Goal: Task Accomplishment & Management: Use online tool/utility

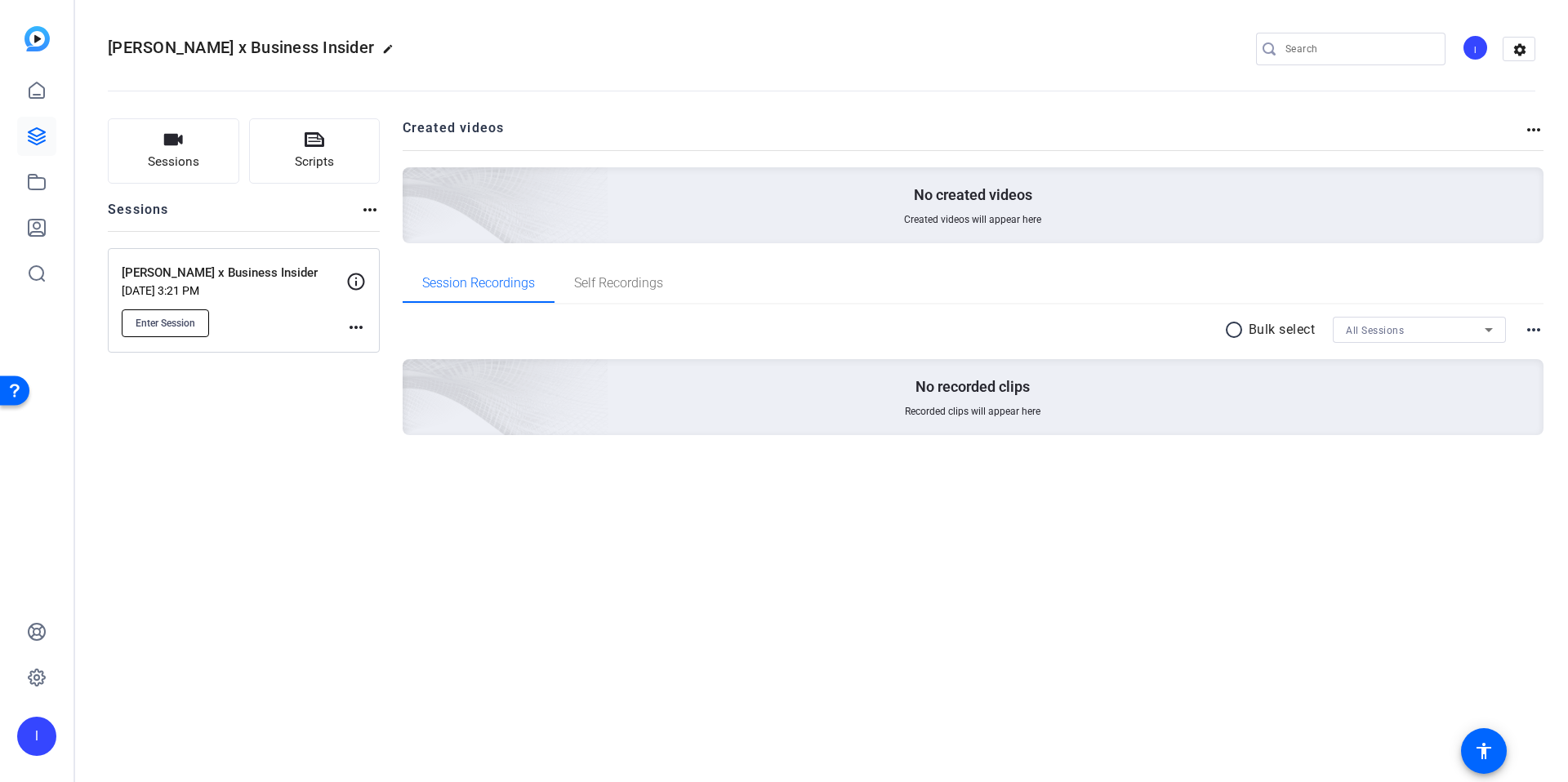
click at [154, 322] on span "Enter Session" at bounding box center [164, 324] width 59 height 13
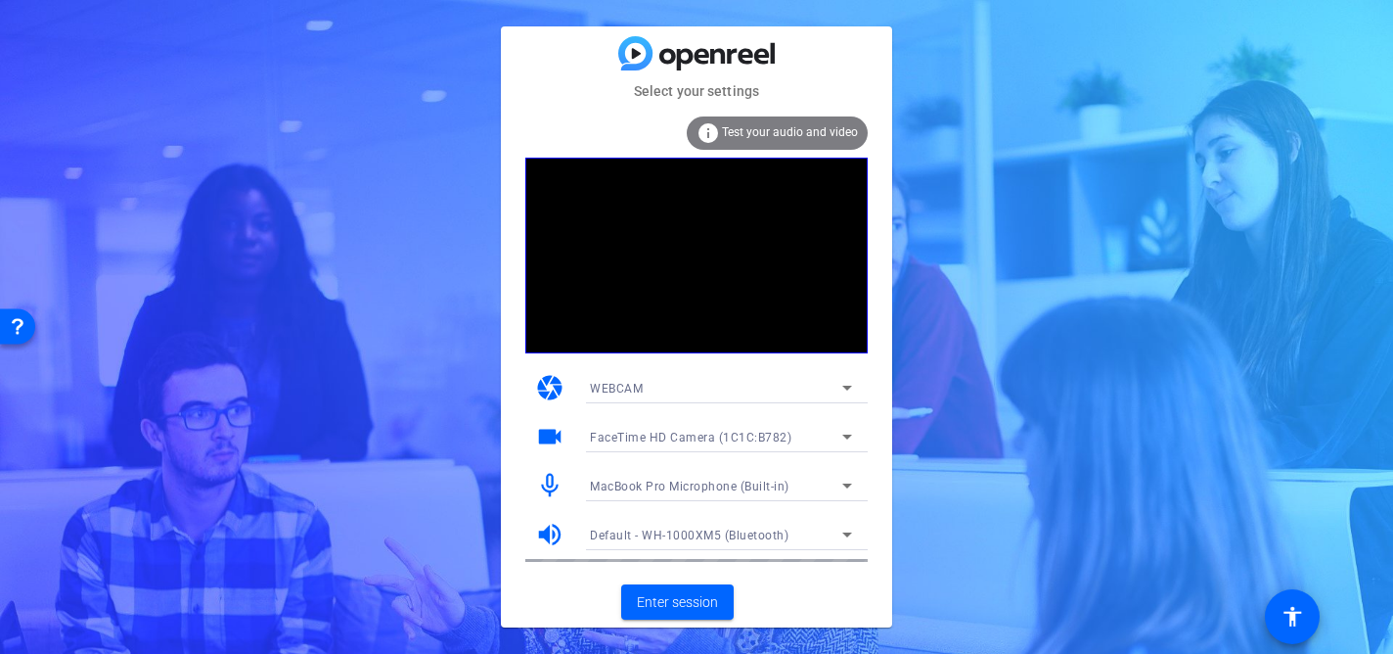
click at [753, 136] on span "Test your audio and video" at bounding box center [790, 132] width 136 height 14
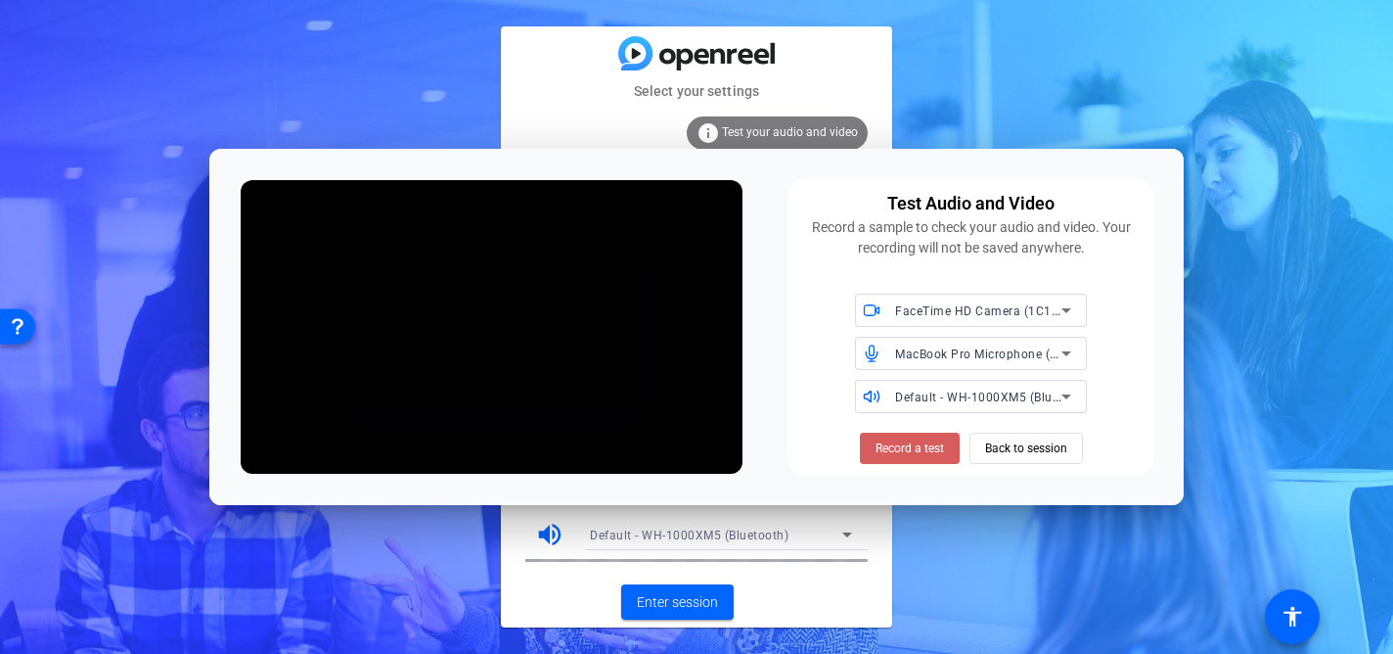
click at [938, 448] on span "Record a test" at bounding box center [910, 448] width 68 height 18
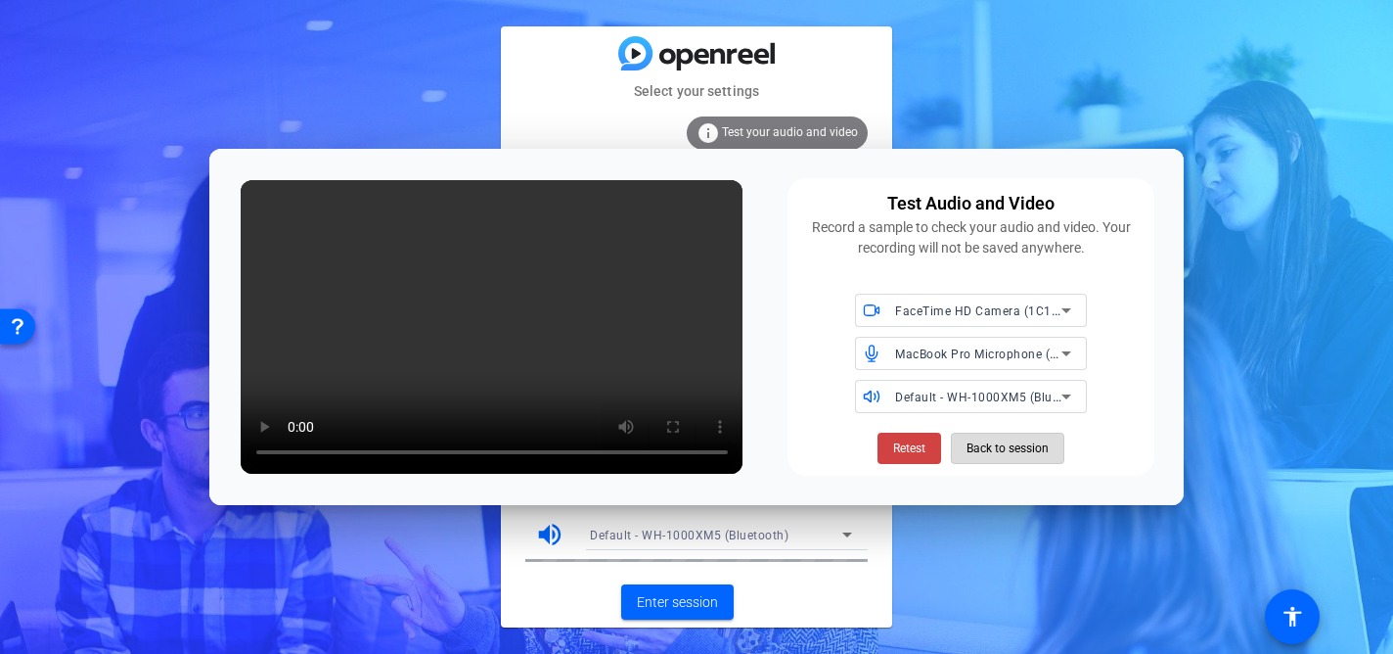
click at [986, 450] on span "Back to session" at bounding box center [1008, 448] width 82 height 37
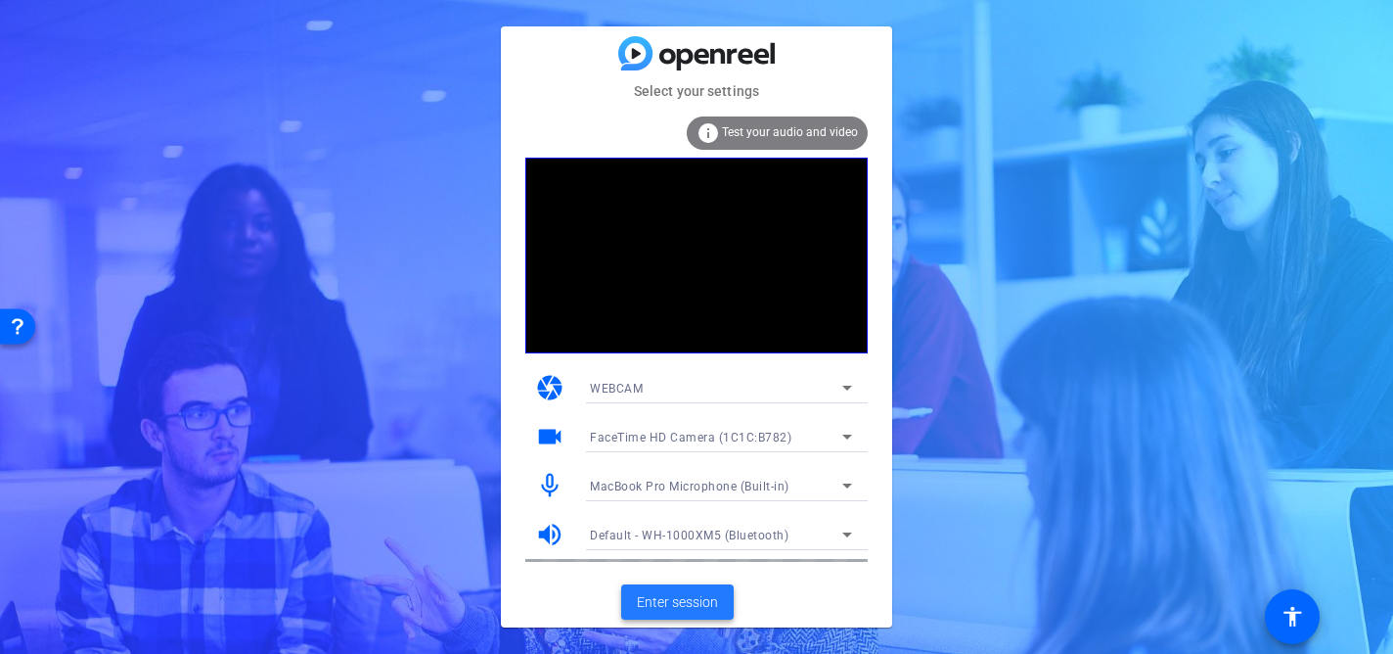
click at [693, 605] on span "Enter session" at bounding box center [677, 602] width 81 height 21
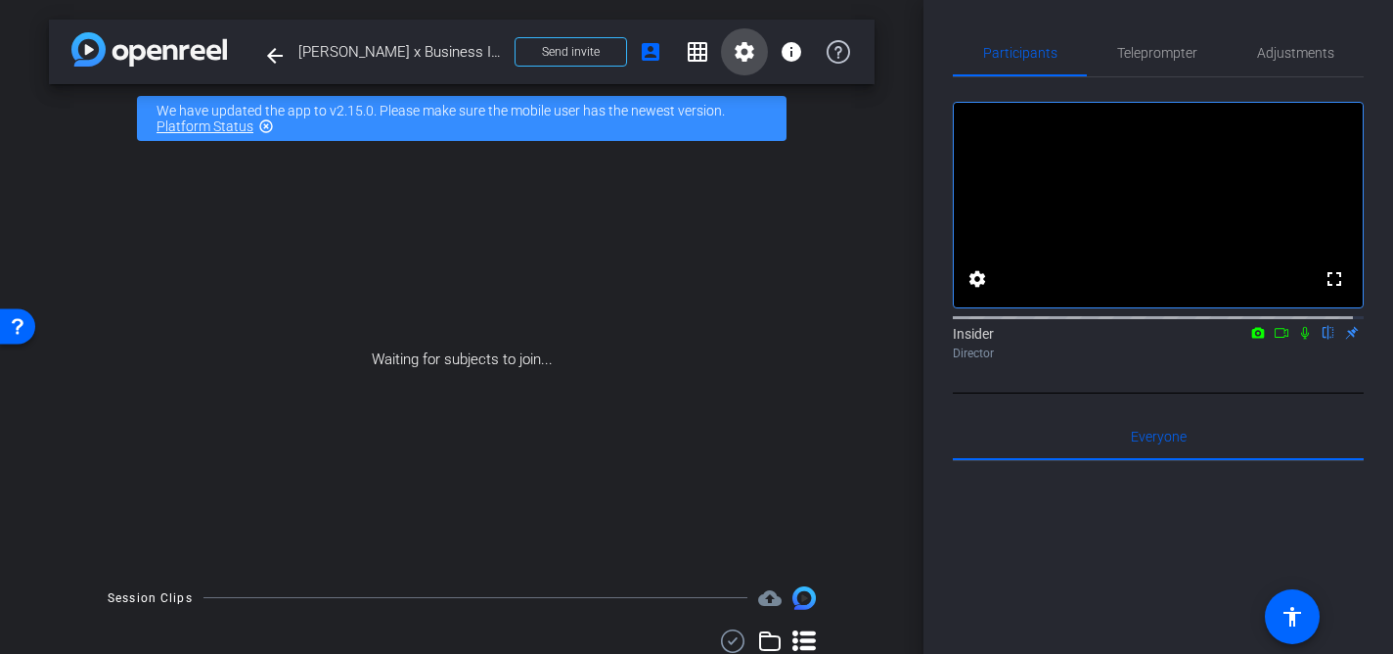
click at [747, 55] on span at bounding box center [744, 51] width 47 height 47
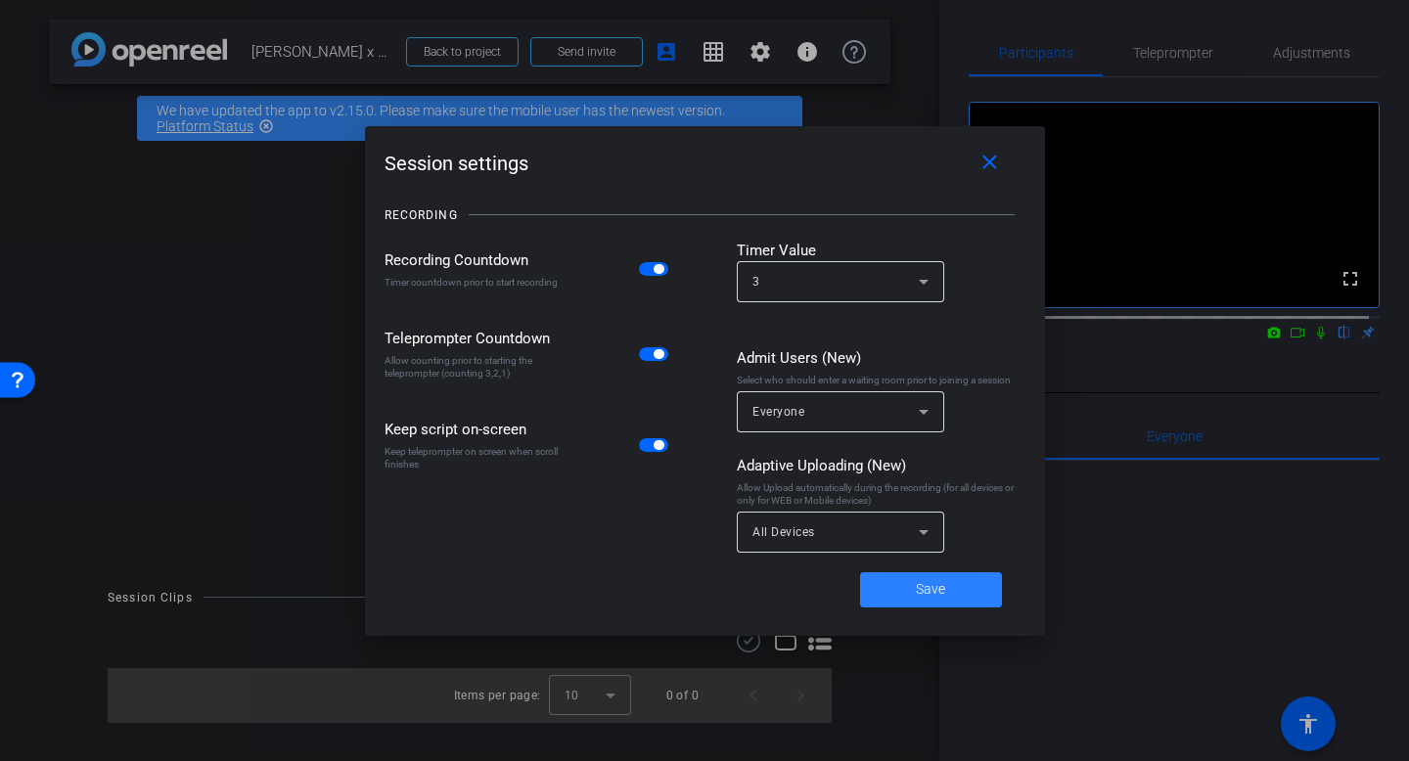
click at [971, 590] on span at bounding box center [931, 590] width 142 height 47
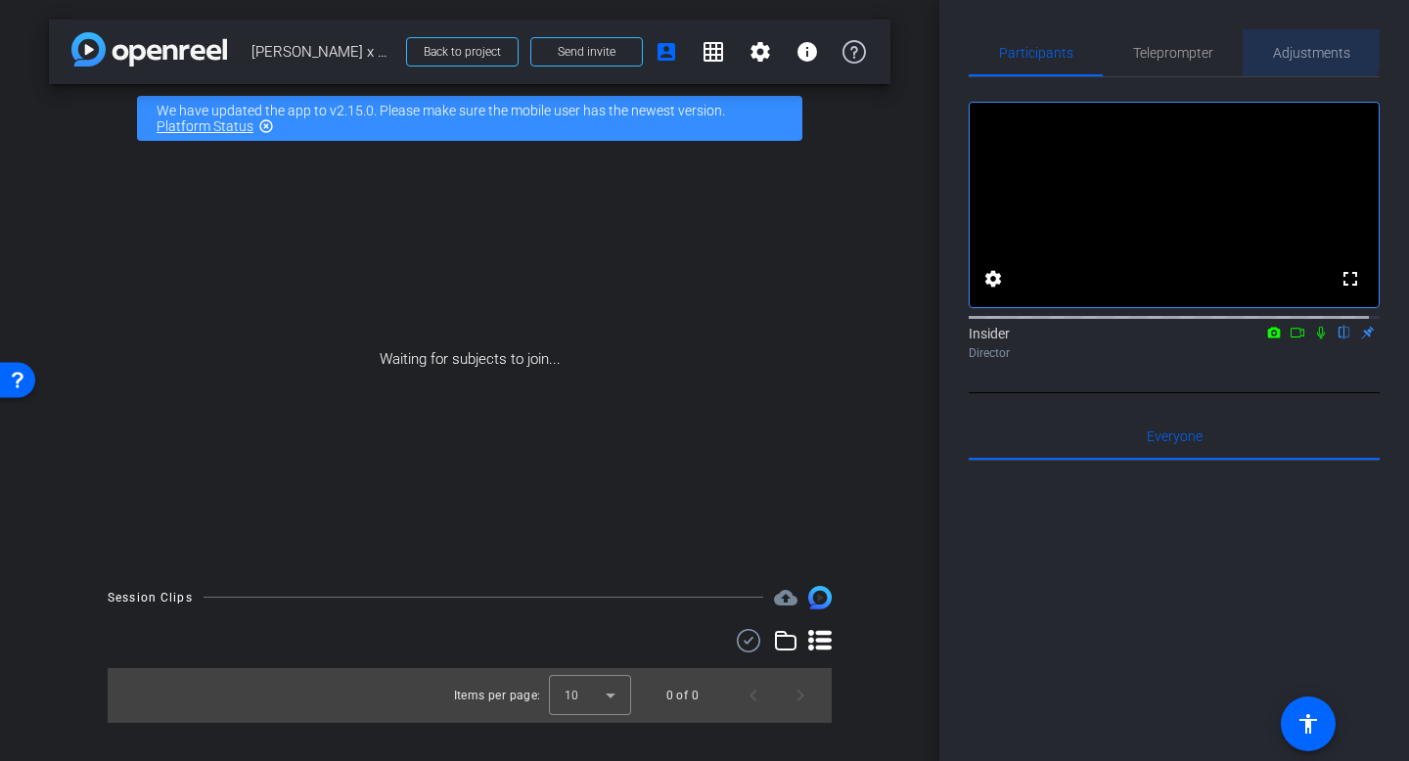
click at [1280, 42] on span "Adjustments" at bounding box center [1311, 52] width 77 height 47
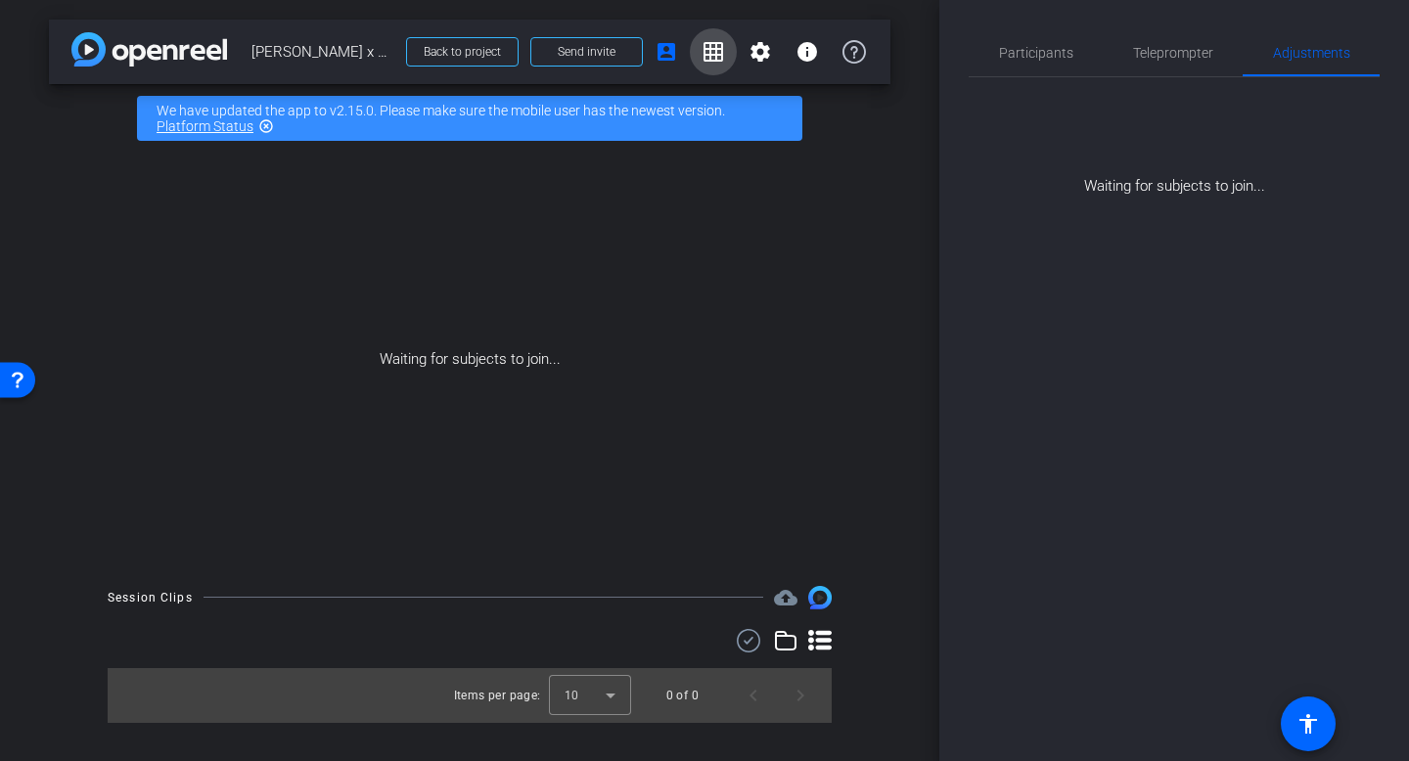
click at [727, 53] on span at bounding box center [713, 51] width 47 height 47
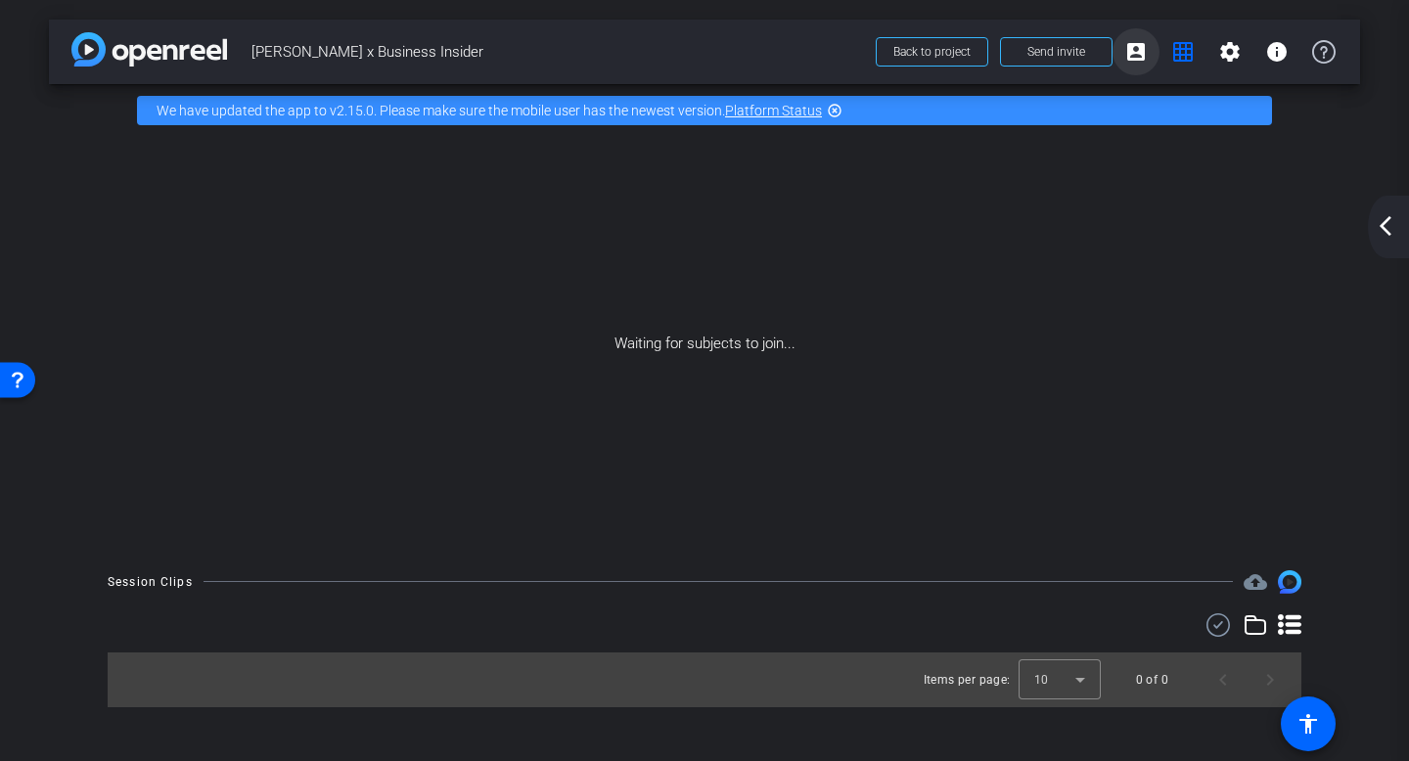
click at [1145, 61] on mat-icon "account_box" at bounding box center [1135, 51] width 23 height 23
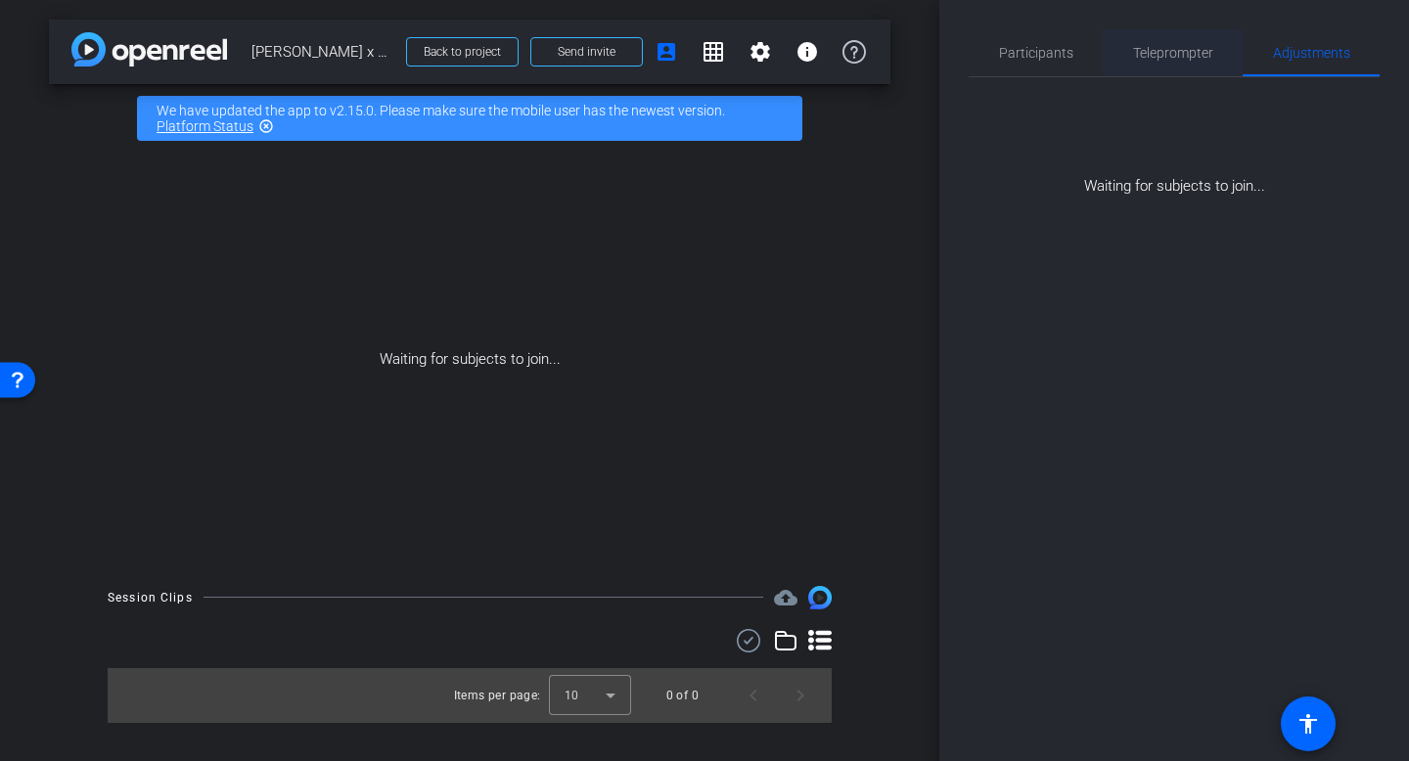
click at [1150, 60] on span "Teleprompter" at bounding box center [1173, 53] width 80 height 14
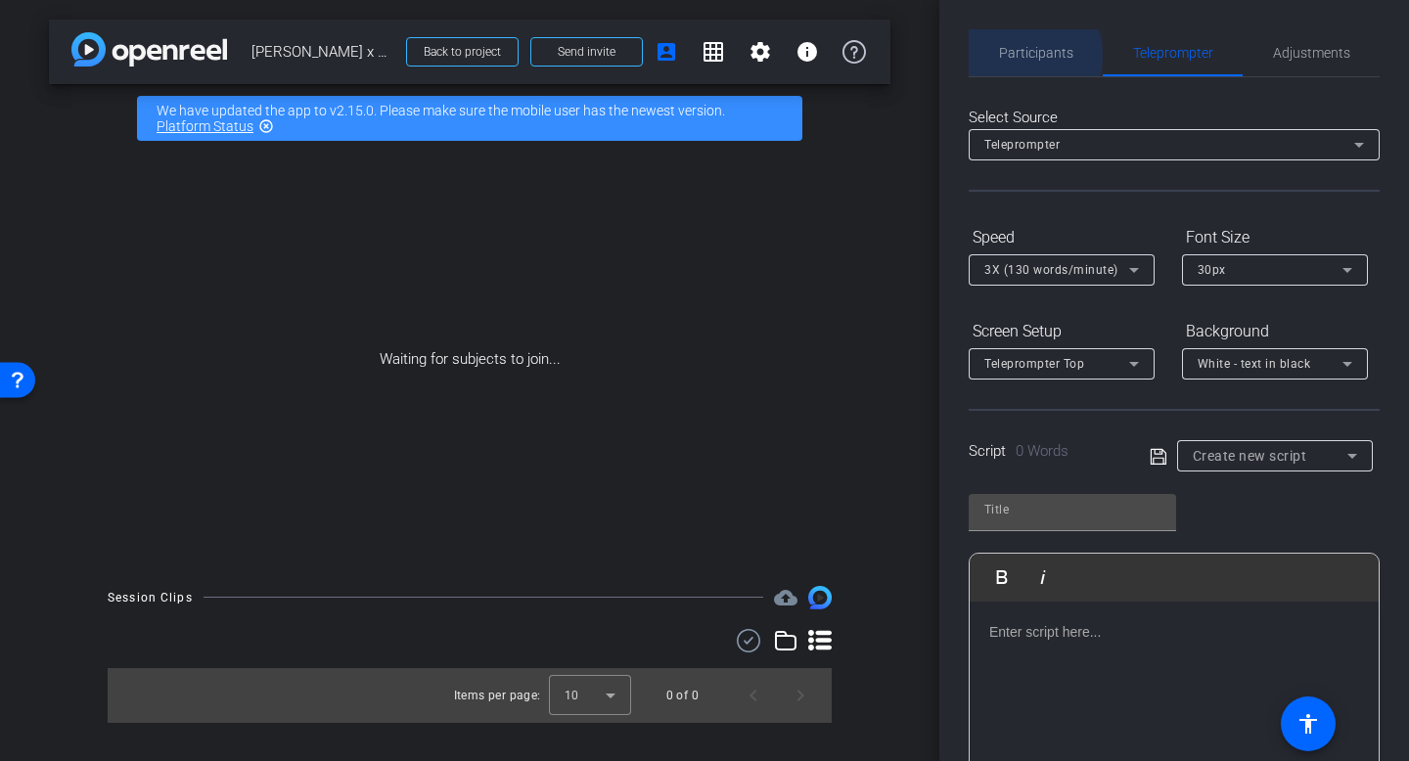
click at [1031, 56] on span "Participants" at bounding box center [1036, 53] width 74 height 14
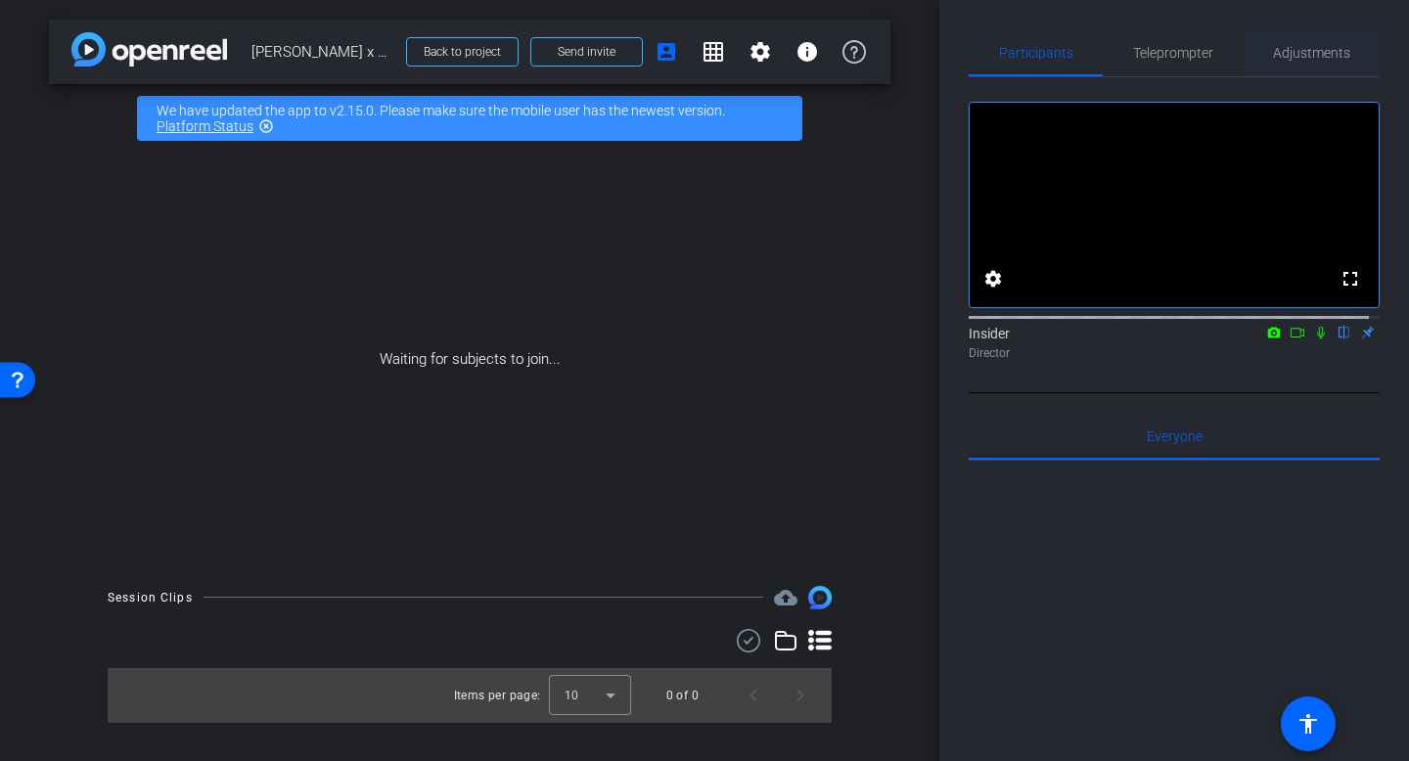
click at [1318, 51] on span "Adjustments" at bounding box center [1311, 53] width 77 height 14
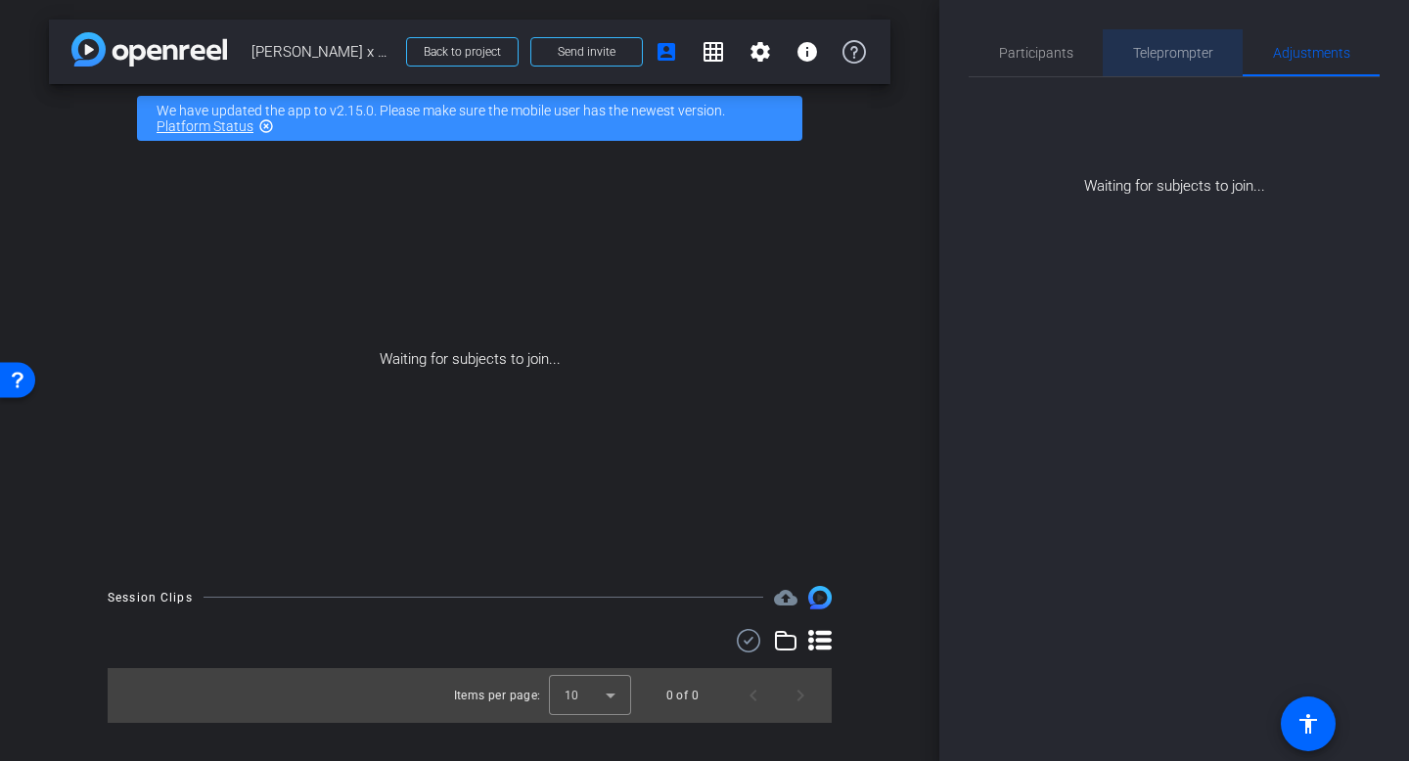
click at [1173, 52] on span "Teleprompter" at bounding box center [1173, 53] width 80 height 14
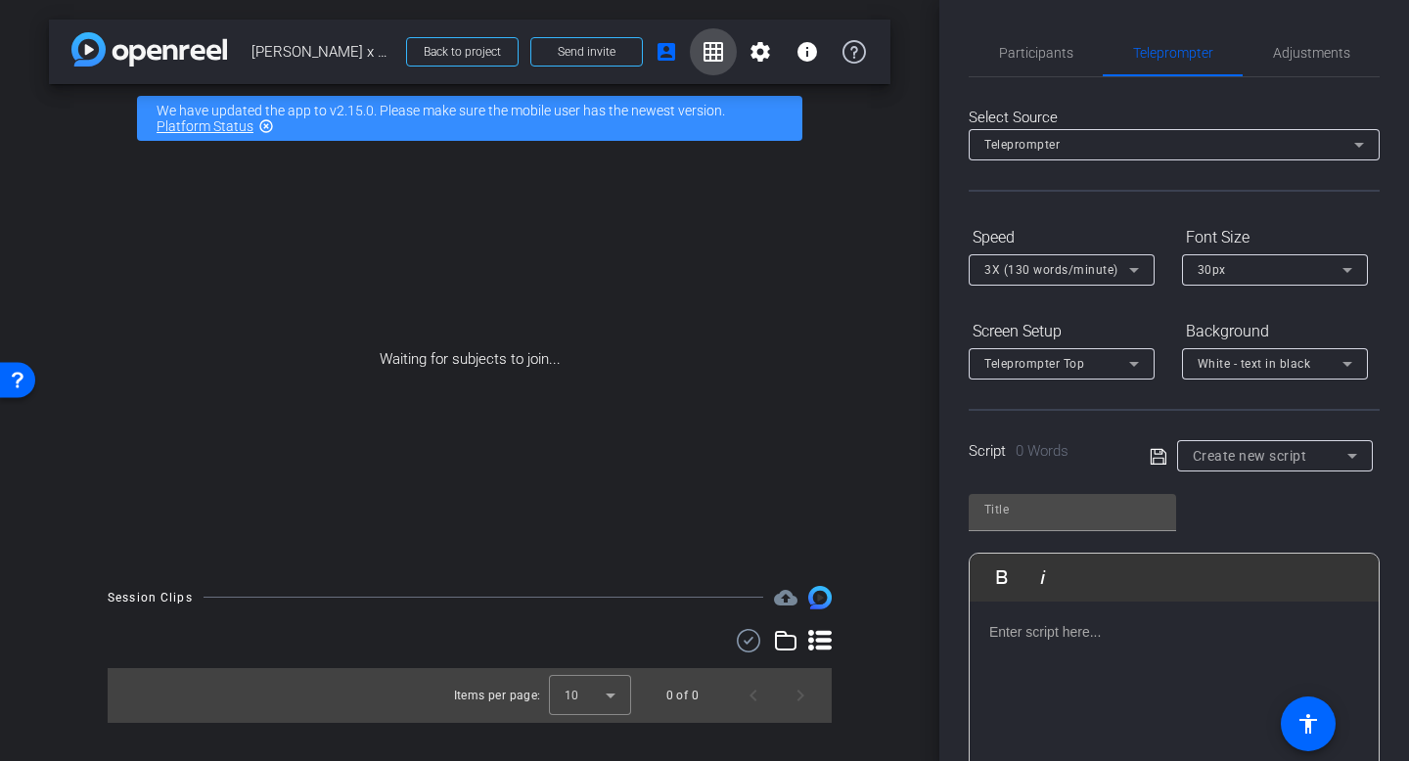
click at [733, 53] on span at bounding box center [713, 51] width 47 height 47
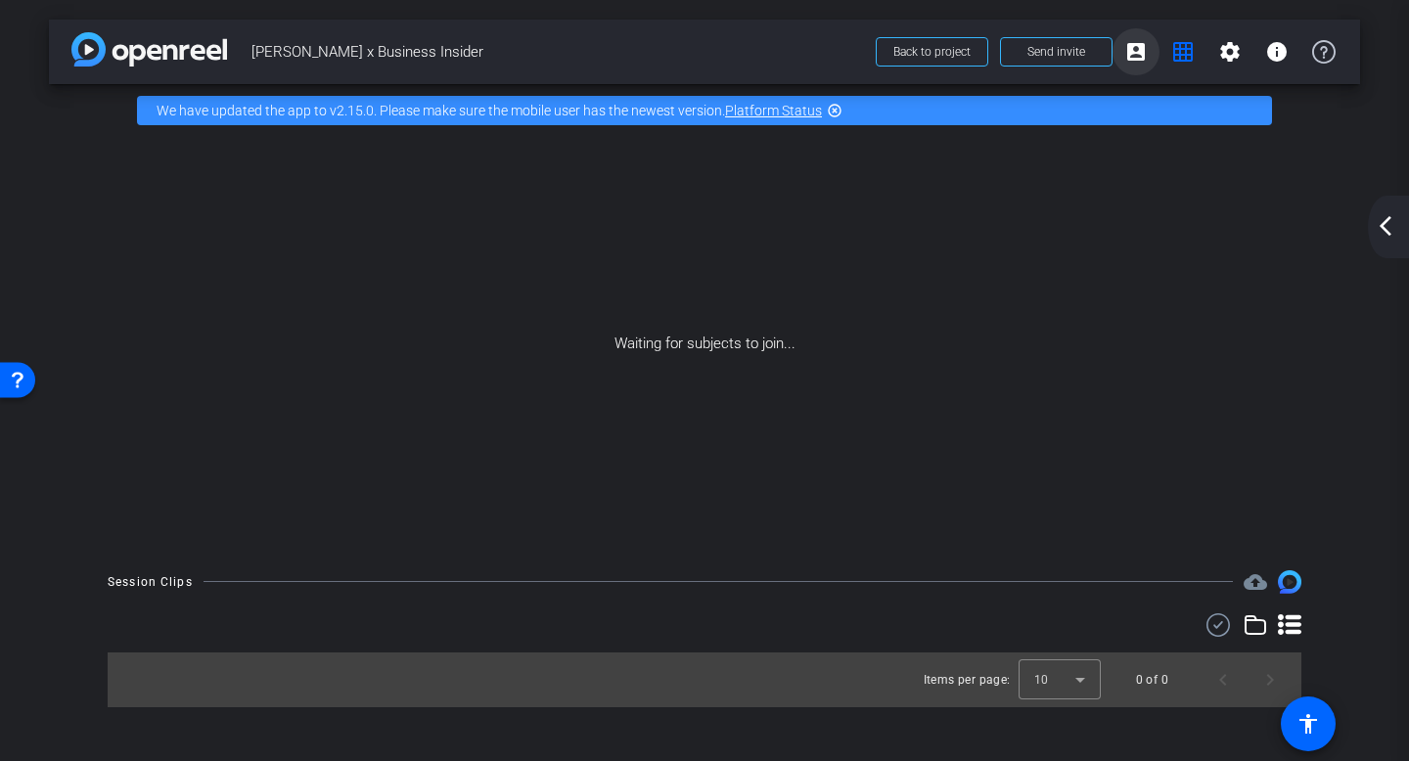
click at [1137, 60] on mat-icon "account_box" at bounding box center [1135, 51] width 23 height 23
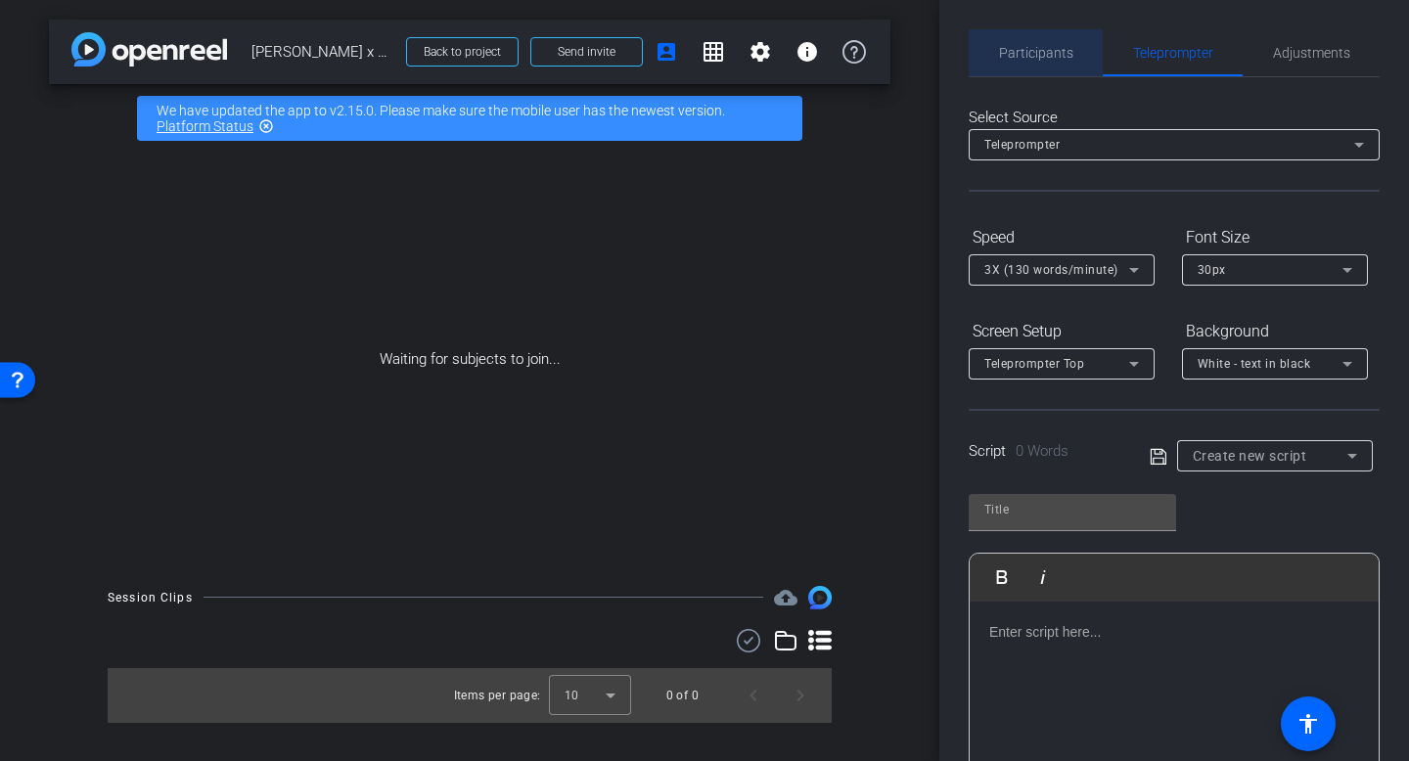
click at [1040, 64] on span "Participants" at bounding box center [1036, 52] width 74 height 47
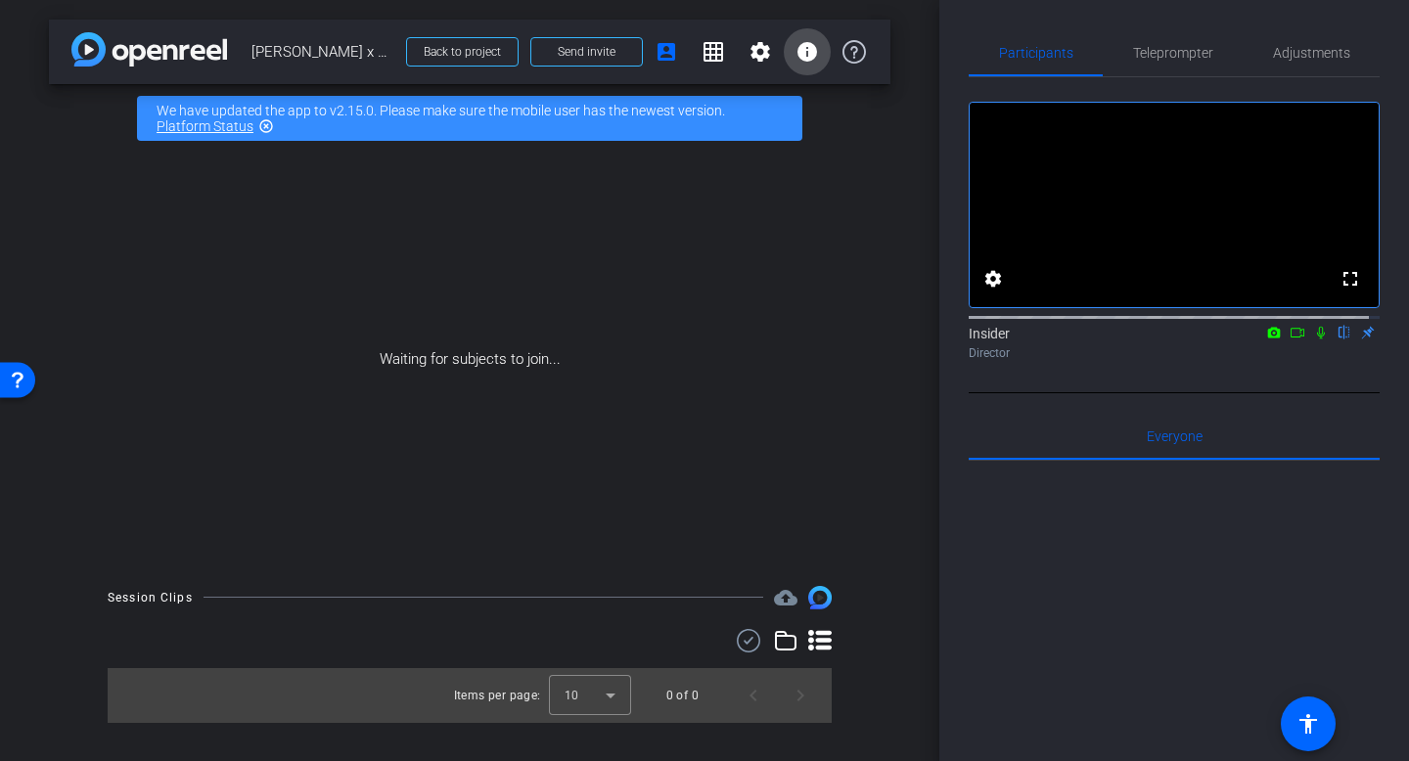
click at [811, 61] on mat-icon "info" at bounding box center [806, 51] width 23 height 23
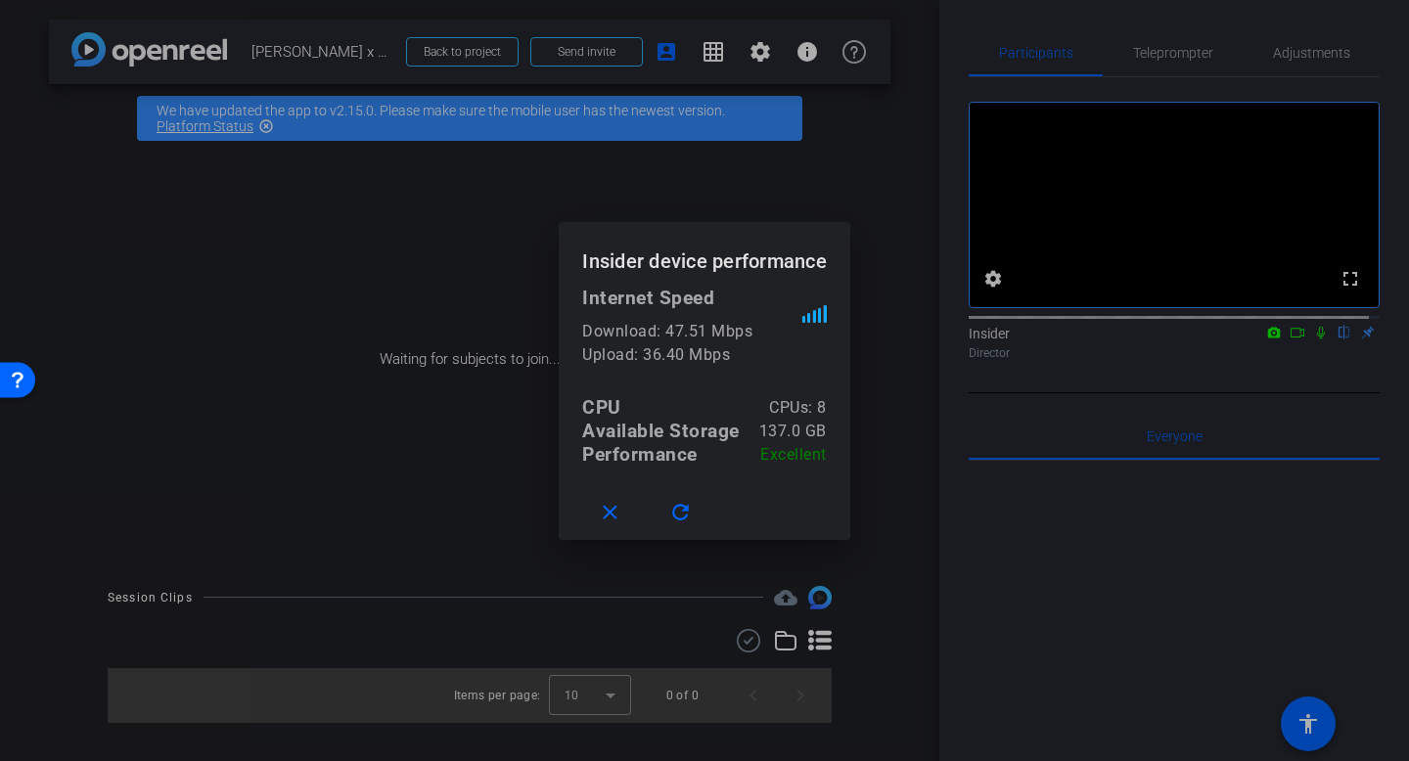
click at [337, 345] on div at bounding box center [704, 380] width 1409 height 761
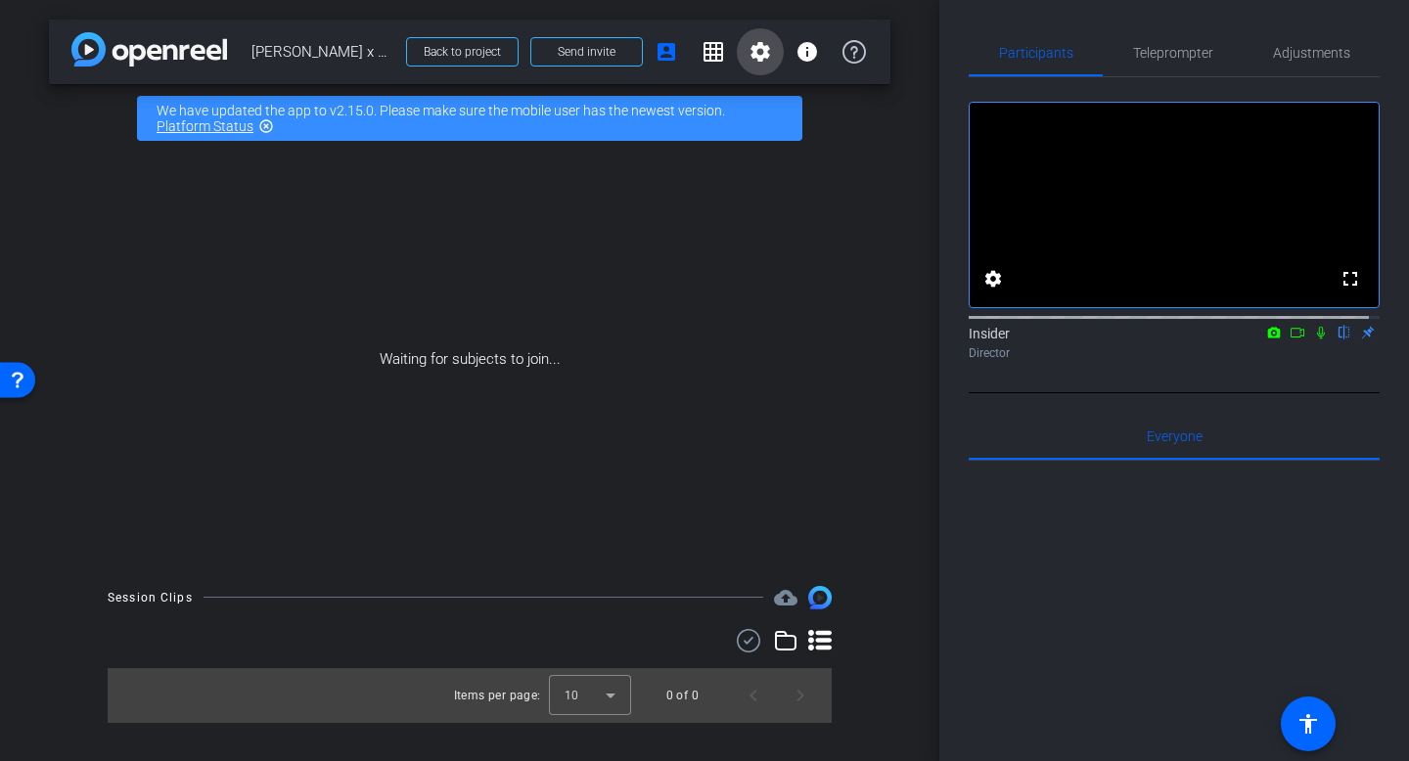
click at [768, 51] on mat-icon "settings" at bounding box center [759, 51] width 23 height 23
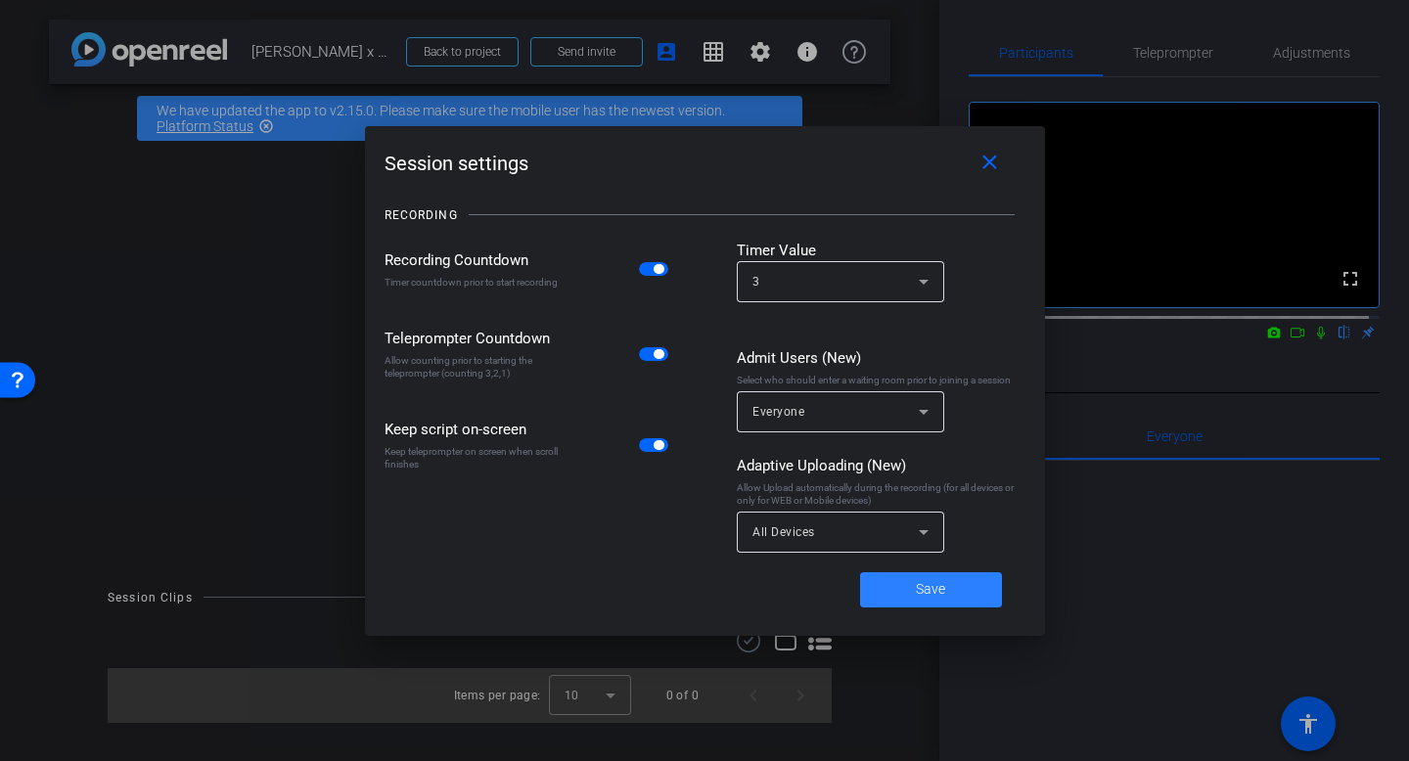
click at [922, 596] on span "Save" at bounding box center [930, 589] width 29 height 21
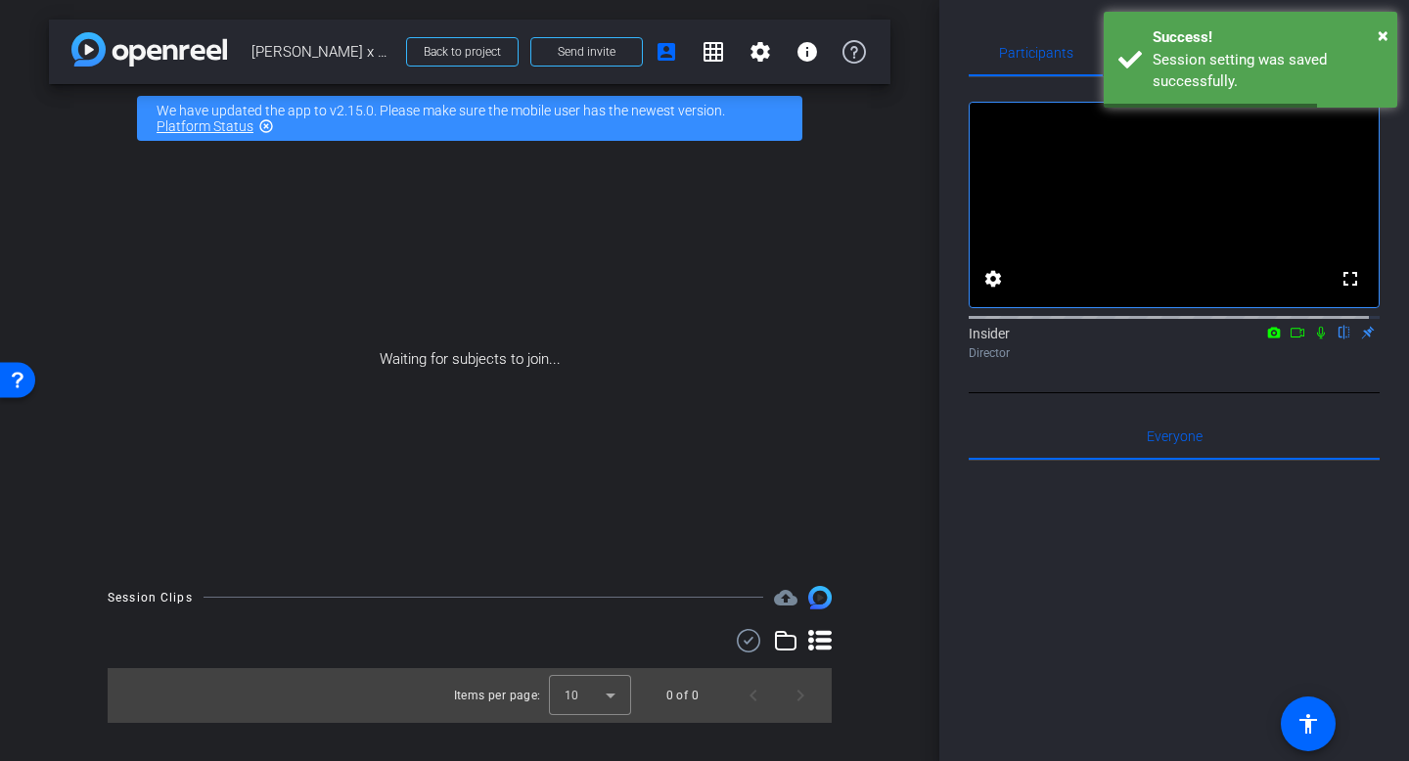
click at [1290, 340] on icon at bounding box center [1298, 333] width 16 height 14
click at [1313, 340] on icon at bounding box center [1321, 333] width 16 height 14
click at [1380, 30] on span "×" at bounding box center [1383, 34] width 11 height 23
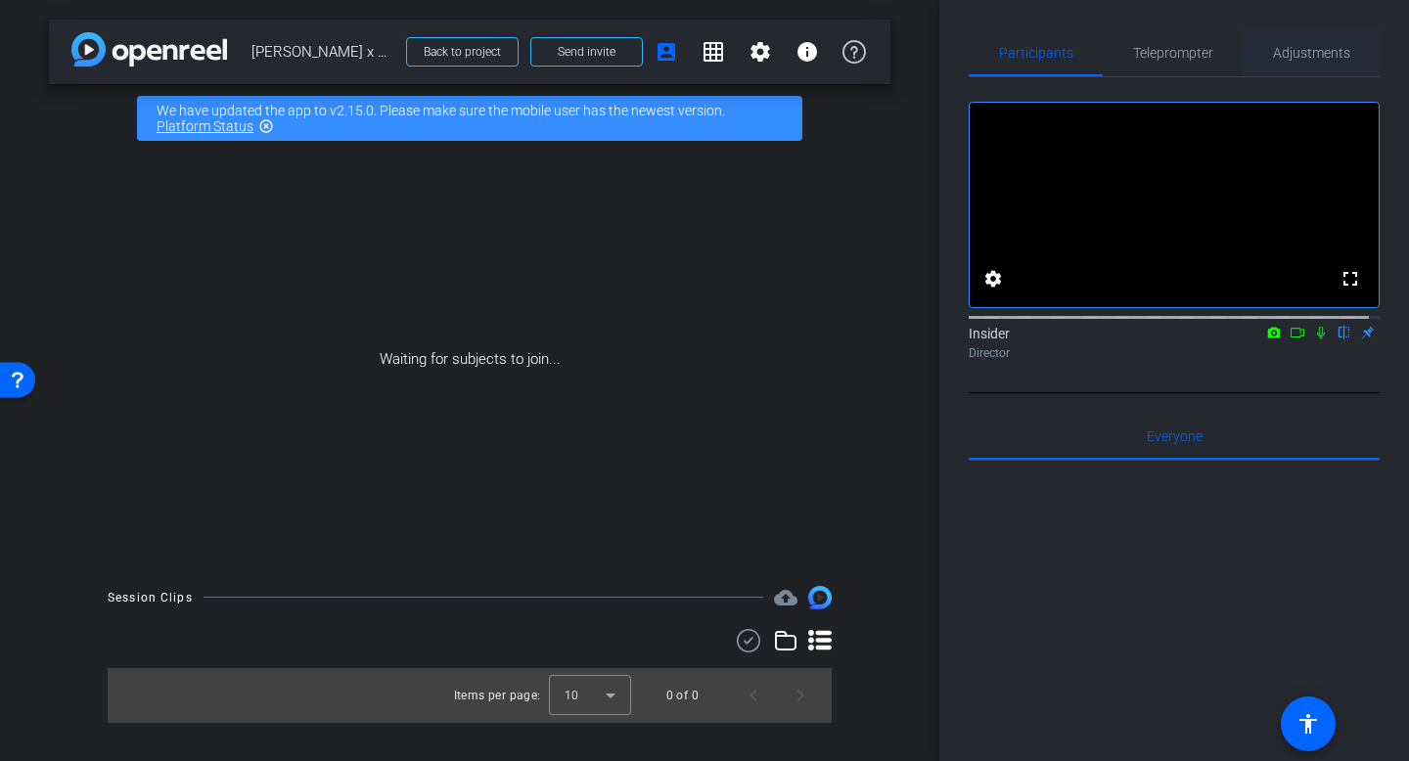
click at [1301, 58] on span "Adjustments" at bounding box center [1311, 53] width 77 height 14
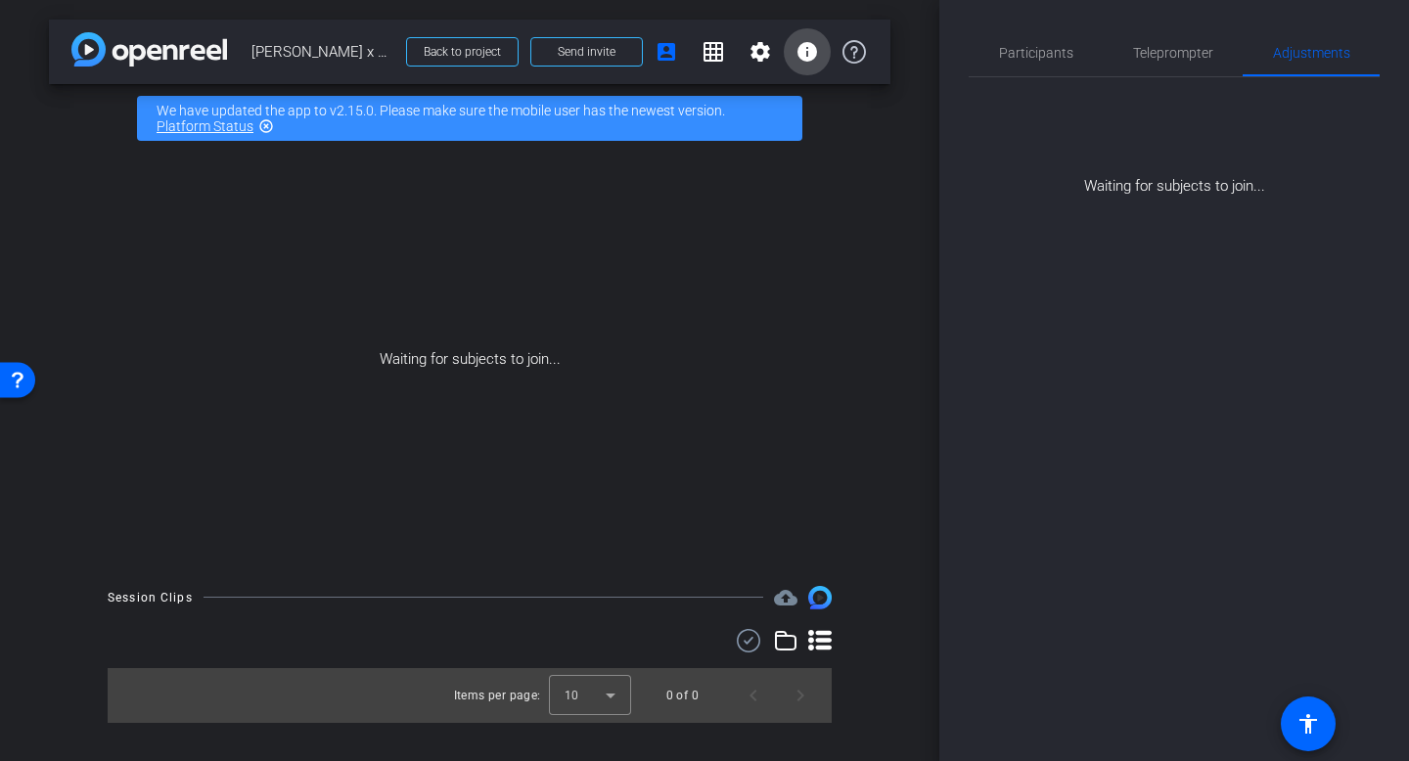
click at [812, 53] on mat-icon "info" at bounding box center [806, 51] width 23 height 23
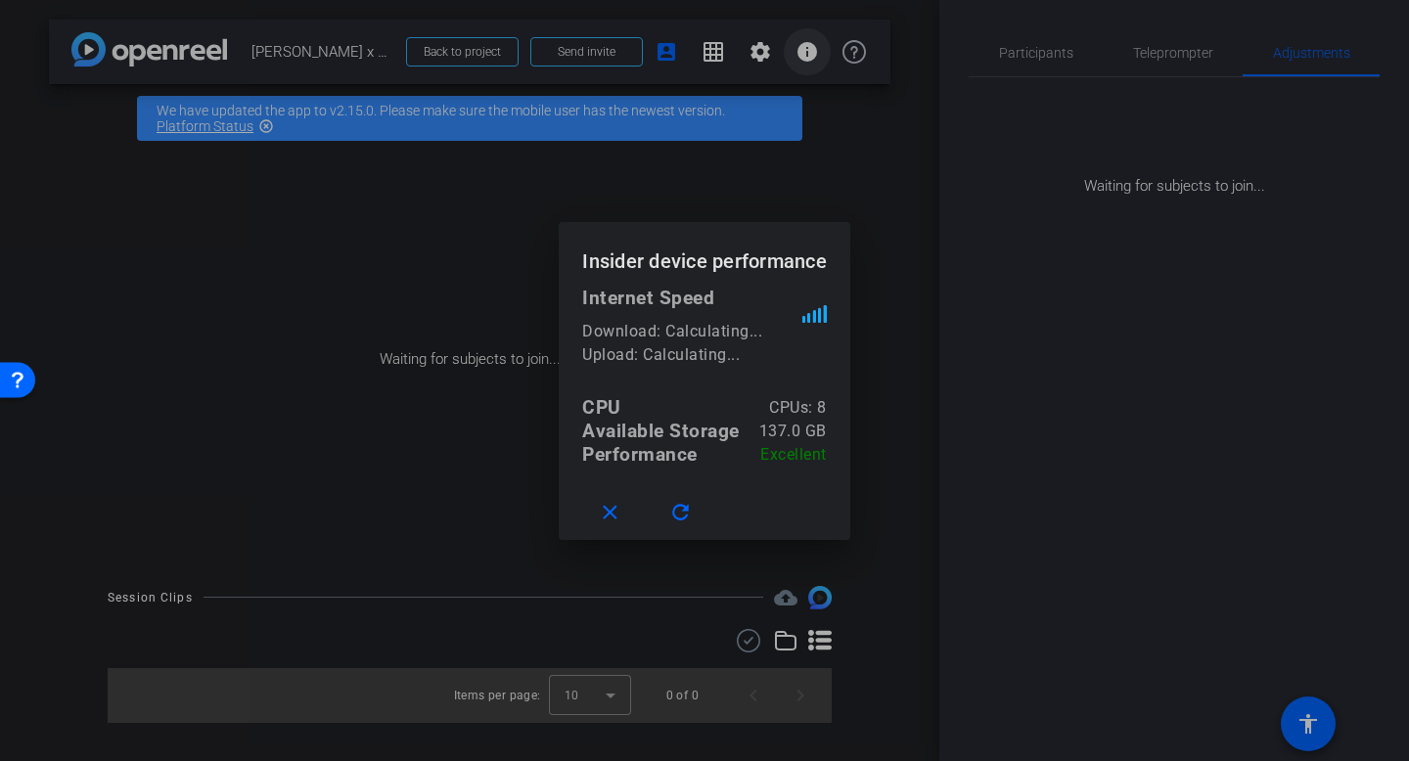
click at [812, 53] on div at bounding box center [704, 380] width 1409 height 761
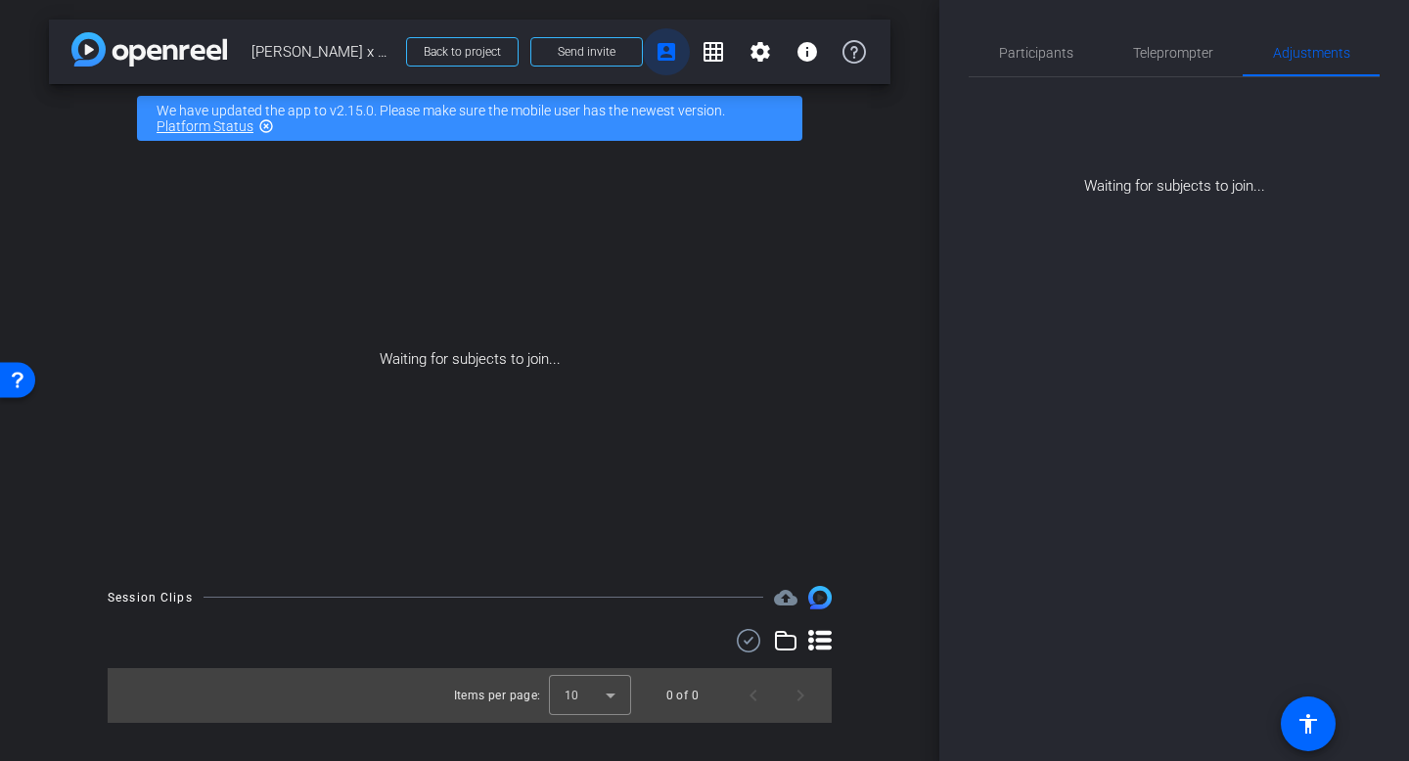
click at [673, 56] on mat-icon "account_box" at bounding box center [666, 51] width 23 height 23
click at [671, 51] on mat-icon "account_box" at bounding box center [666, 51] width 23 height 23
click at [665, 53] on mat-icon "account_box" at bounding box center [666, 51] width 23 height 23
click at [650, 425] on div "Waiting for subjects to join..." at bounding box center [469, 360] width 841 height 414
click at [812, 44] on mat-icon "info" at bounding box center [806, 51] width 23 height 23
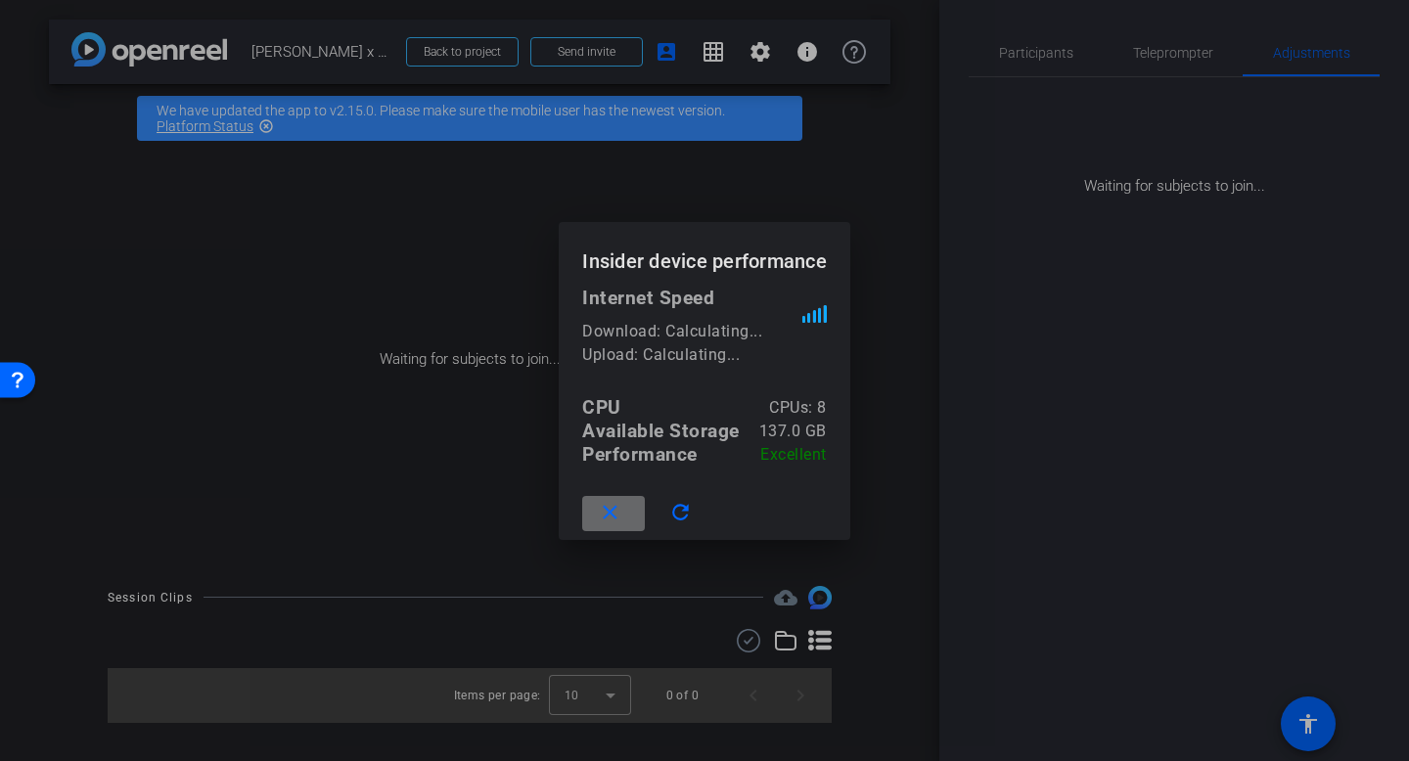
click at [619, 515] on mat-icon "close" at bounding box center [610, 513] width 24 height 24
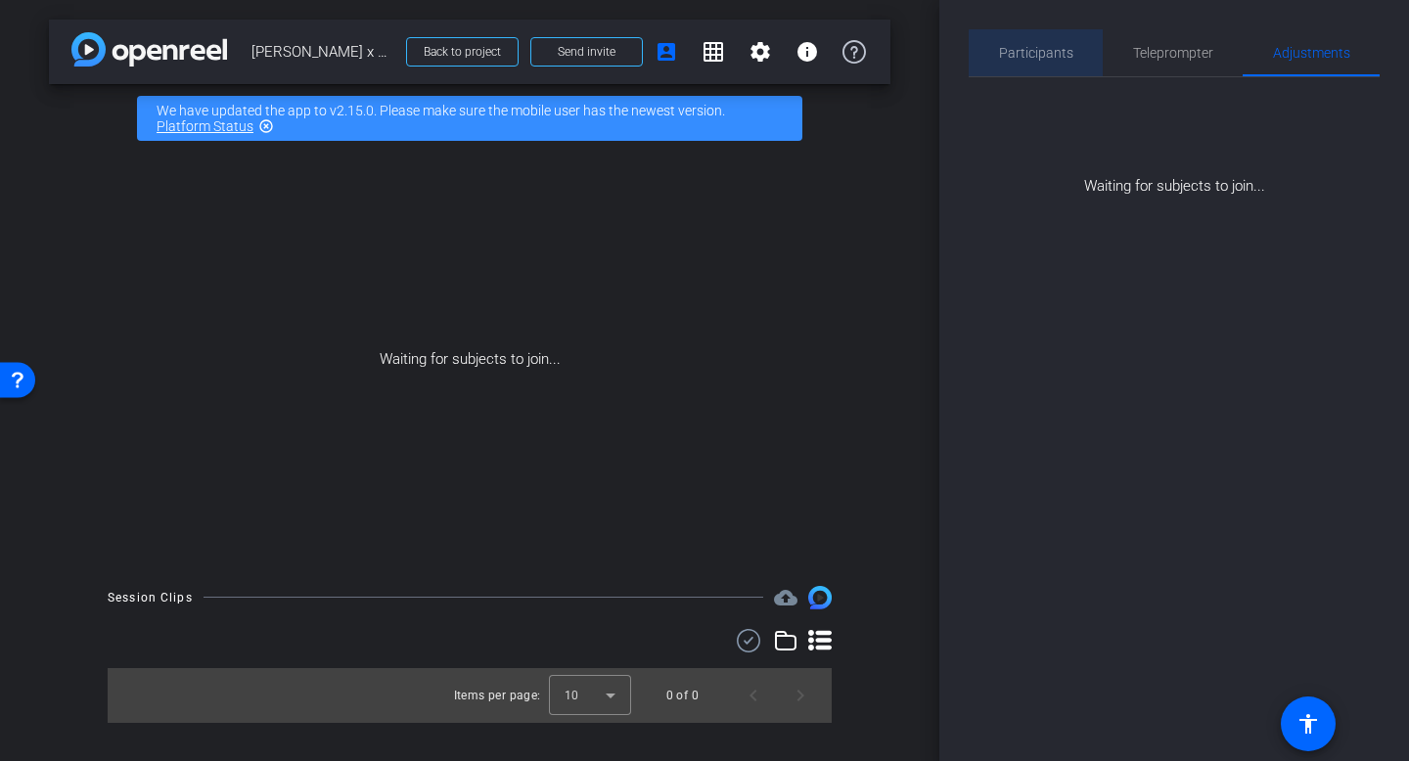
click at [1057, 55] on span "Participants" at bounding box center [1036, 53] width 74 height 14
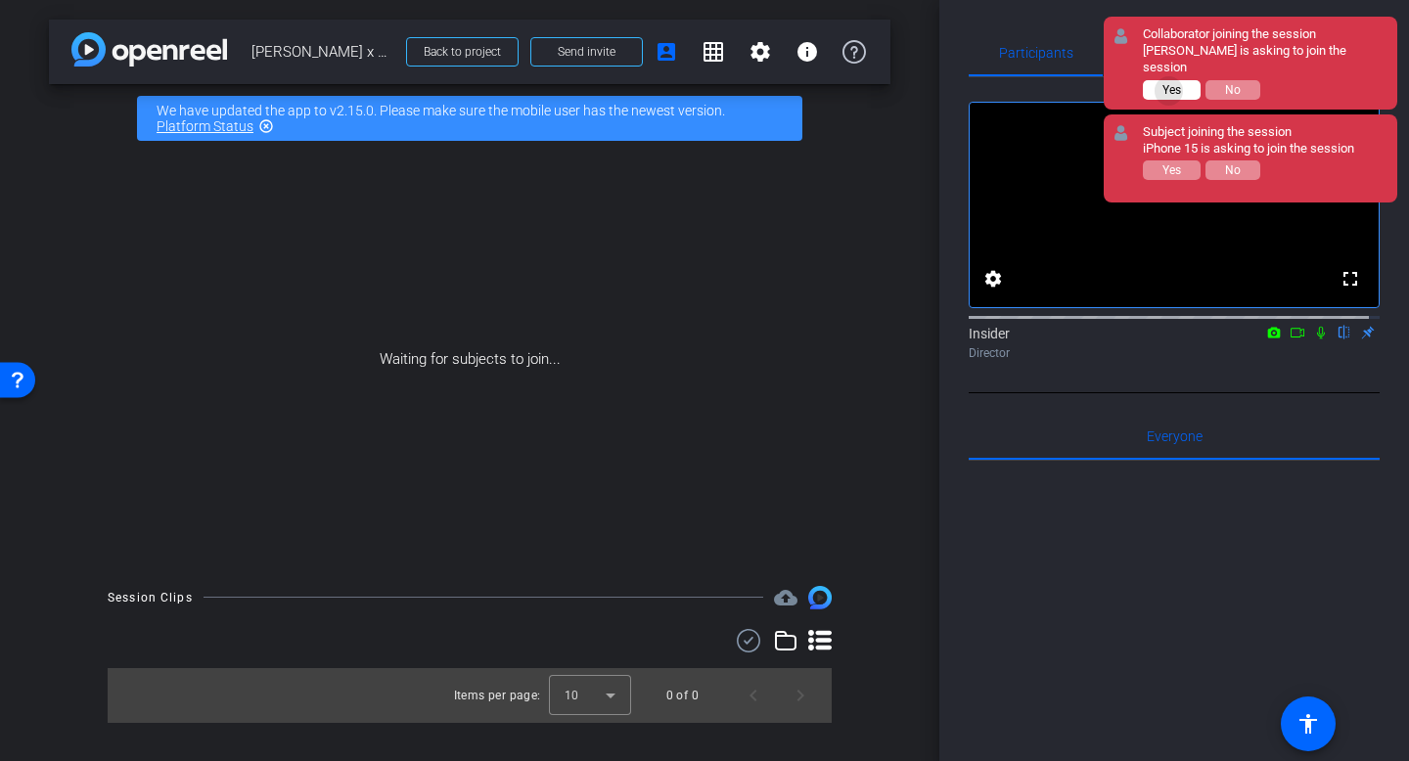
click at [1168, 91] on span "Yes" at bounding box center [1171, 90] width 19 height 14
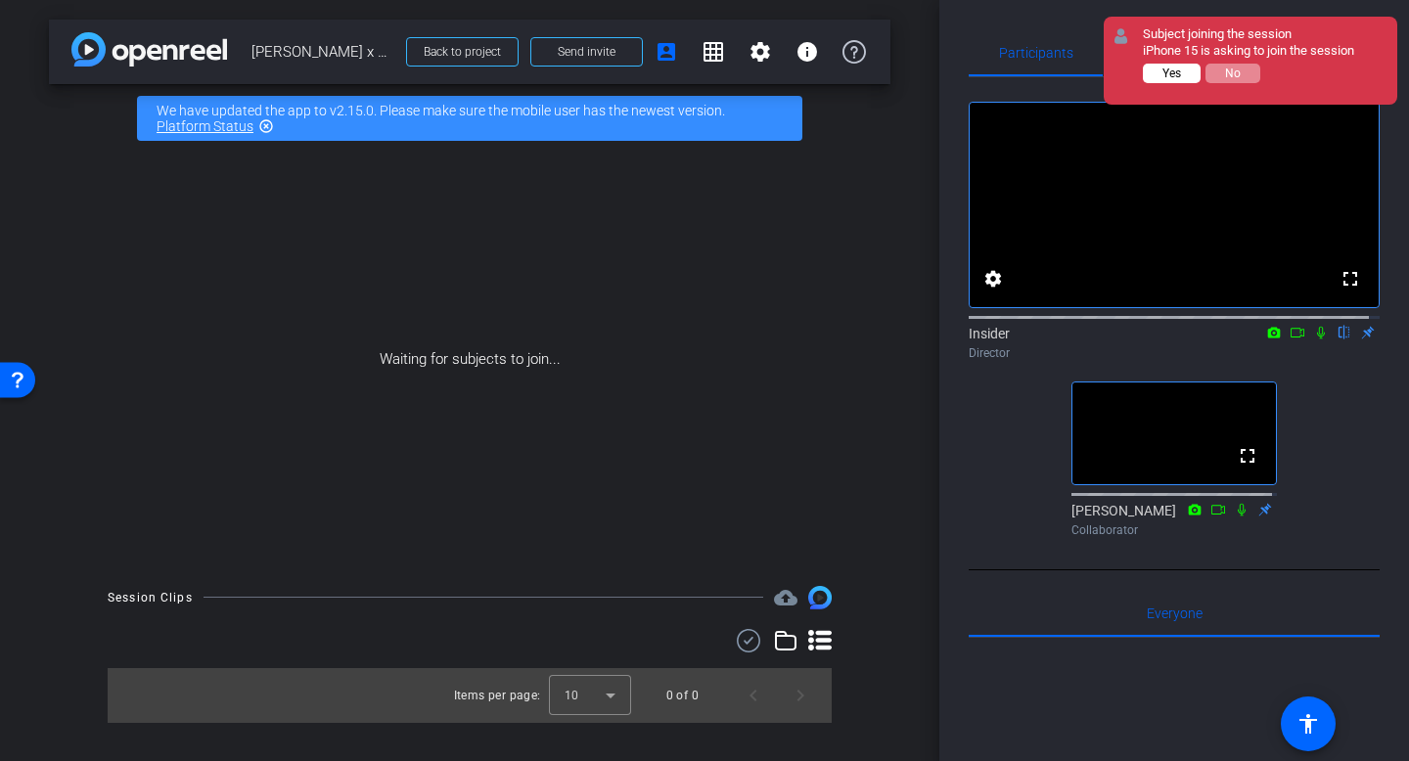
click at [1172, 74] on span "Yes" at bounding box center [1171, 74] width 19 height 14
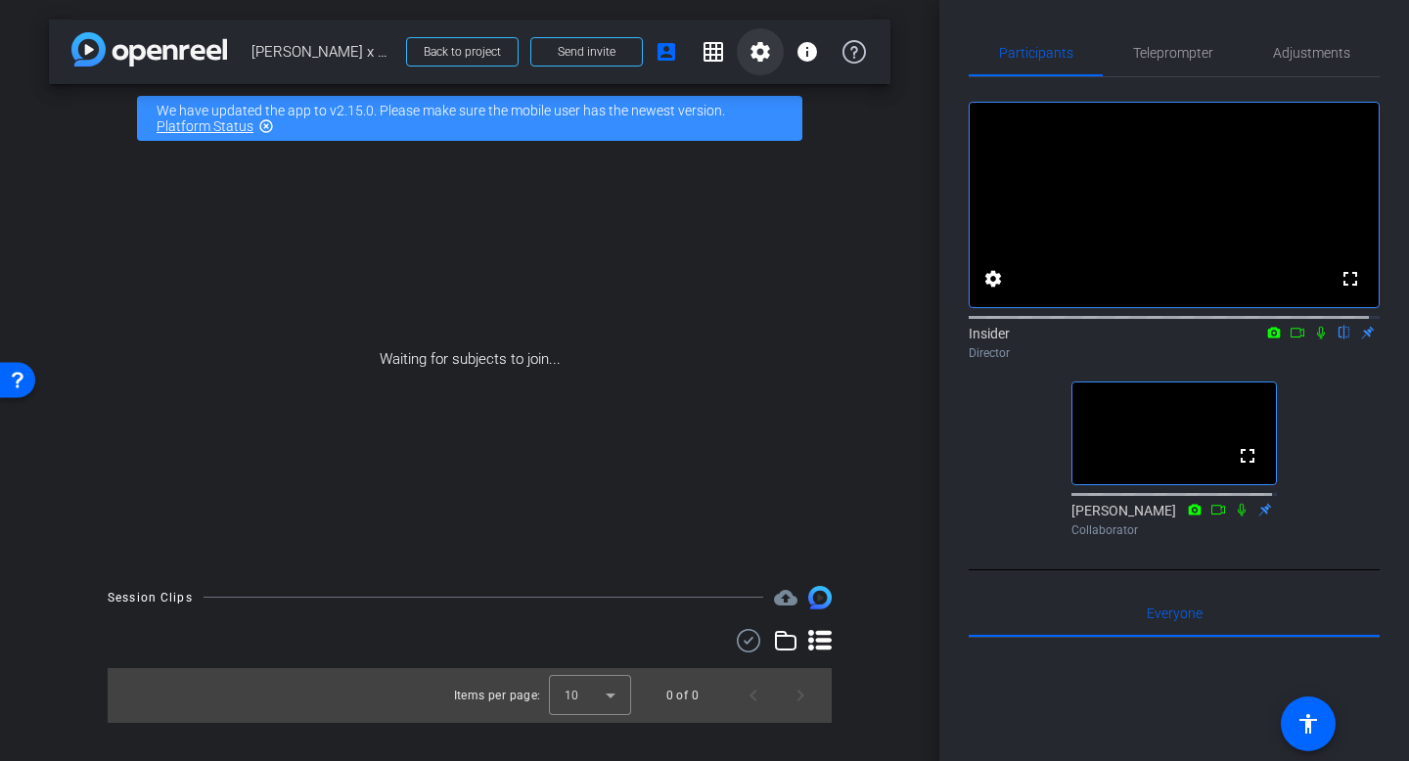
click at [762, 55] on mat-icon "settings" at bounding box center [759, 51] width 23 height 23
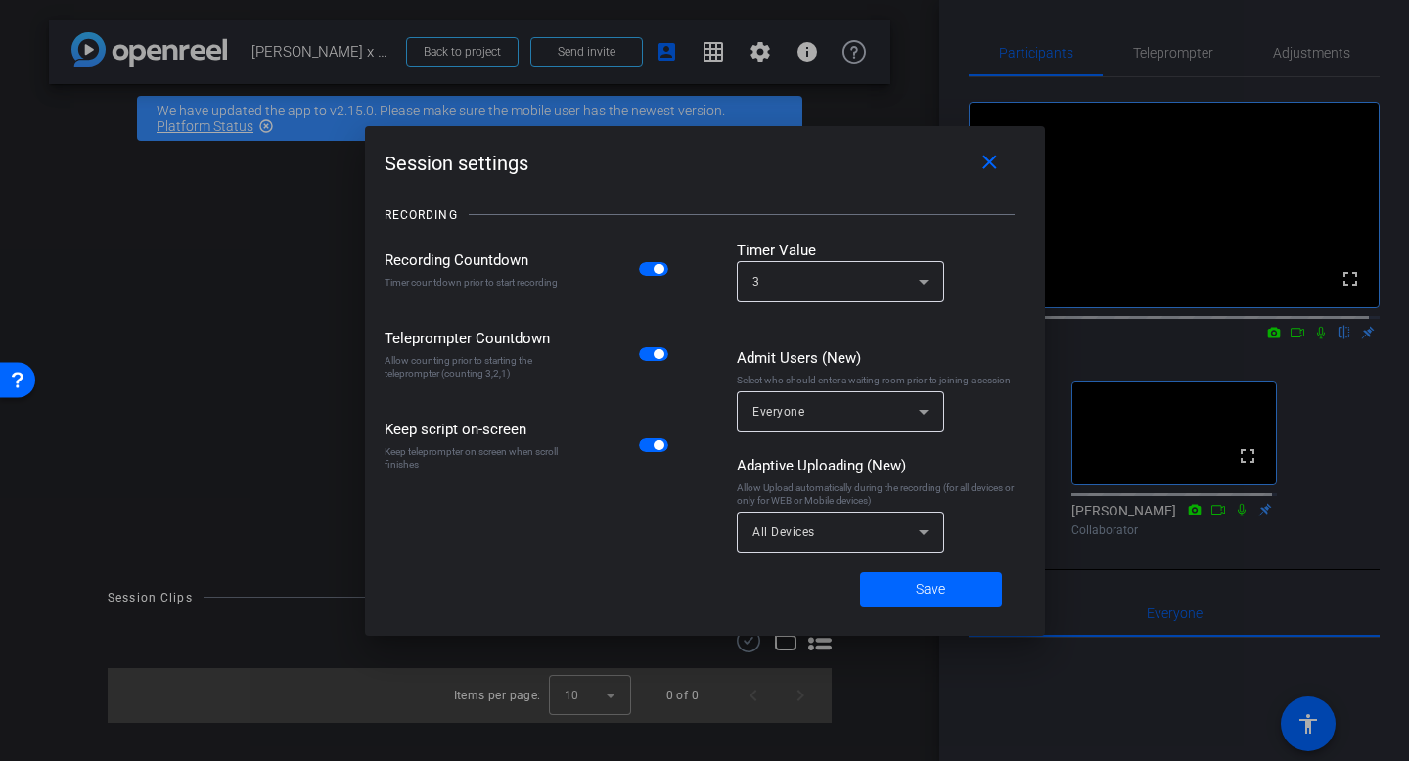
click at [244, 292] on div at bounding box center [704, 380] width 1409 height 761
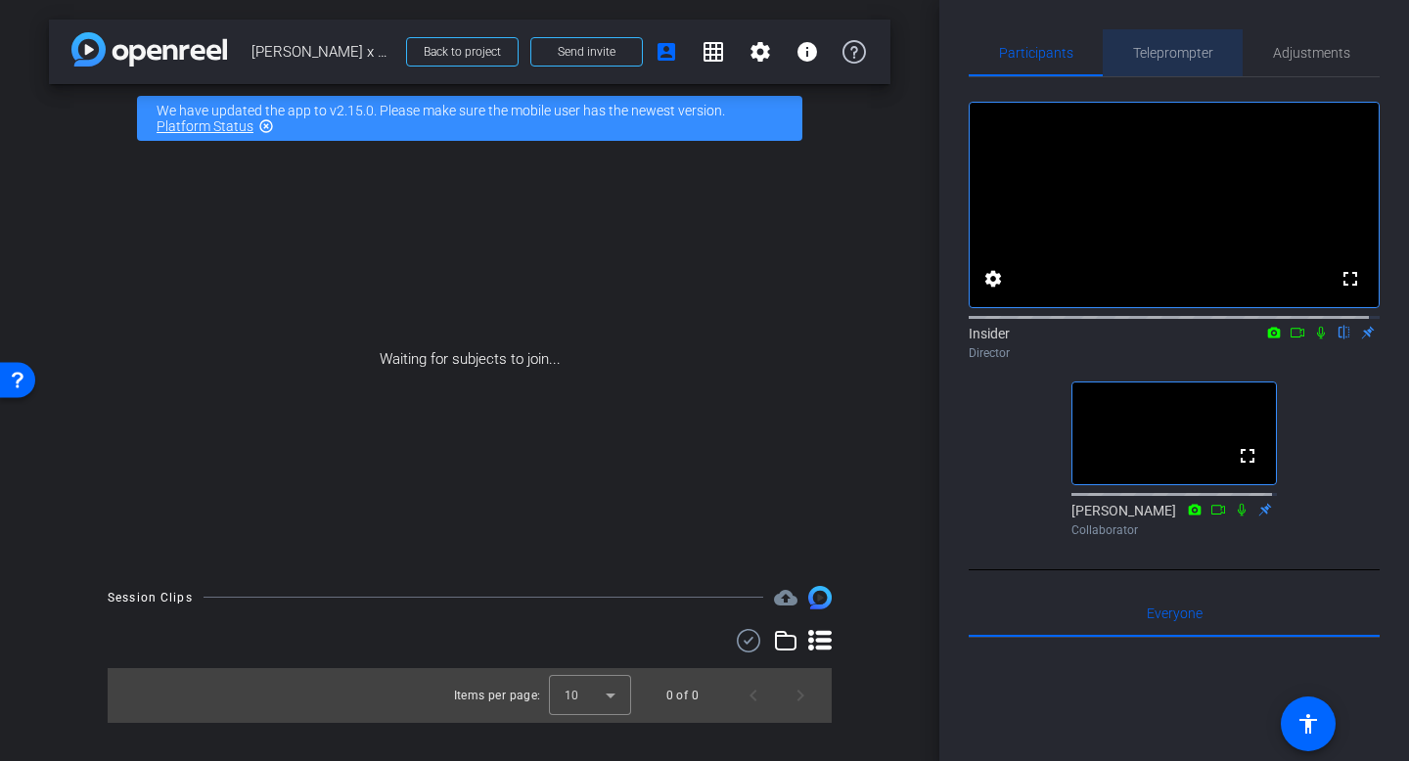
click at [1197, 58] on span "Teleprompter" at bounding box center [1173, 53] width 80 height 14
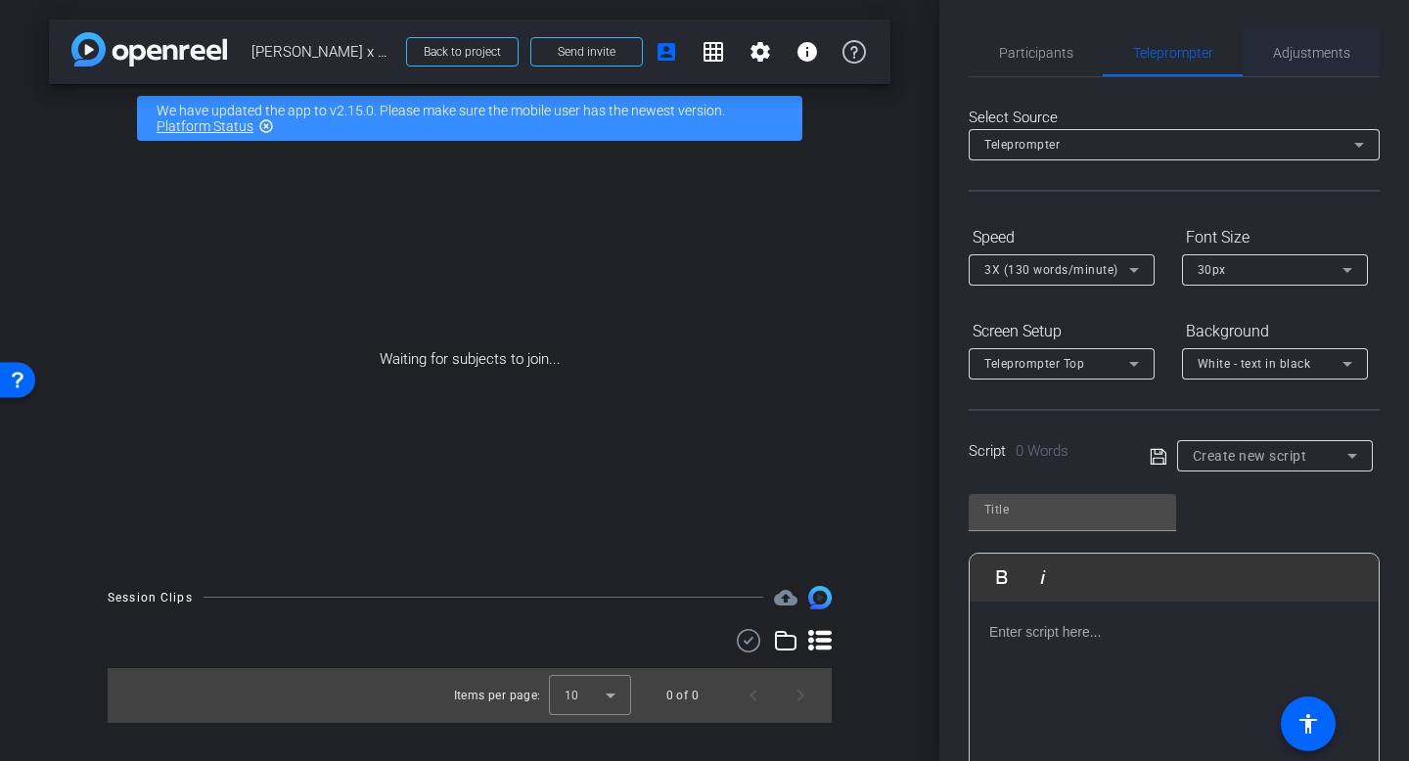
click at [1295, 53] on span "Adjustments" at bounding box center [1311, 53] width 77 height 14
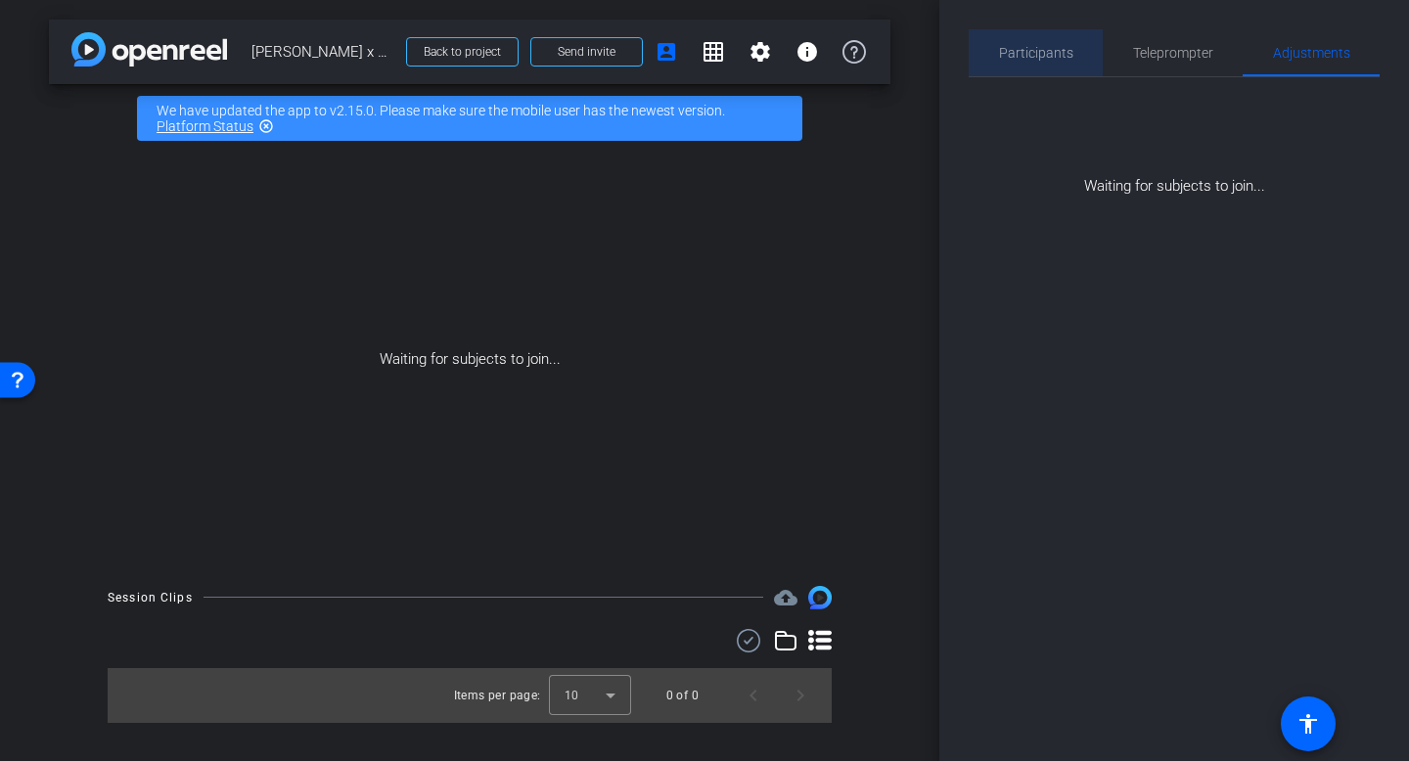
click at [1039, 56] on span "Participants" at bounding box center [1036, 53] width 74 height 14
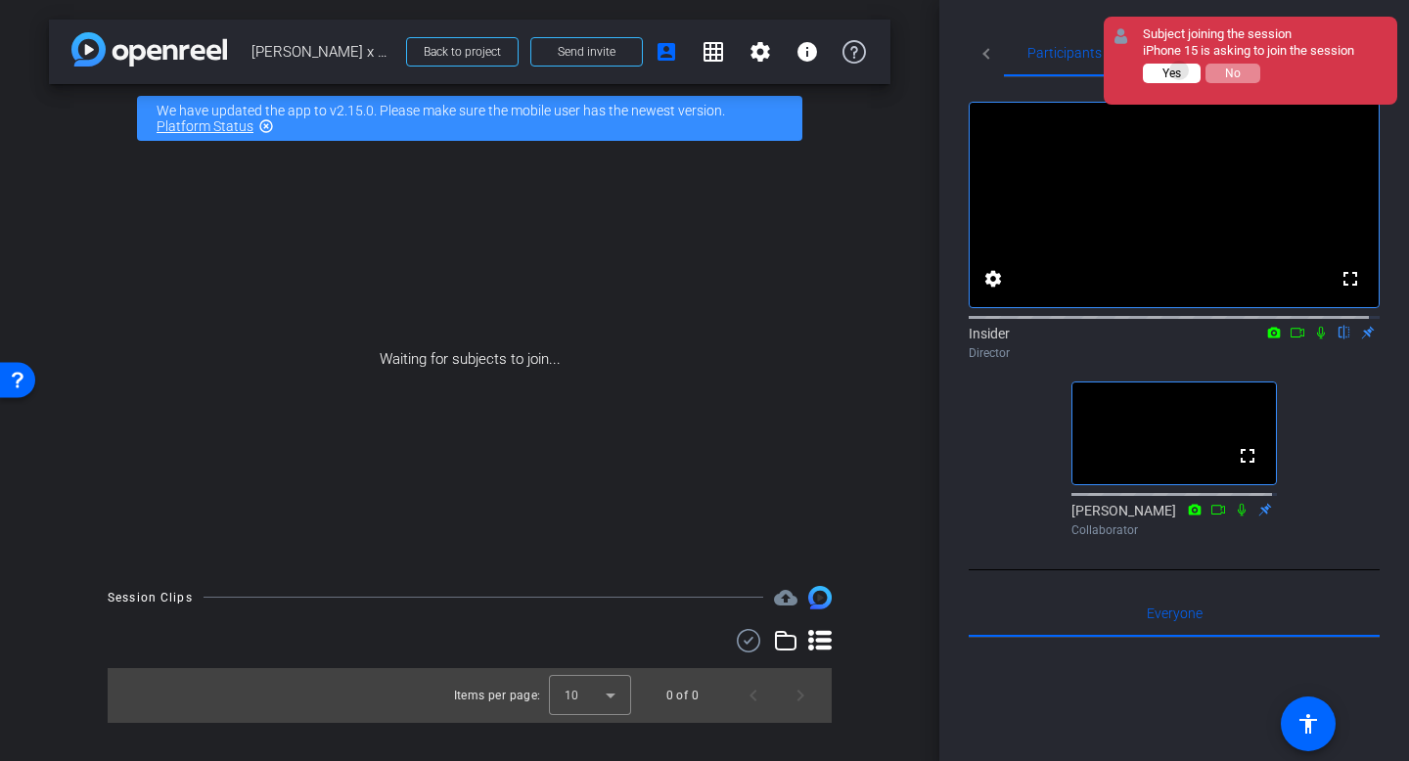
click at [1179, 70] on span "Yes" at bounding box center [1171, 74] width 19 height 14
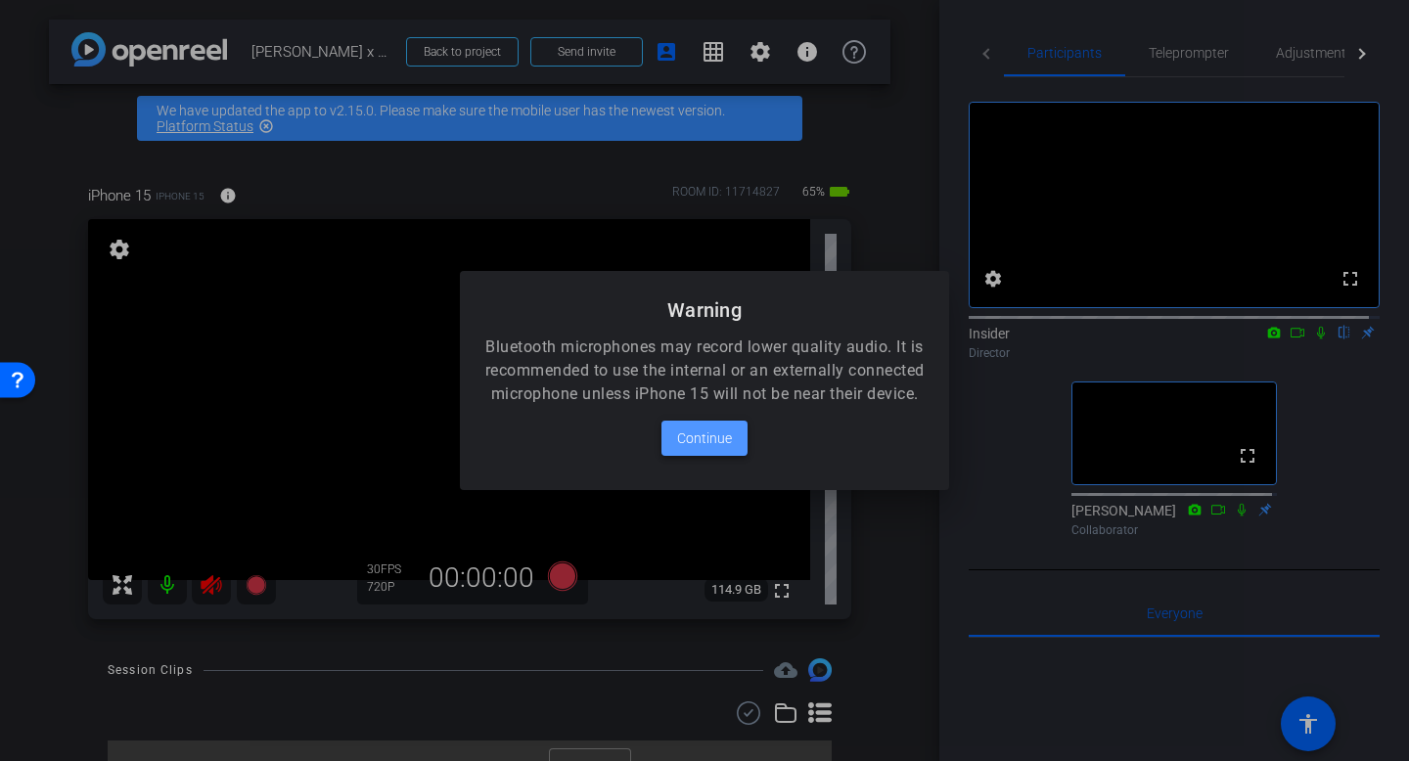
click at [725, 448] on span "Continue" at bounding box center [704, 438] width 55 height 23
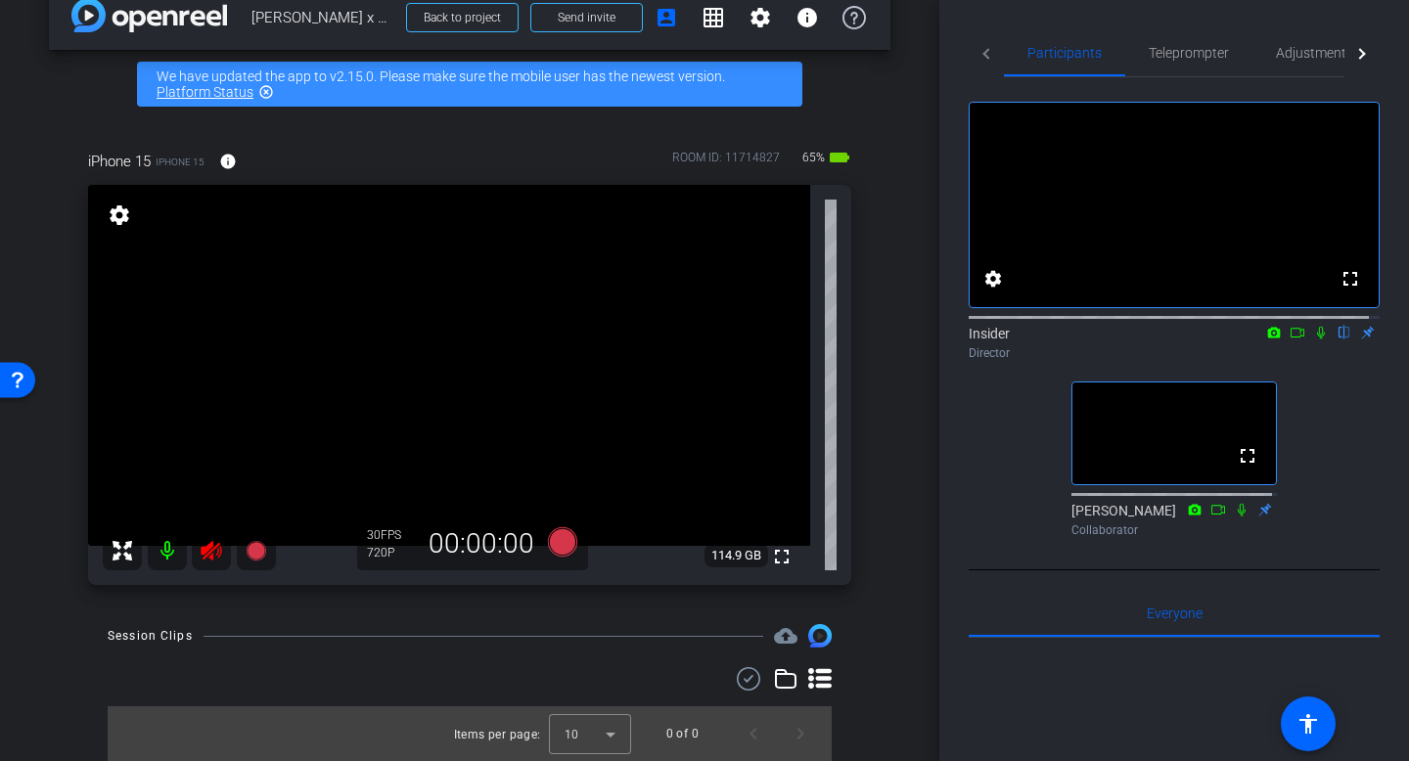
scroll to position [34, 0]
click at [171, 561] on mat-icon at bounding box center [167, 550] width 39 height 39
click at [211, 554] on mat-icon at bounding box center [211, 550] width 39 height 39
click at [209, 558] on icon at bounding box center [211, 550] width 23 height 23
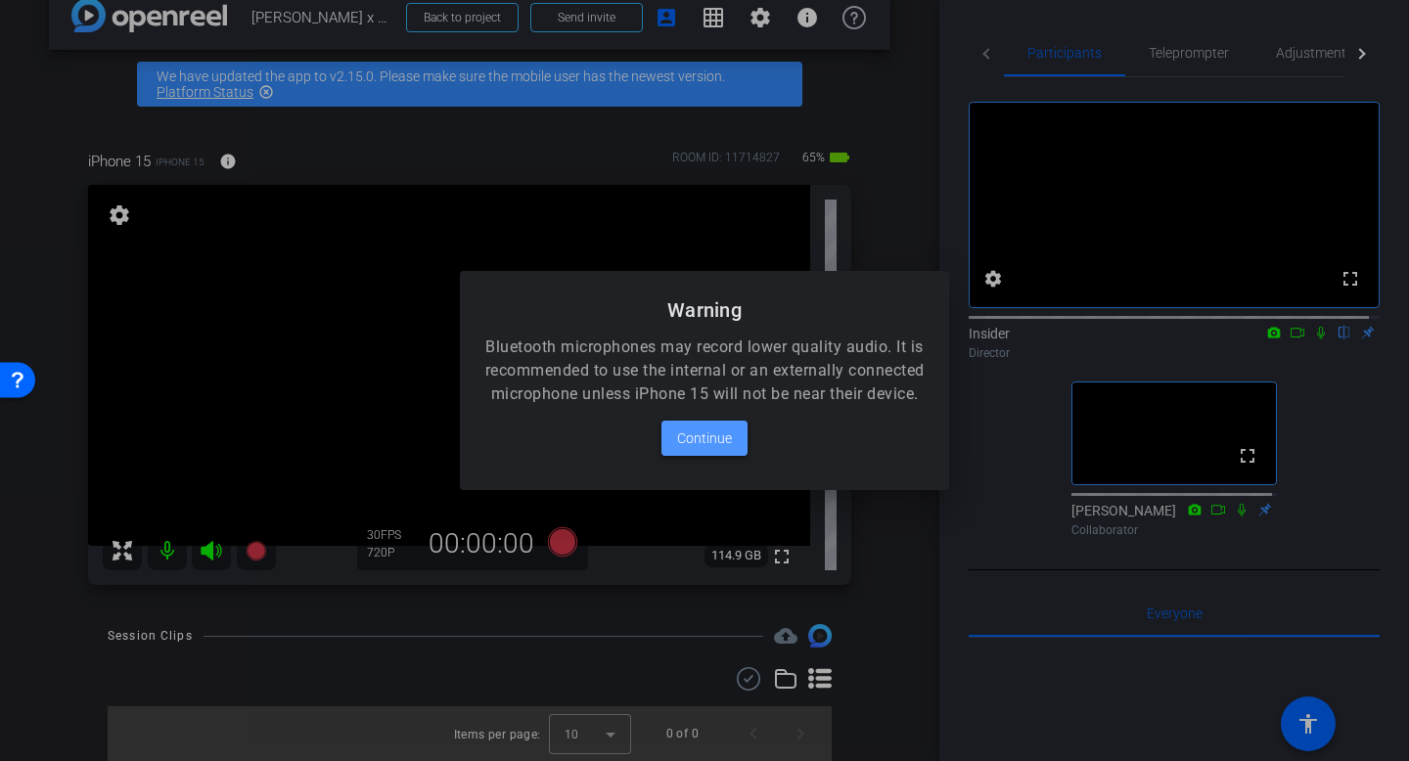
click at [693, 450] on span "Continue" at bounding box center [704, 438] width 55 height 23
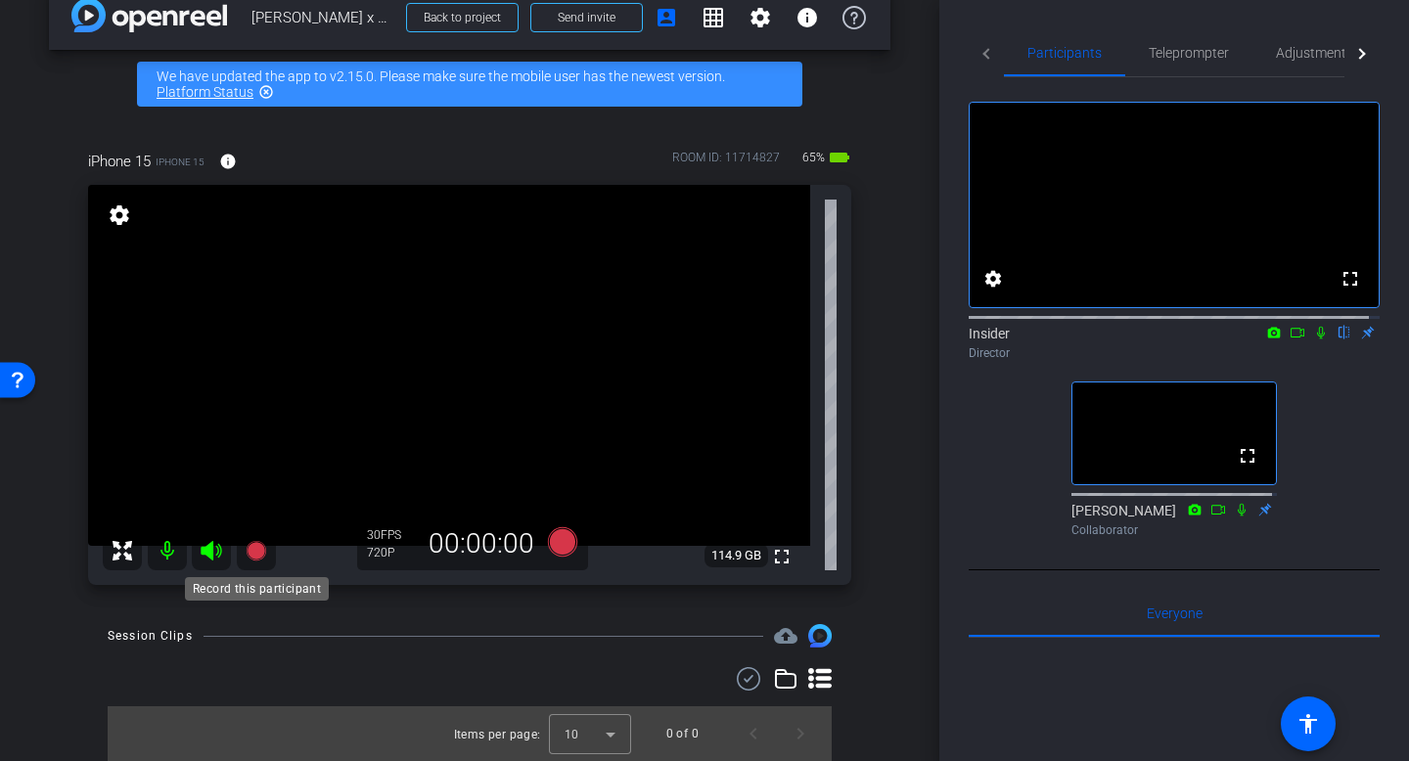
click at [257, 547] on icon at bounding box center [256, 551] width 20 height 20
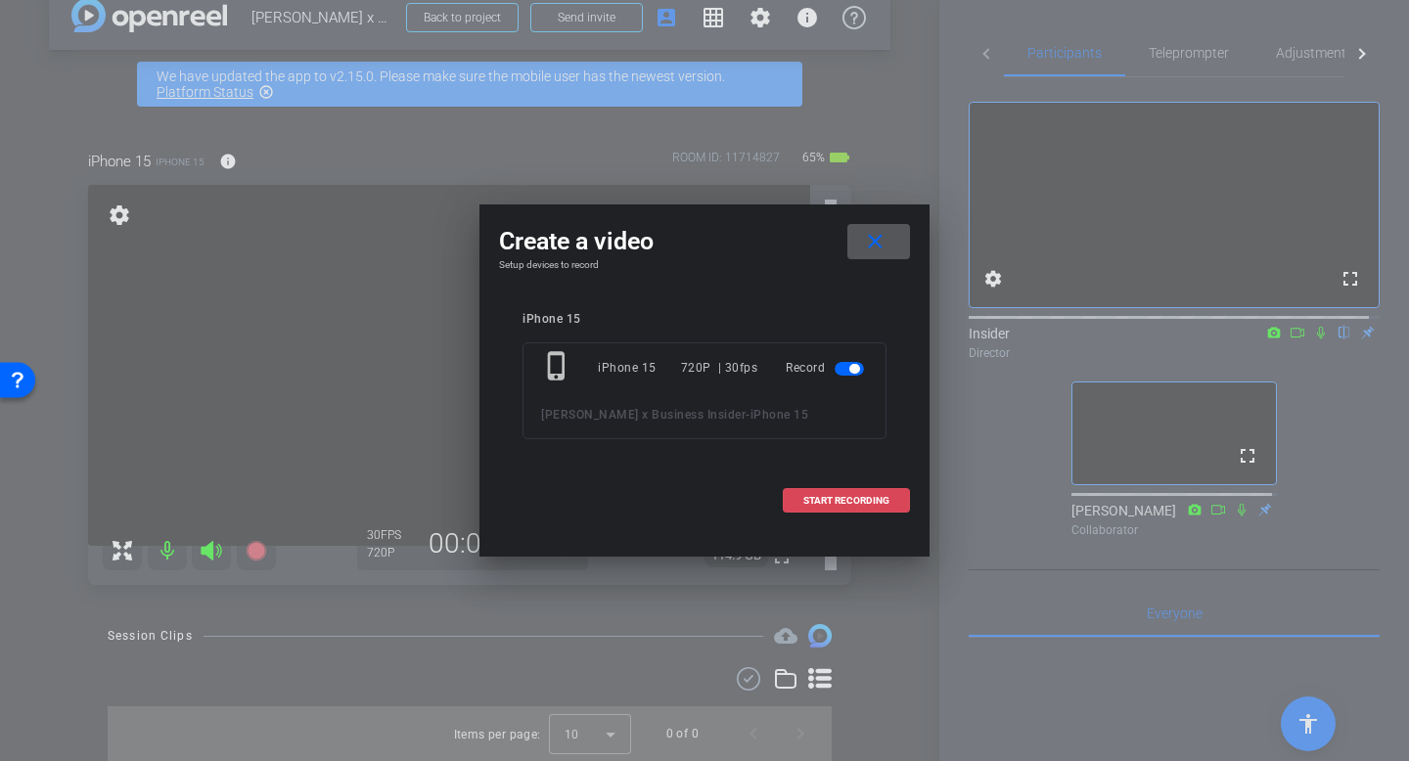
click at [819, 502] on span "START RECORDING" at bounding box center [846, 501] width 86 height 10
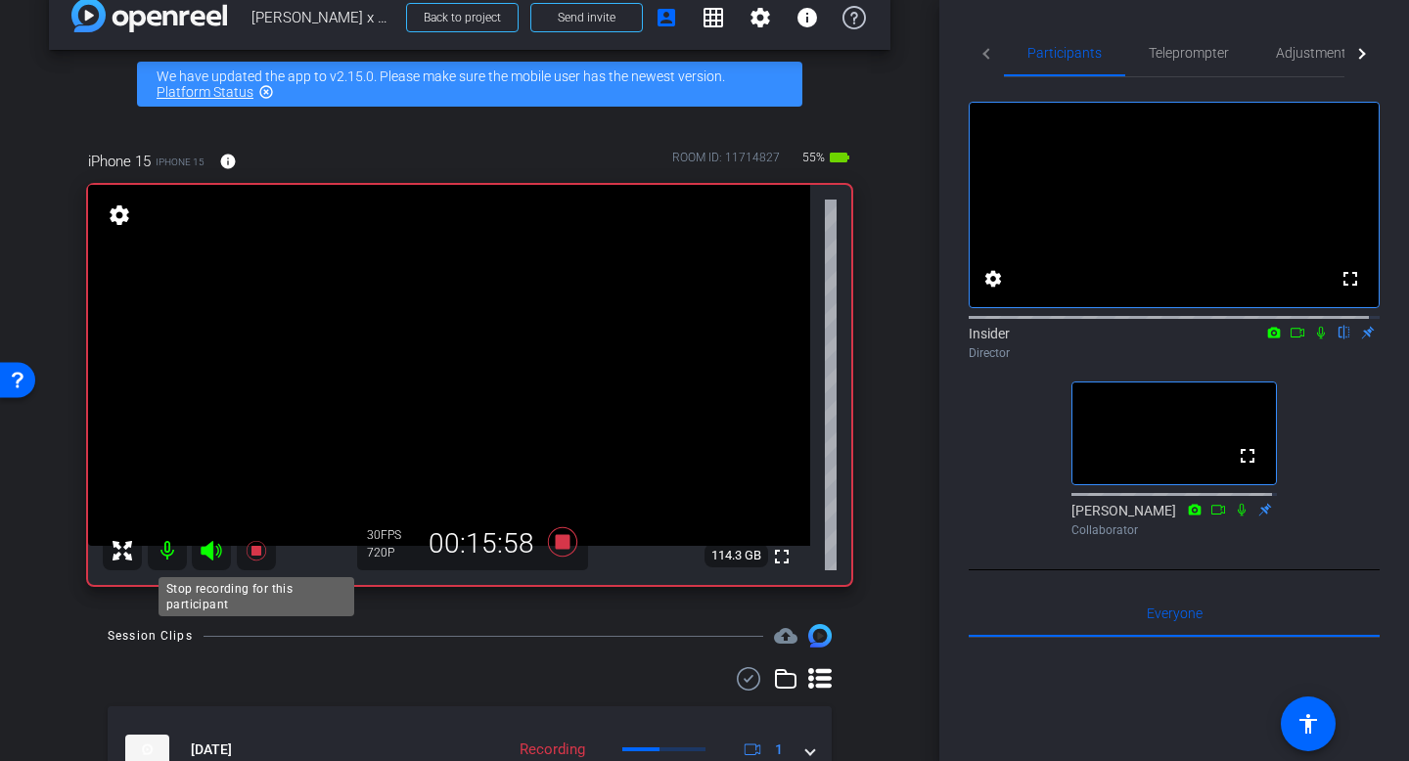
click at [255, 555] on icon at bounding box center [256, 551] width 20 height 20
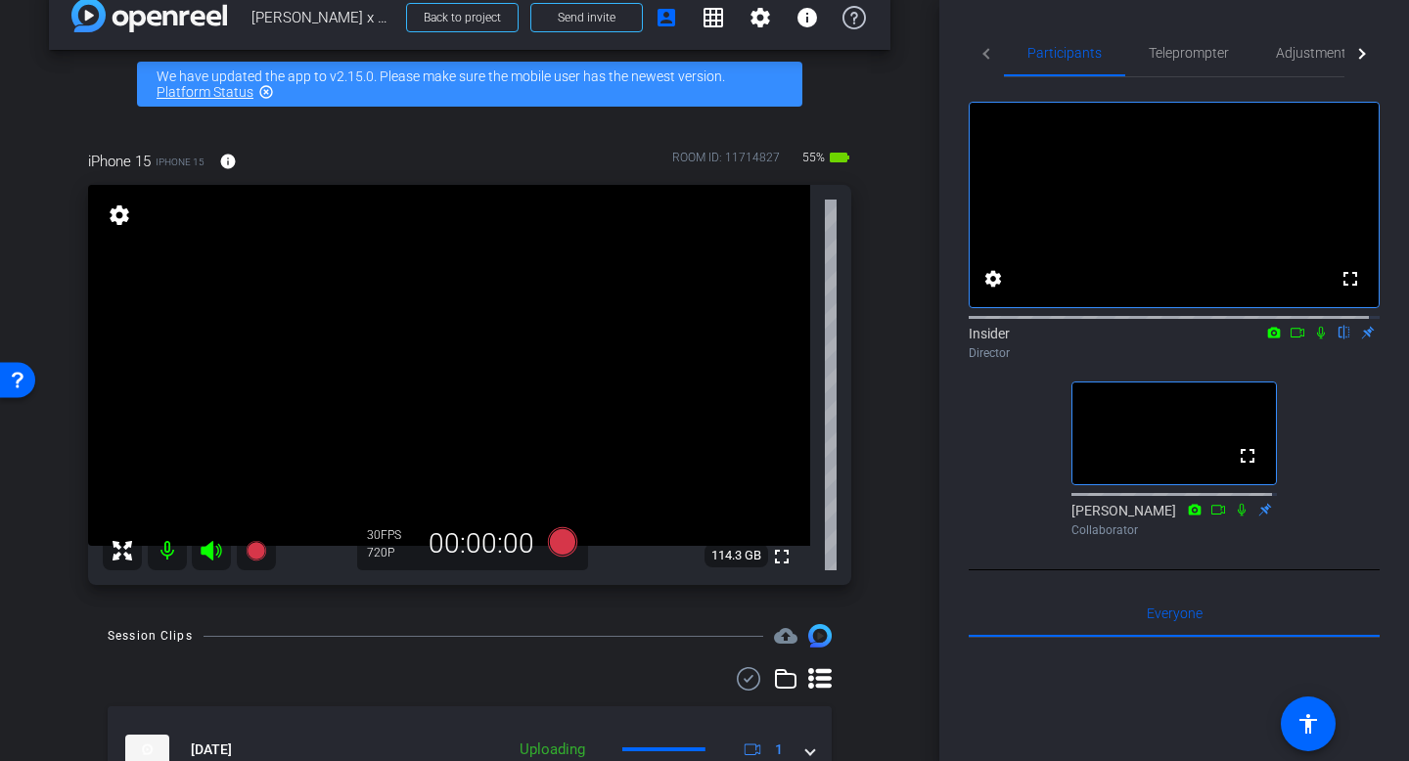
scroll to position [135, 0]
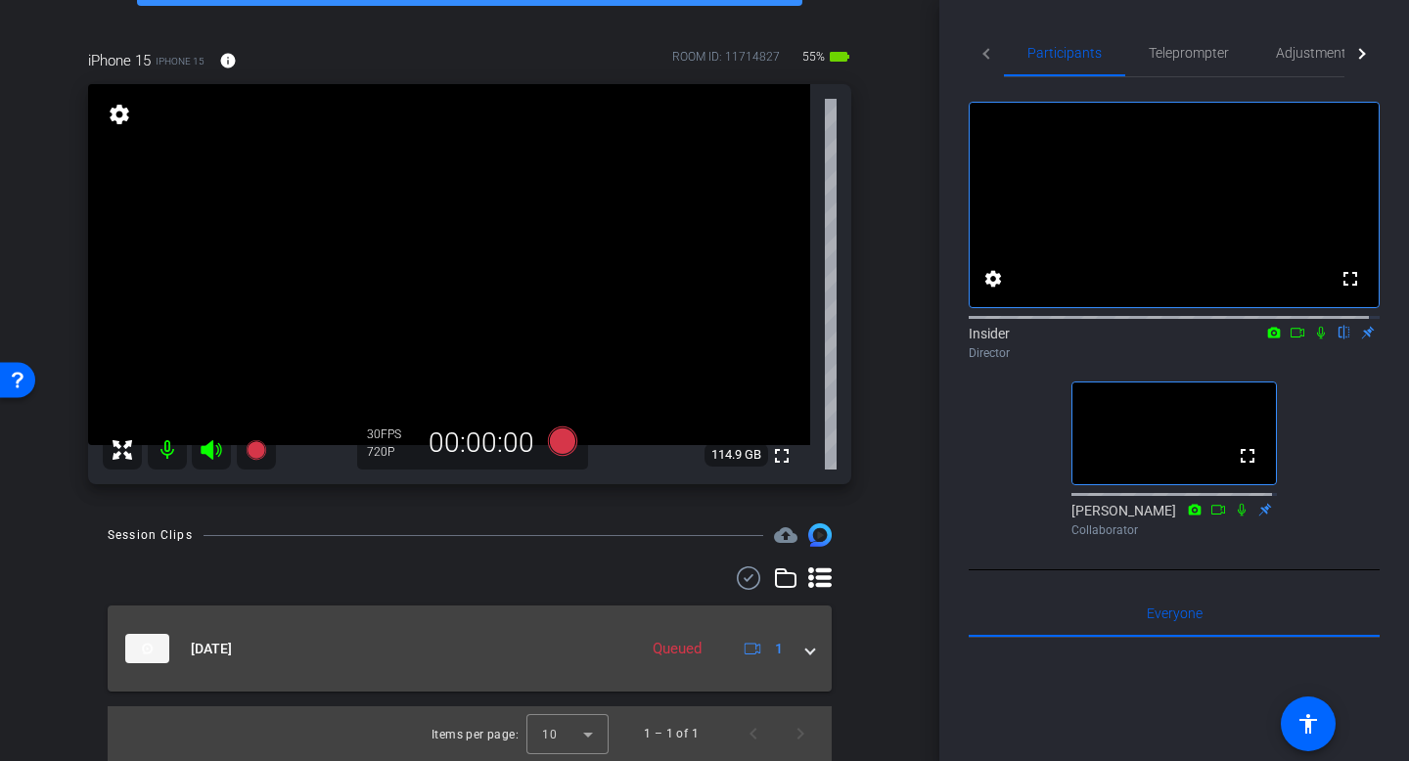
click at [806, 649] on span at bounding box center [810, 649] width 8 height 21
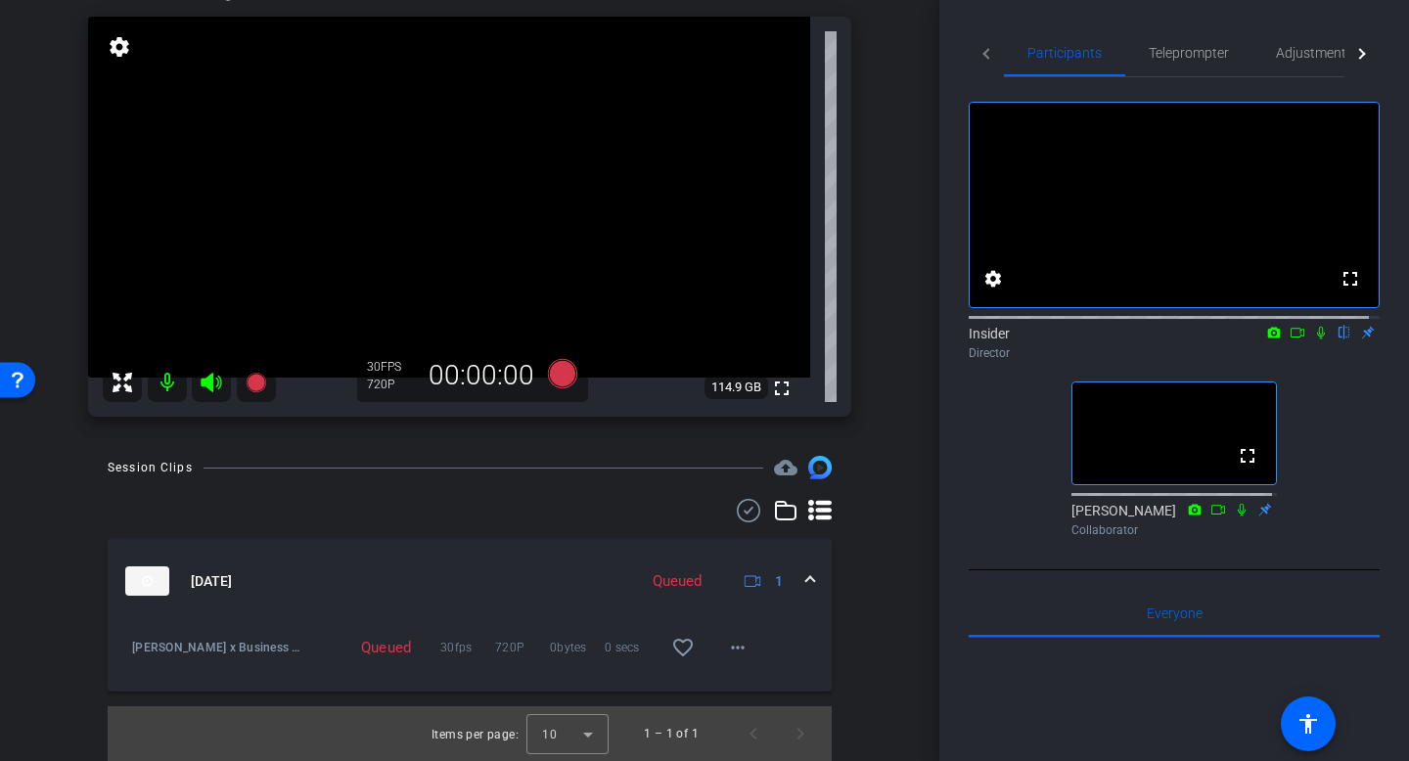
scroll to position [203, 0]
click at [731, 643] on mat-icon "more_horiz" at bounding box center [737, 647] width 23 height 23
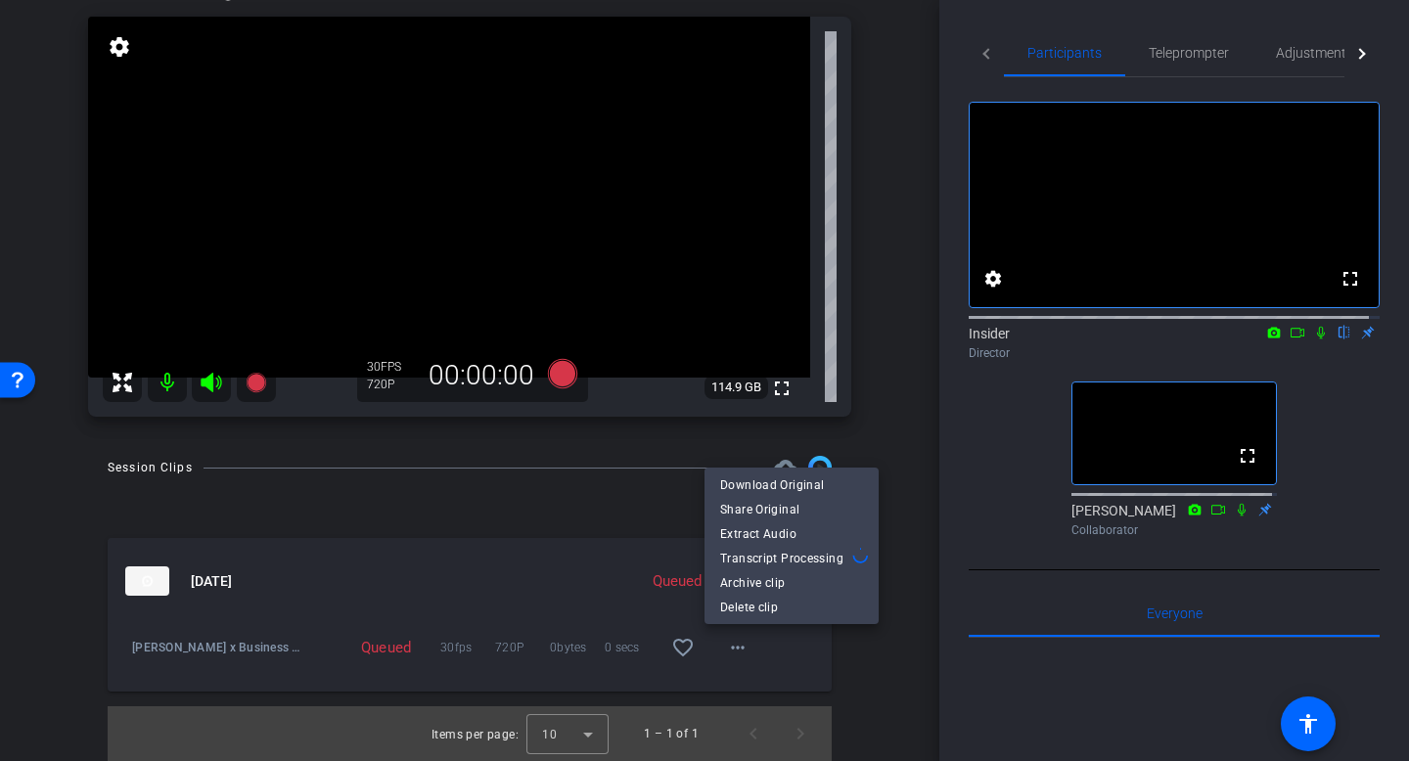
click at [527, 602] on div at bounding box center [704, 380] width 1409 height 761
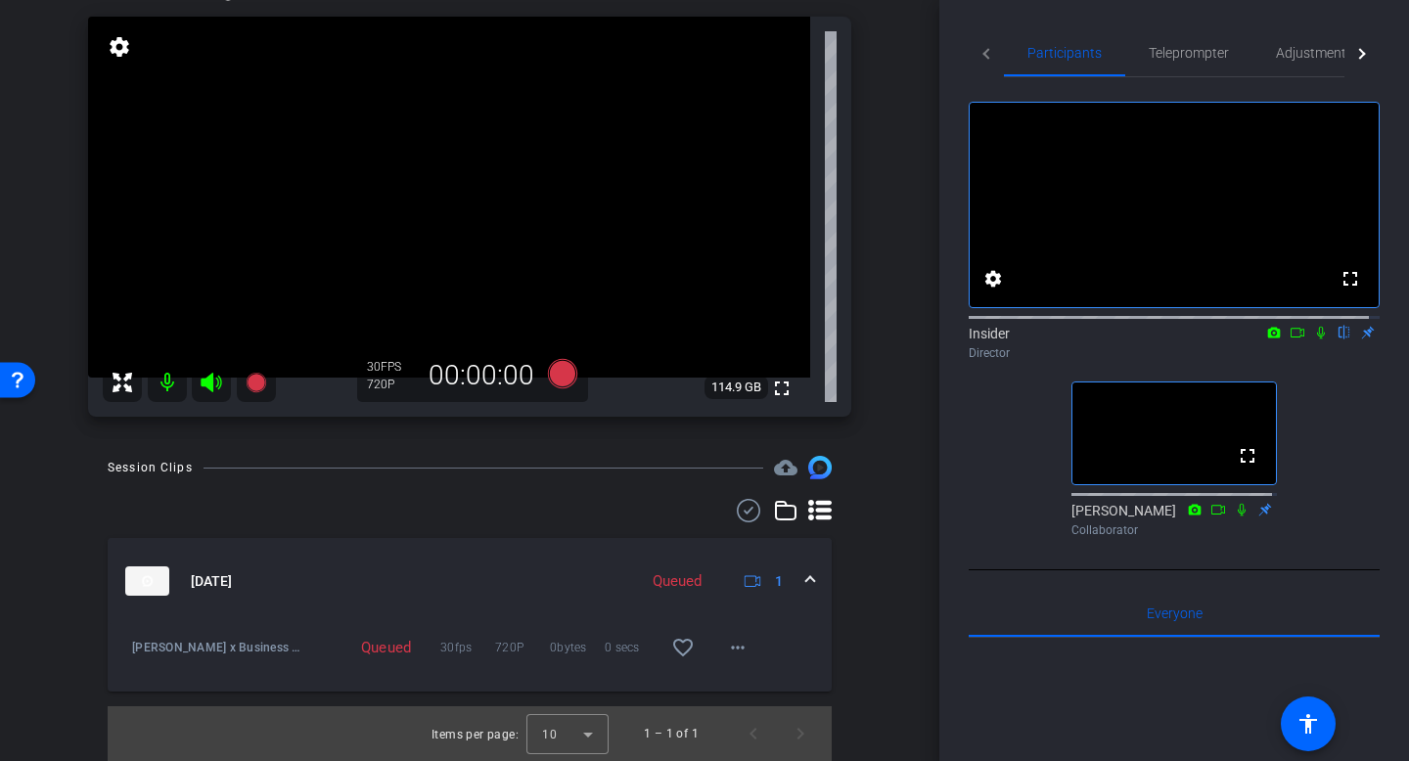
click at [665, 581] on div "Queued" at bounding box center [677, 581] width 68 height 23
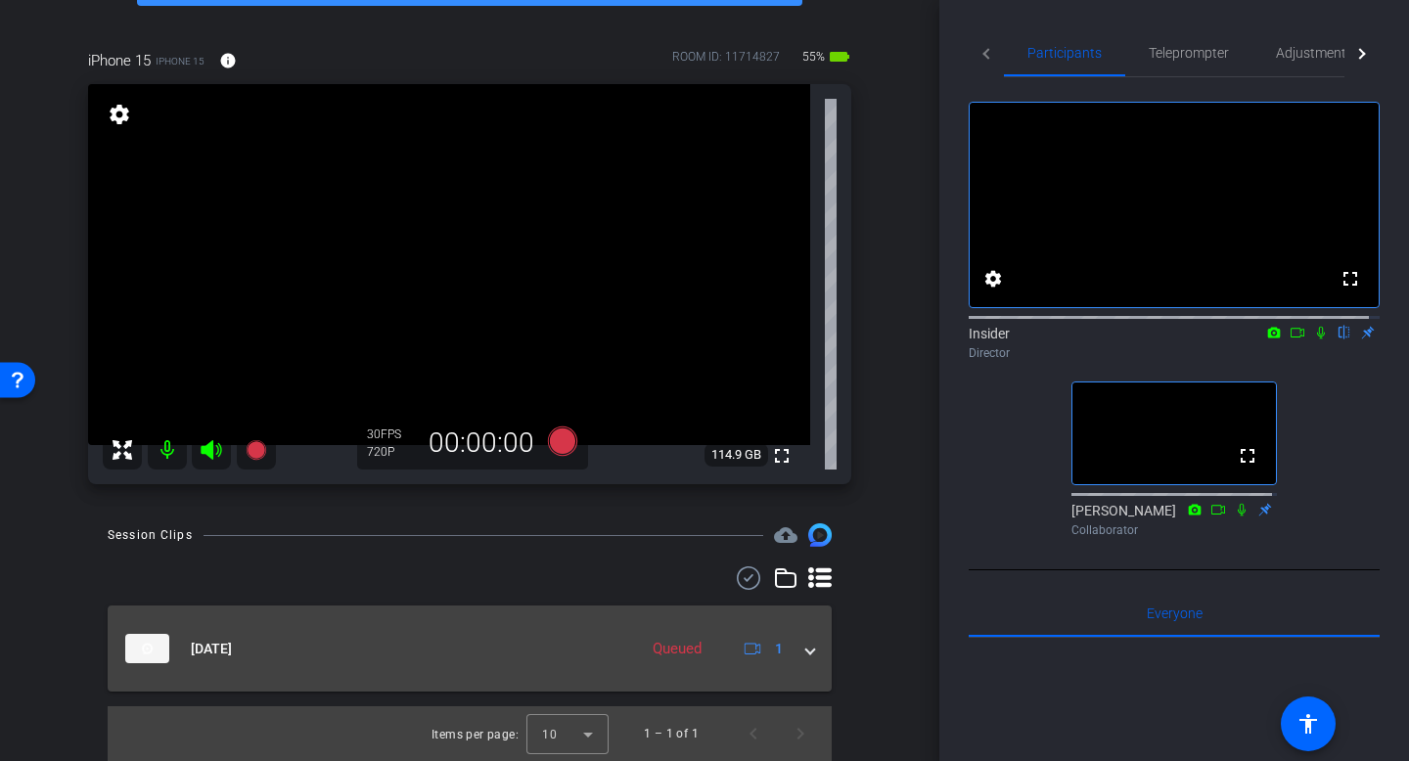
scroll to position [135, 0]
click at [748, 649] on icon at bounding box center [753, 649] width 17 height 17
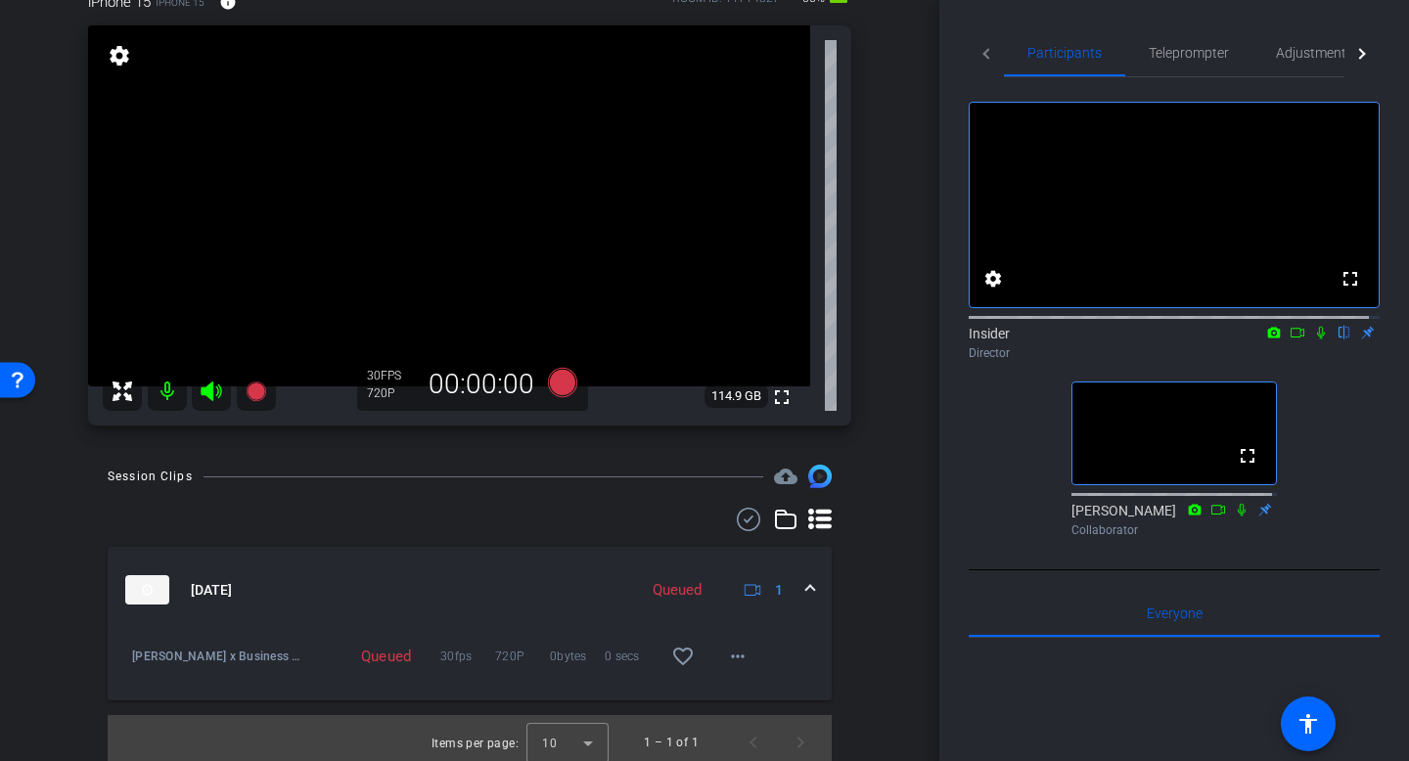
scroll to position [203, 0]
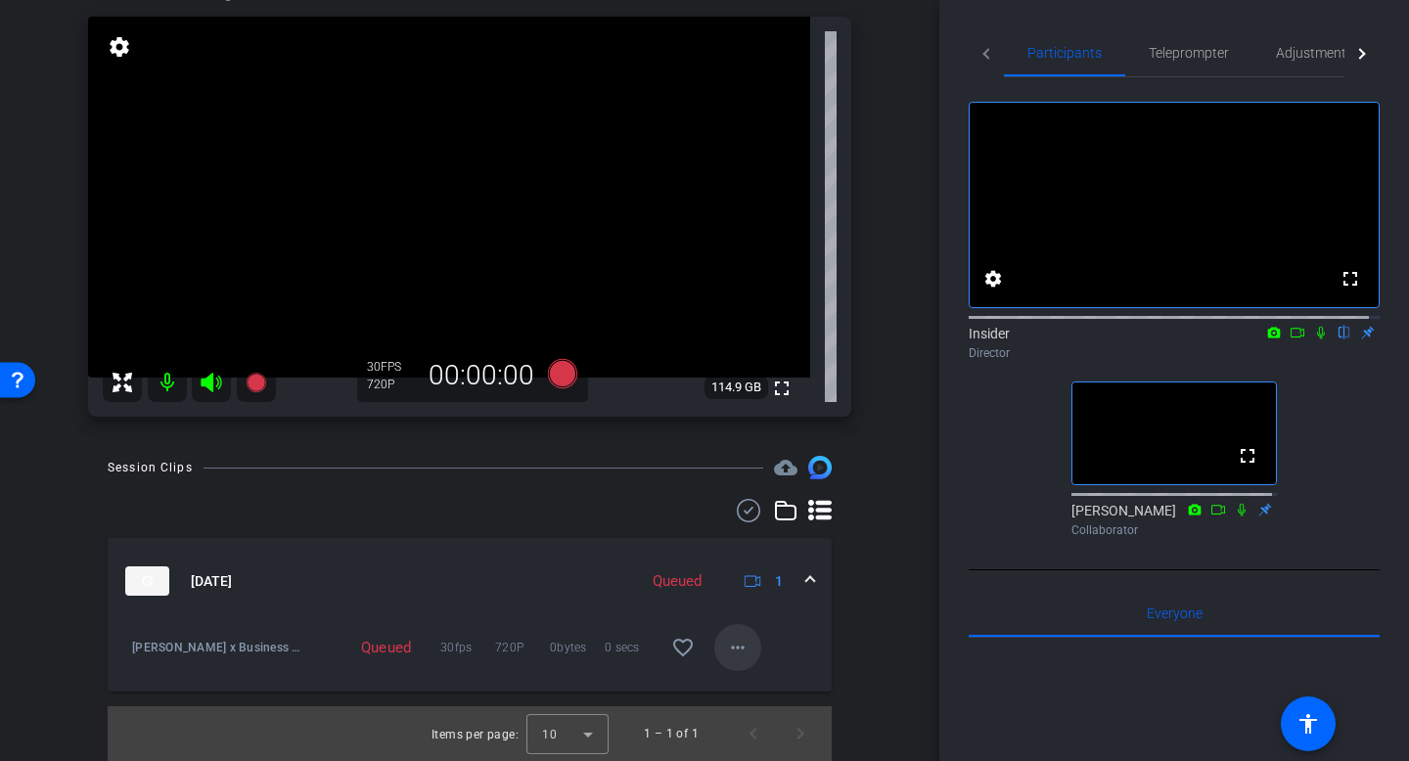
click at [732, 637] on mat-icon "more_horiz" at bounding box center [737, 647] width 23 height 23
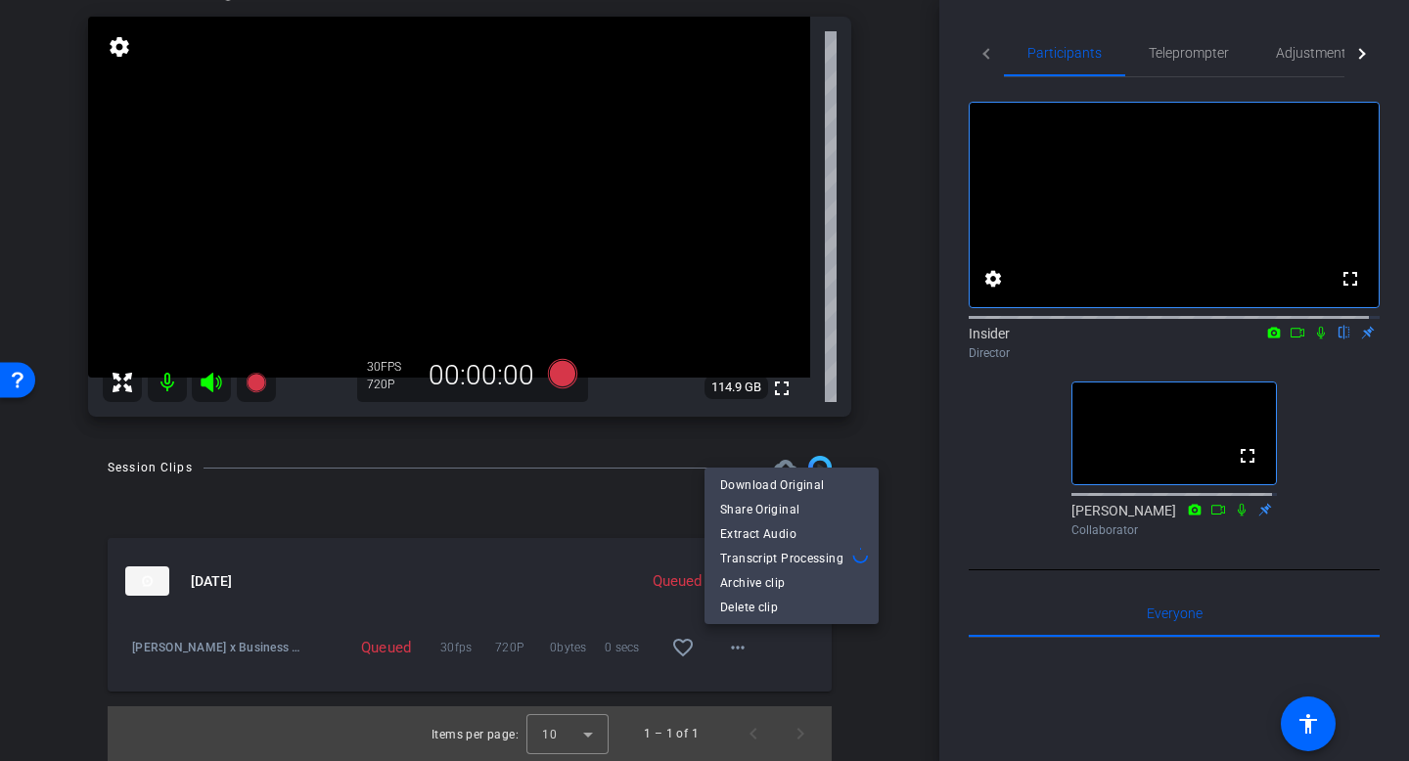
click at [721, 650] on div at bounding box center [704, 380] width 1409 height 761
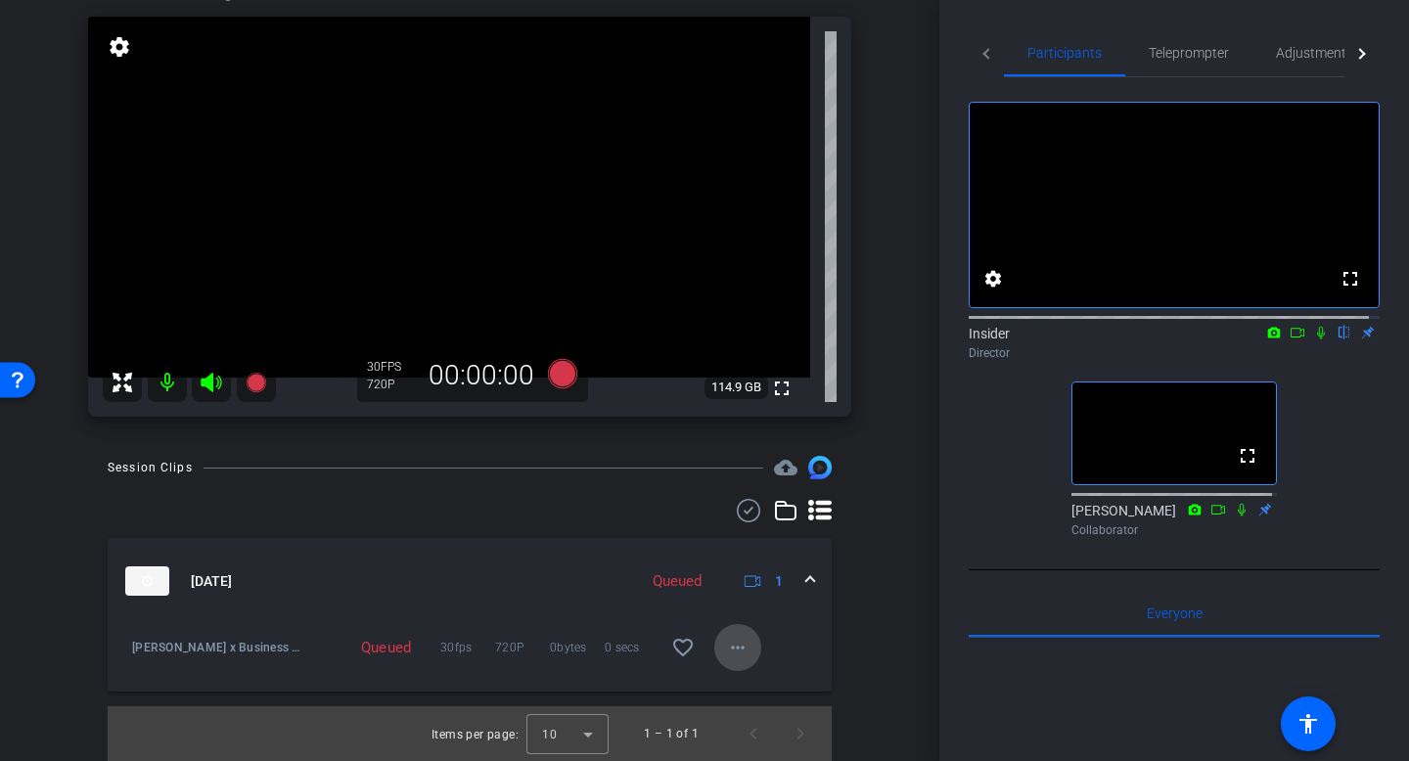
click at [731, 648] on mat-icon "more_horiz" at bounding box center [737, 647] width 23 height 23
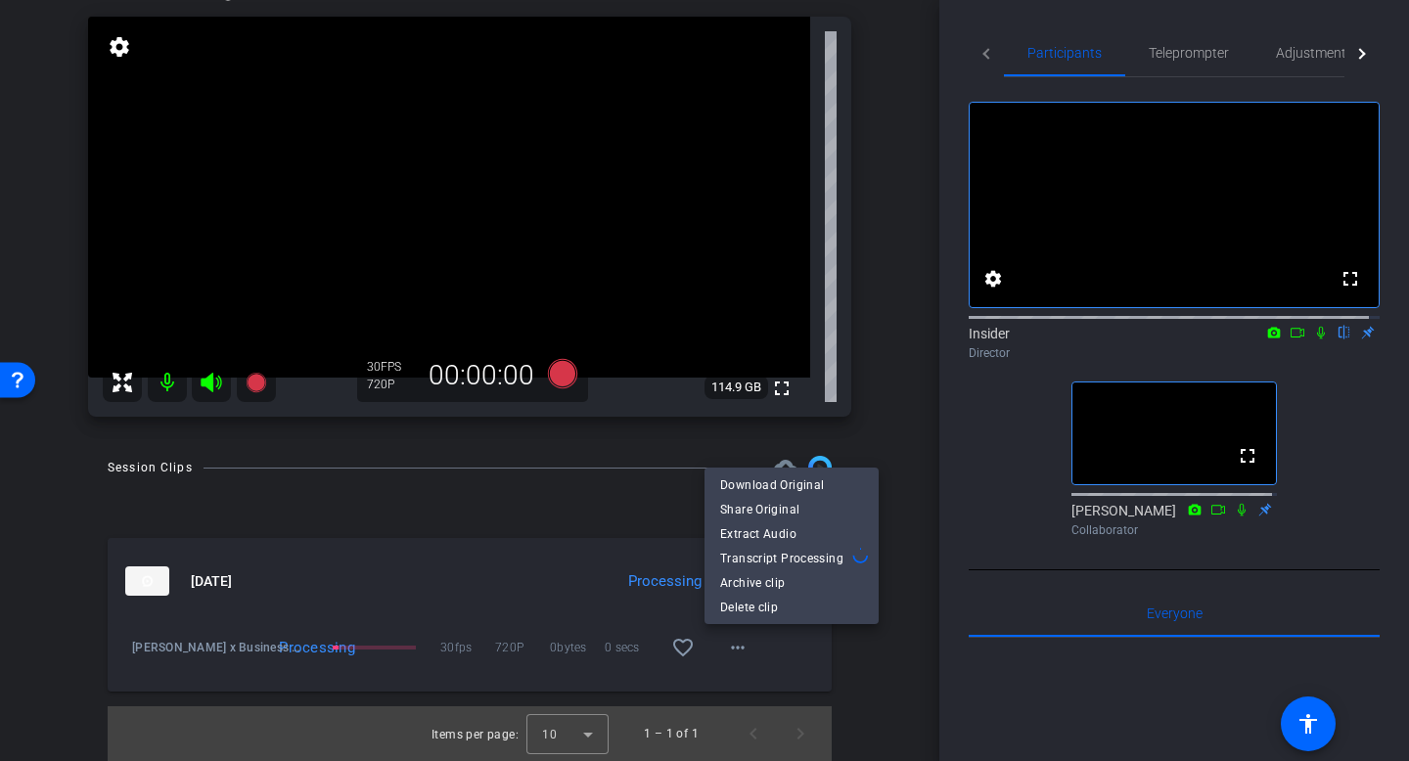
click at [544, 594] on div at bounding box center [704, 380] width 1409 height 761
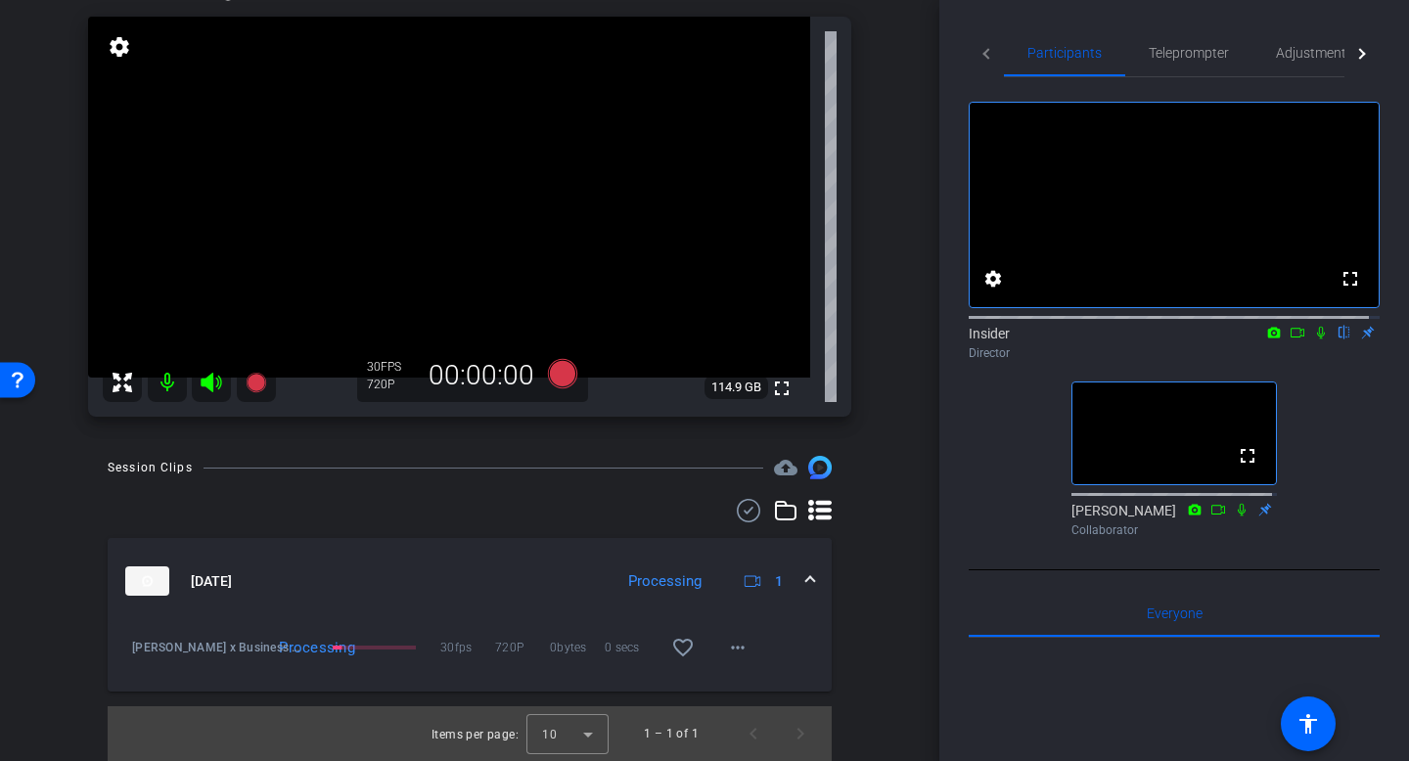
click at [396, 607] on mat-expansion-panel-header "[DATE] Processing 1" at bounding box center [470, 581] width 724 height 86
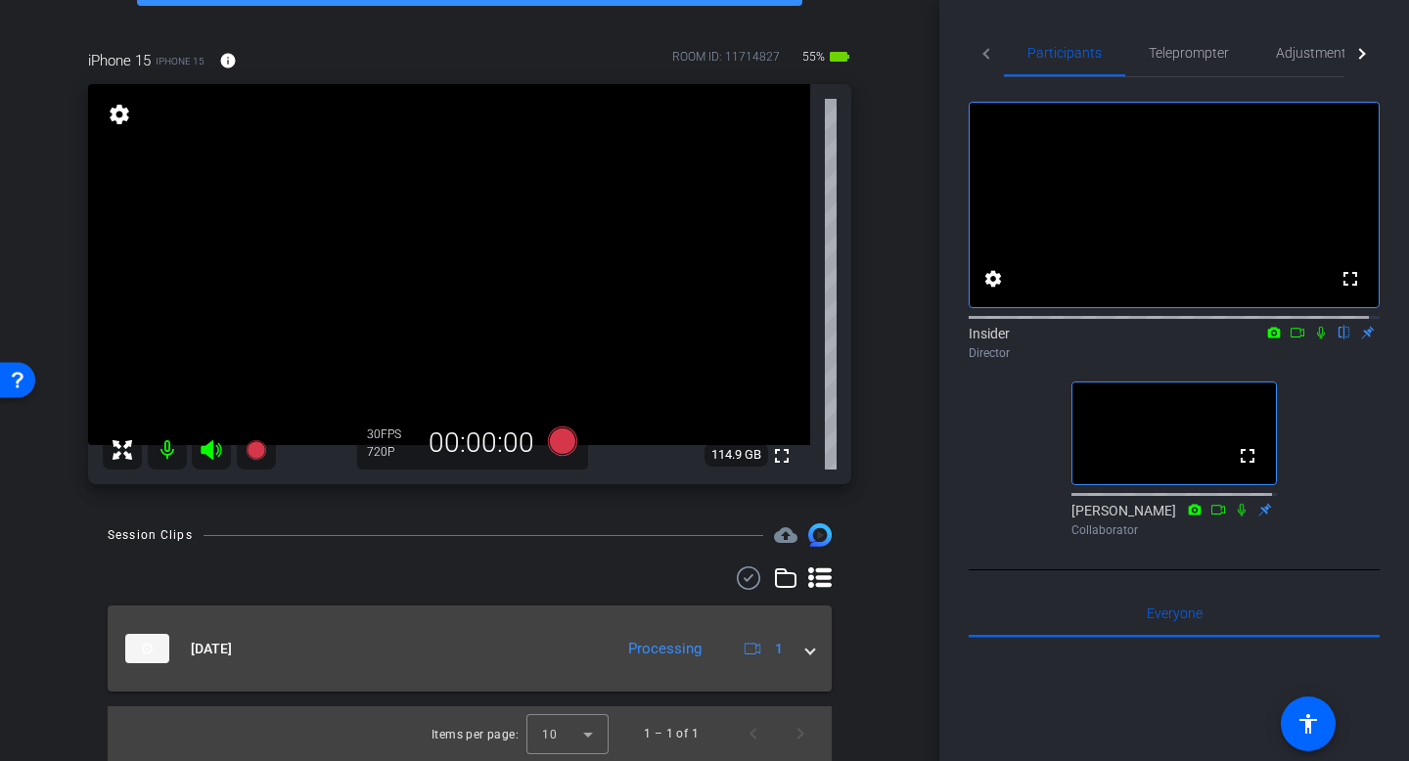
scroll to position [135, 0]
click at [658, 652] on div "Processing" at bounding box center [664, 649] width 93 height 23
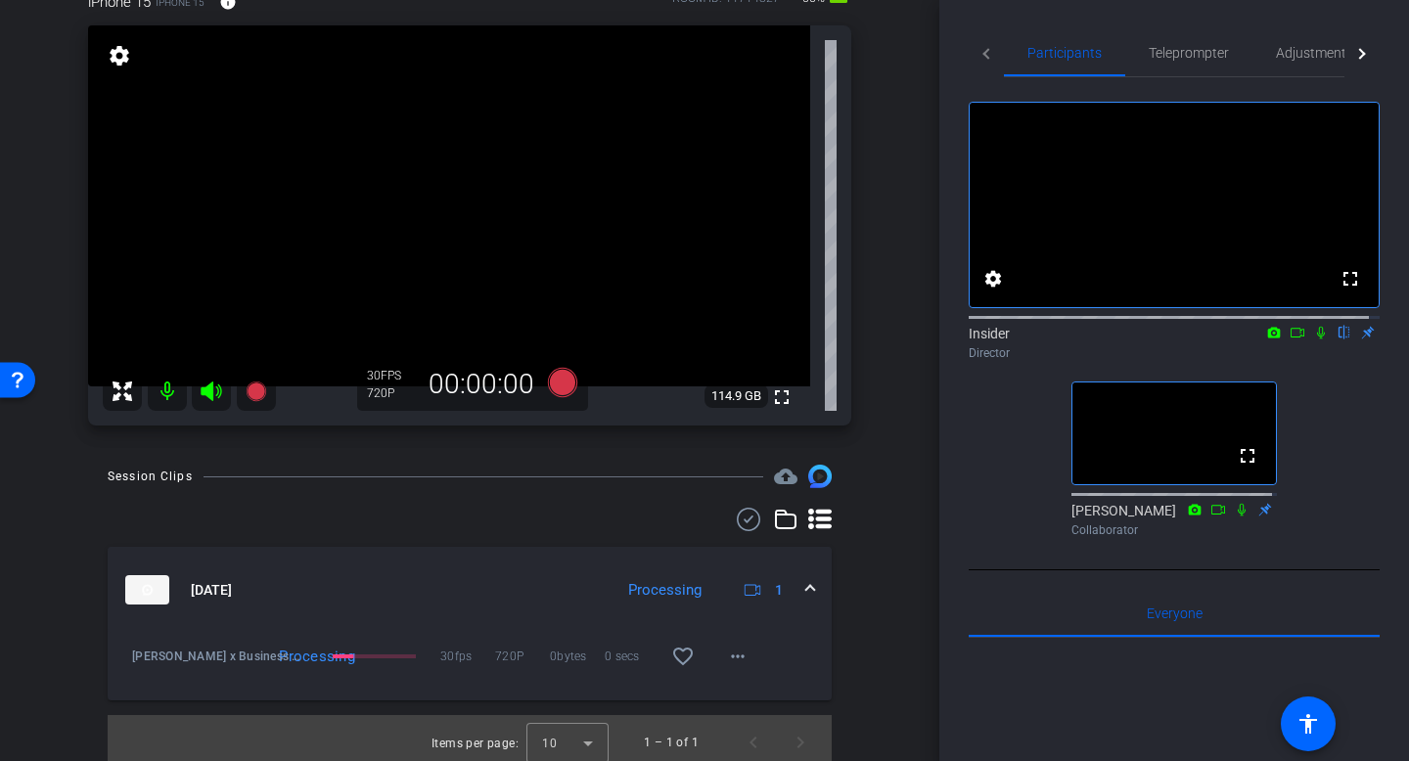
scroll to position [203, 0]
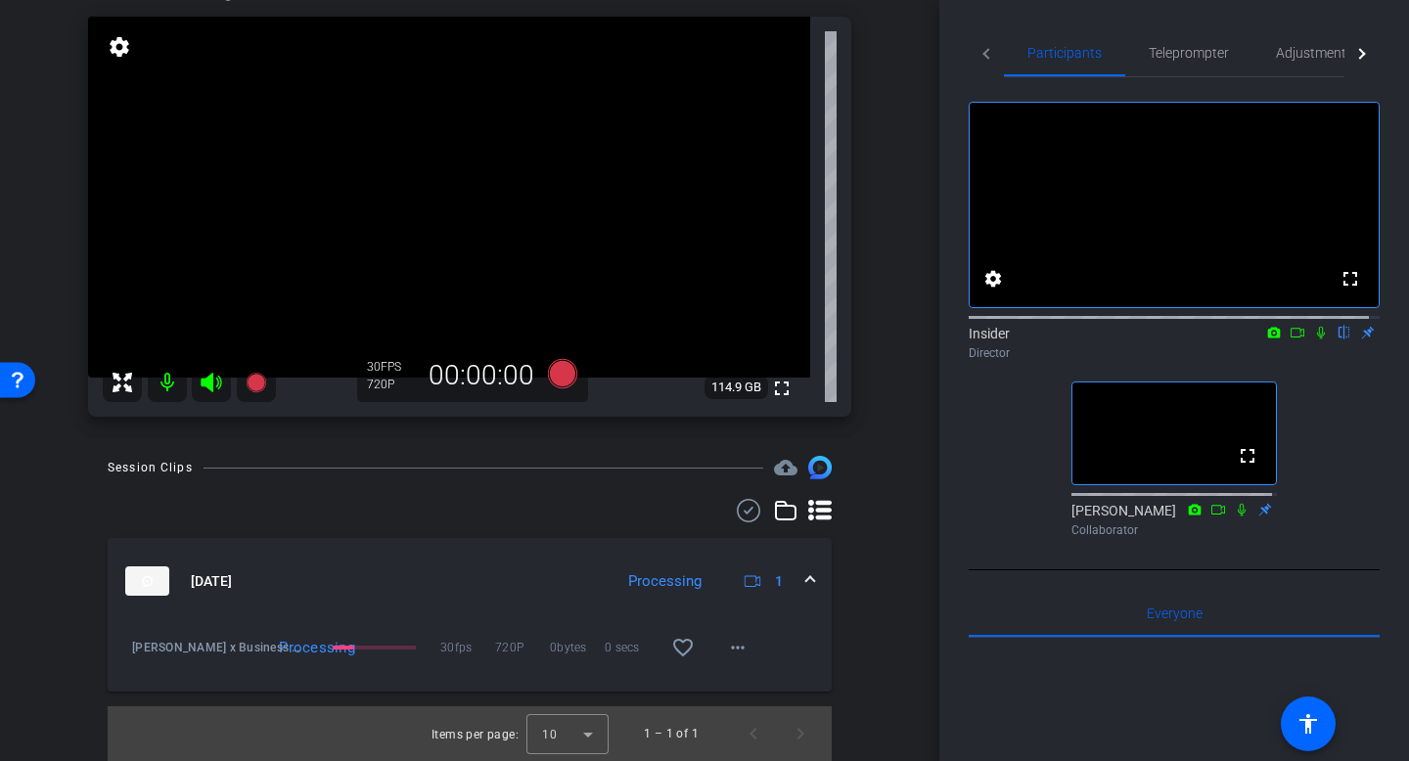
click at [326, 645] on div "Processing" at bounding box center [297, 648] width 57 height 20
click at [370, 646] on div at bounding box center [374, 648] width 83 height 4
click at [254, 386] on icon at bounding box center [256, 383] width 20 height 20
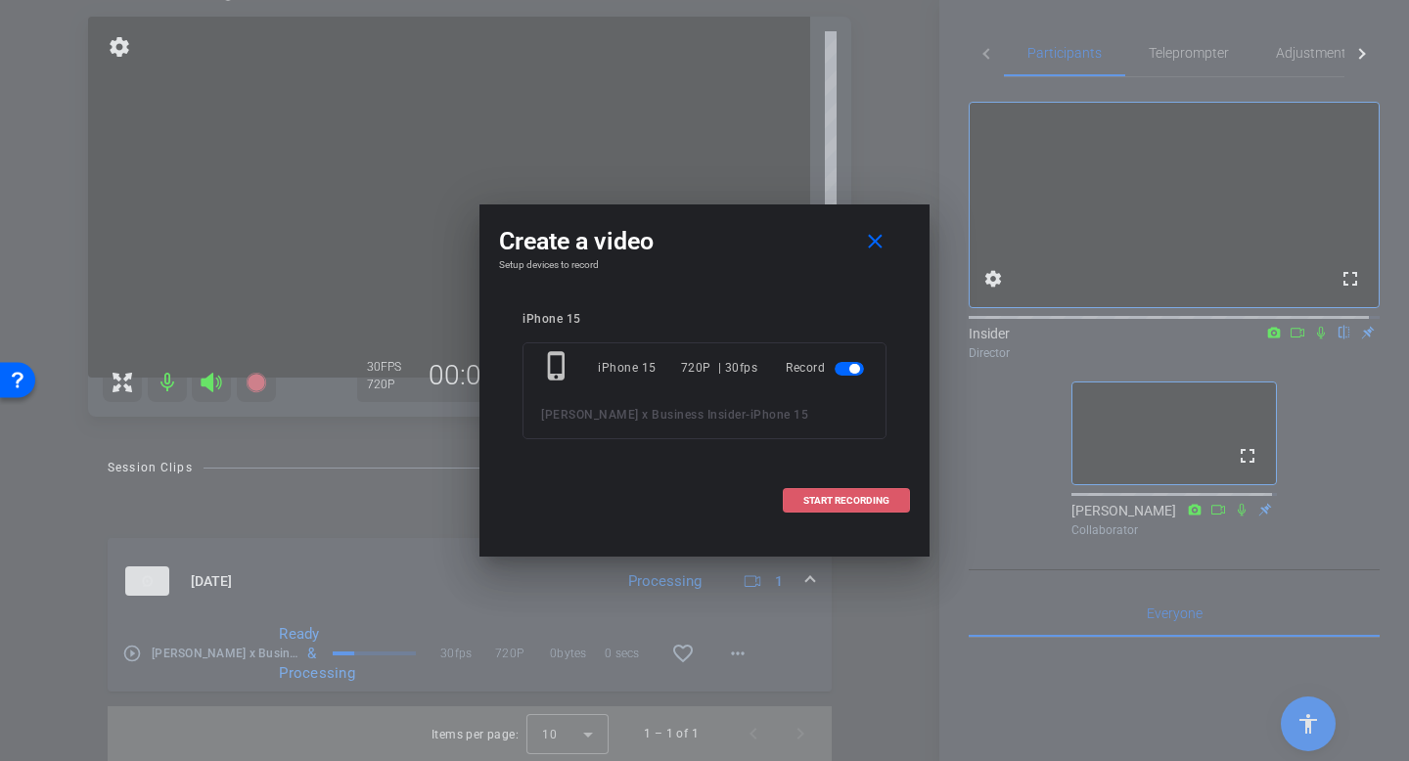
click at [828, 507] on span at bounding box center [846, 500] width 125 height 47
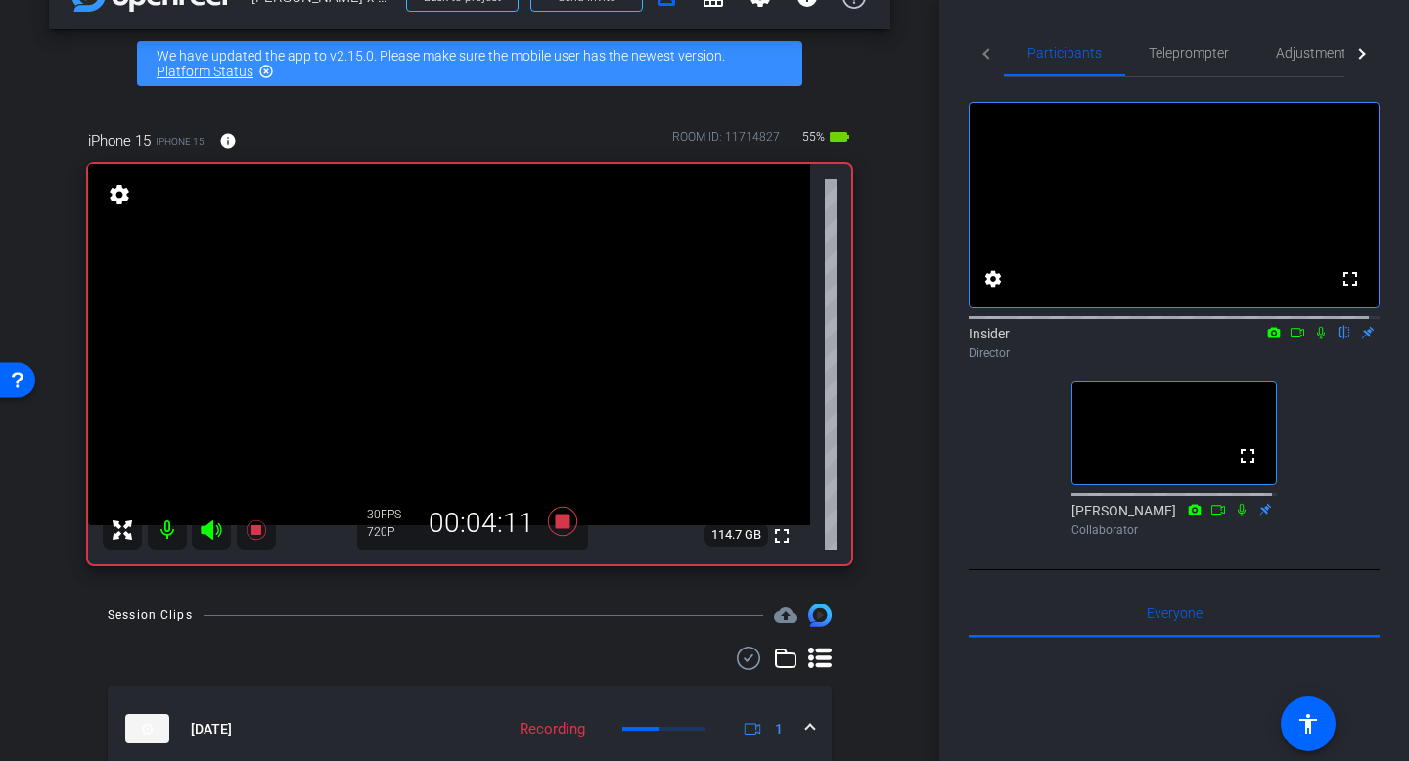
scroll to position [303, 0]
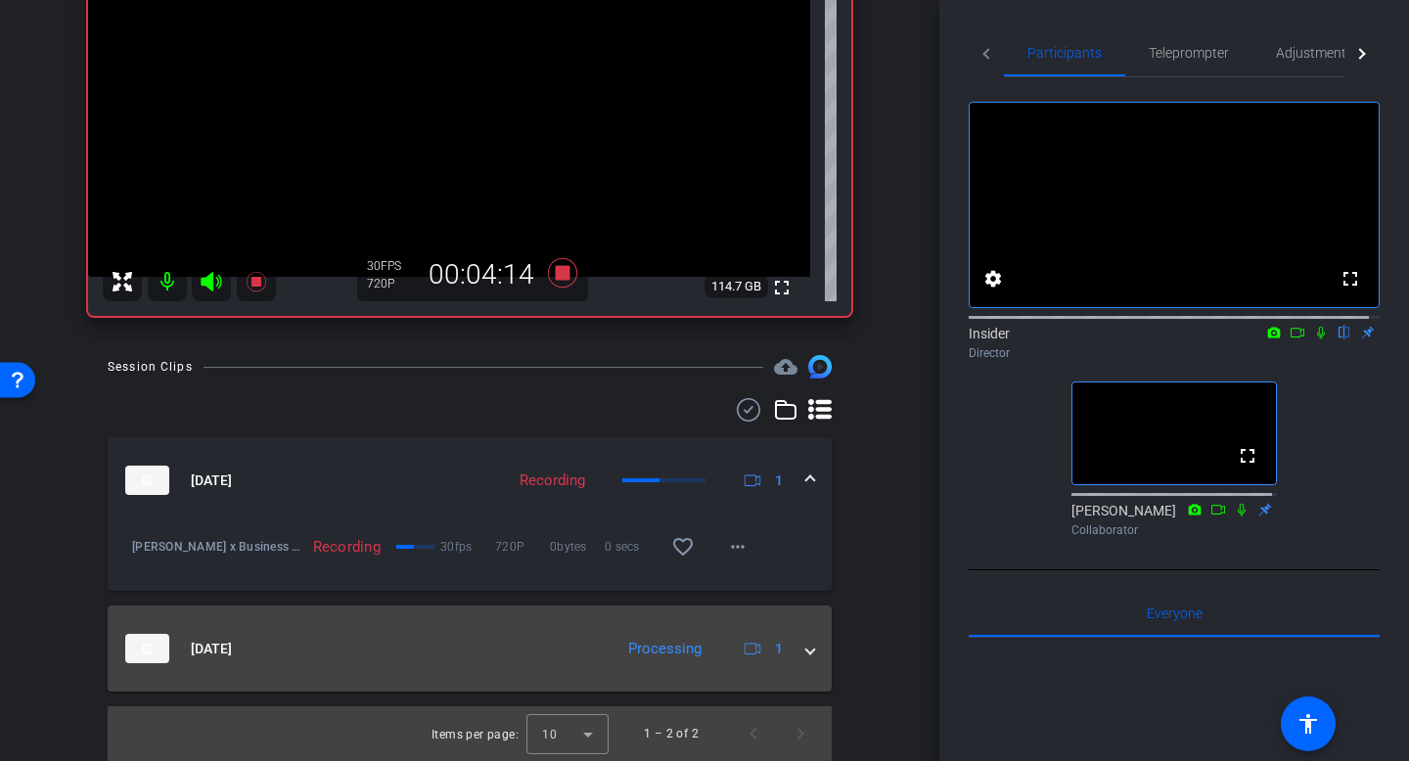
click at [806, 651] on span at bounding box center [810, 649] width 8 height 21
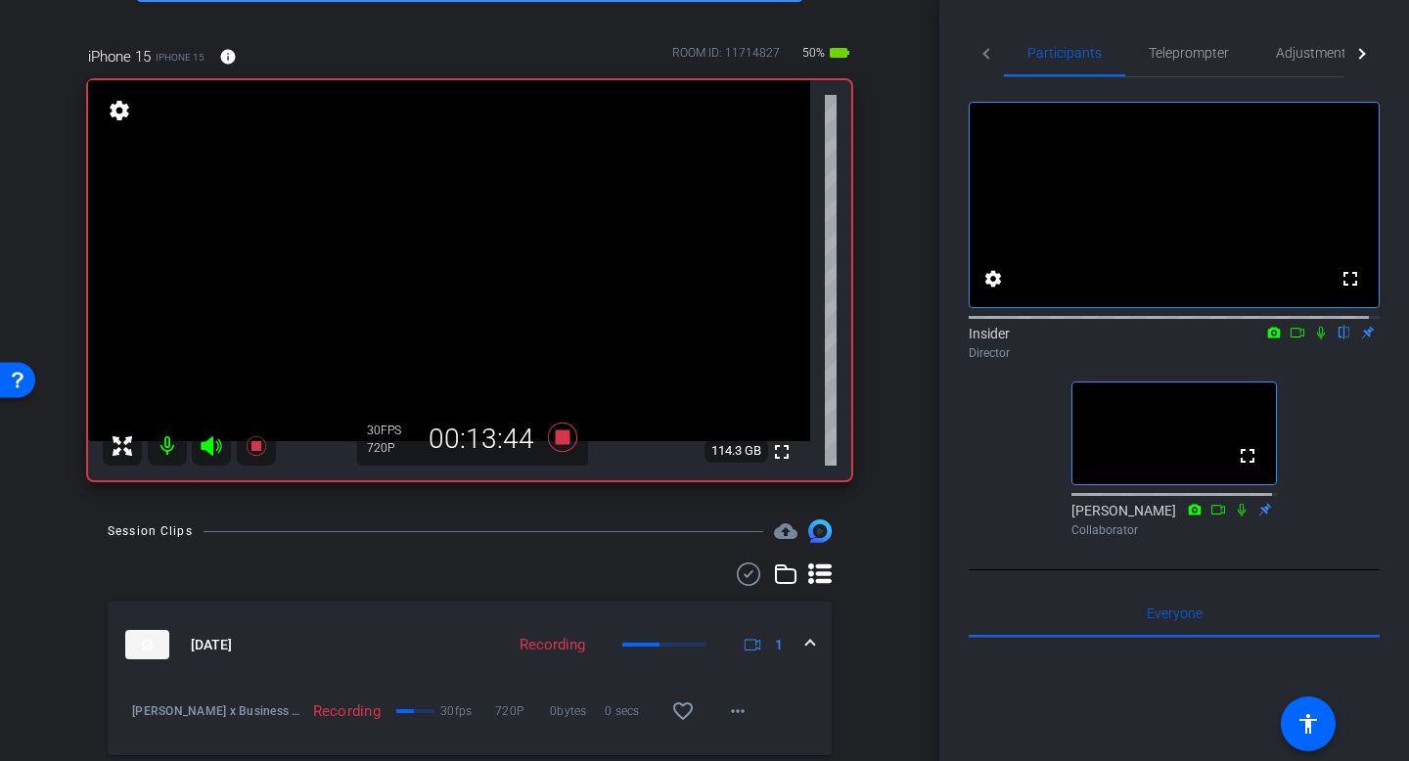
scroll to position [101, 0]
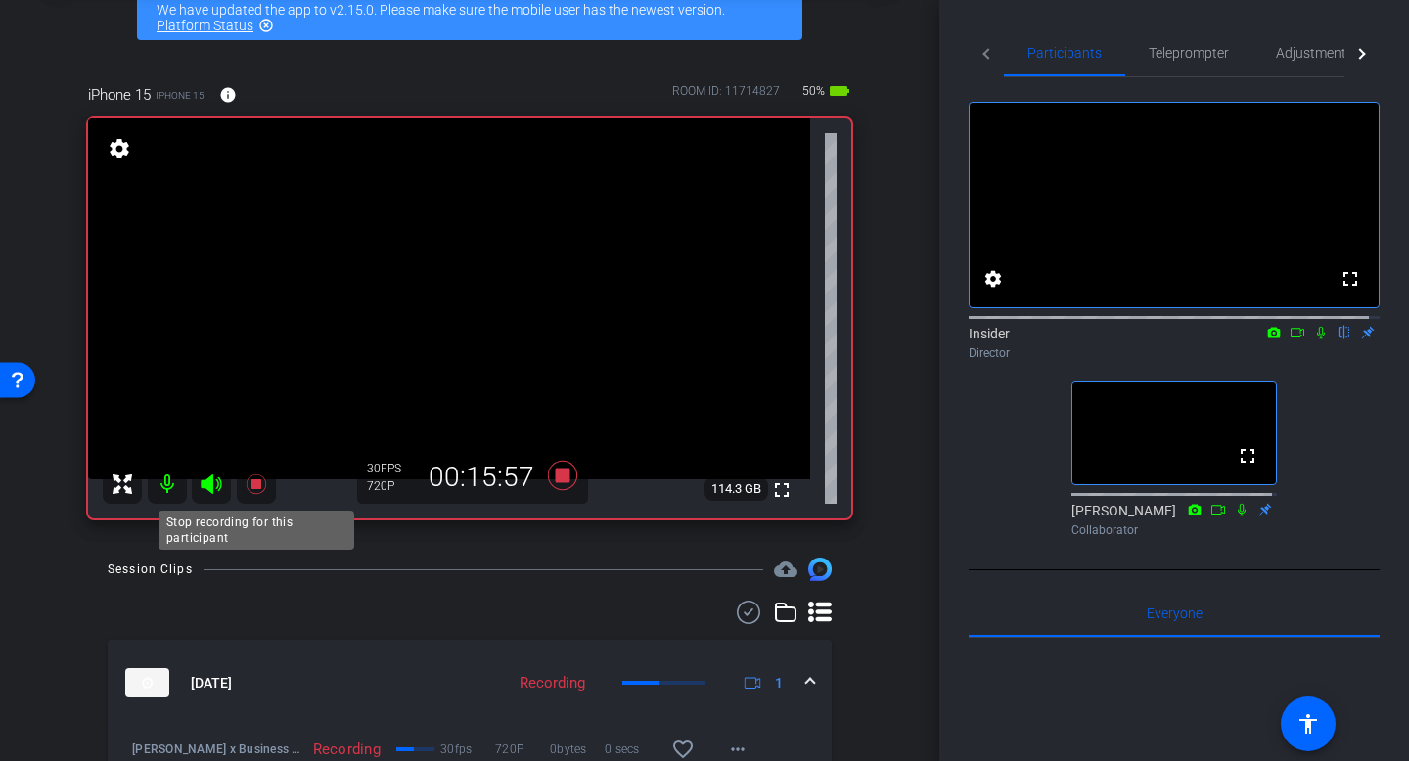
click at [257, 488] on icon at bounding box center [256, 484] width 23 height 23
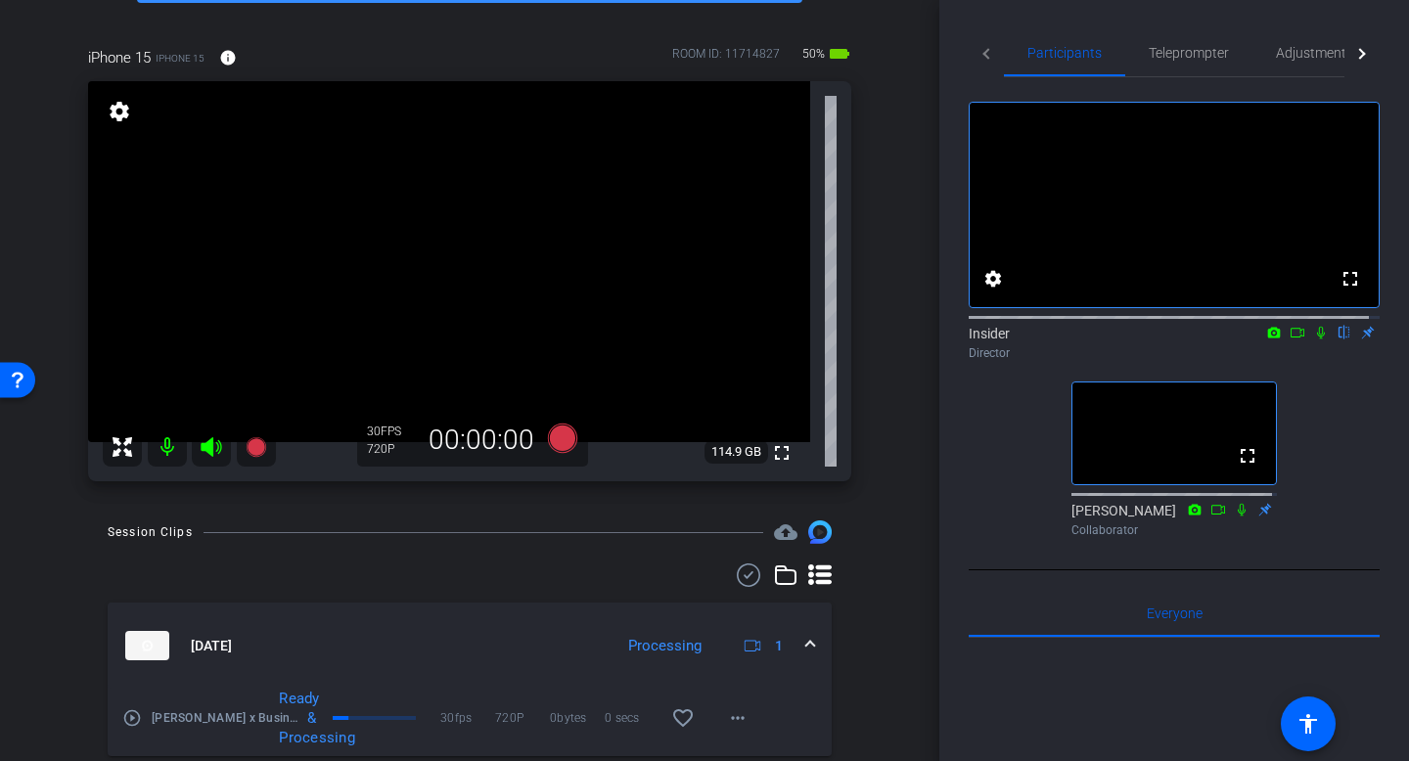
scroll to position [138, 0]
click at [261, 446] on icon at bounding box center [256, 447] width 20 height 20
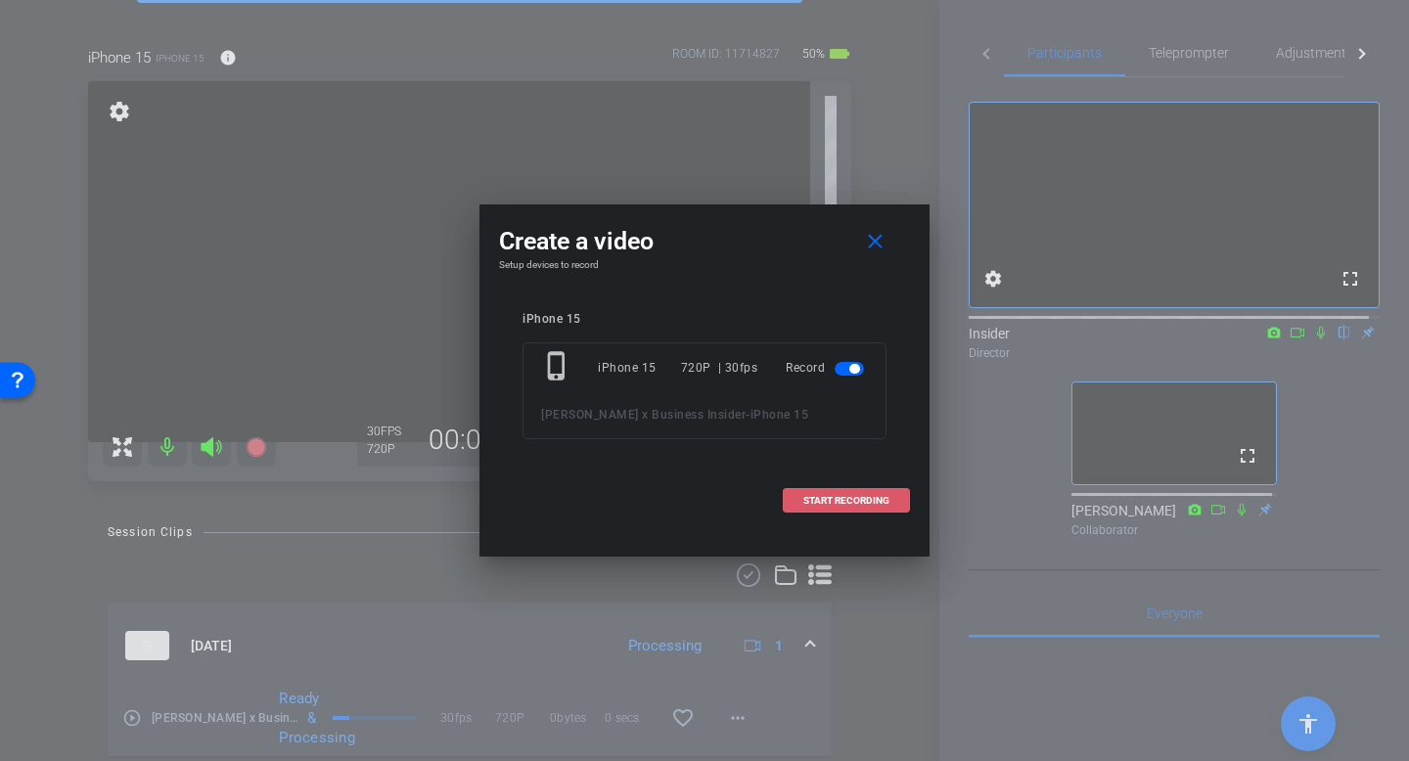
click at [806, 498] on span "START RECORDING" at bounding box center [846, 501] width 86 height 10
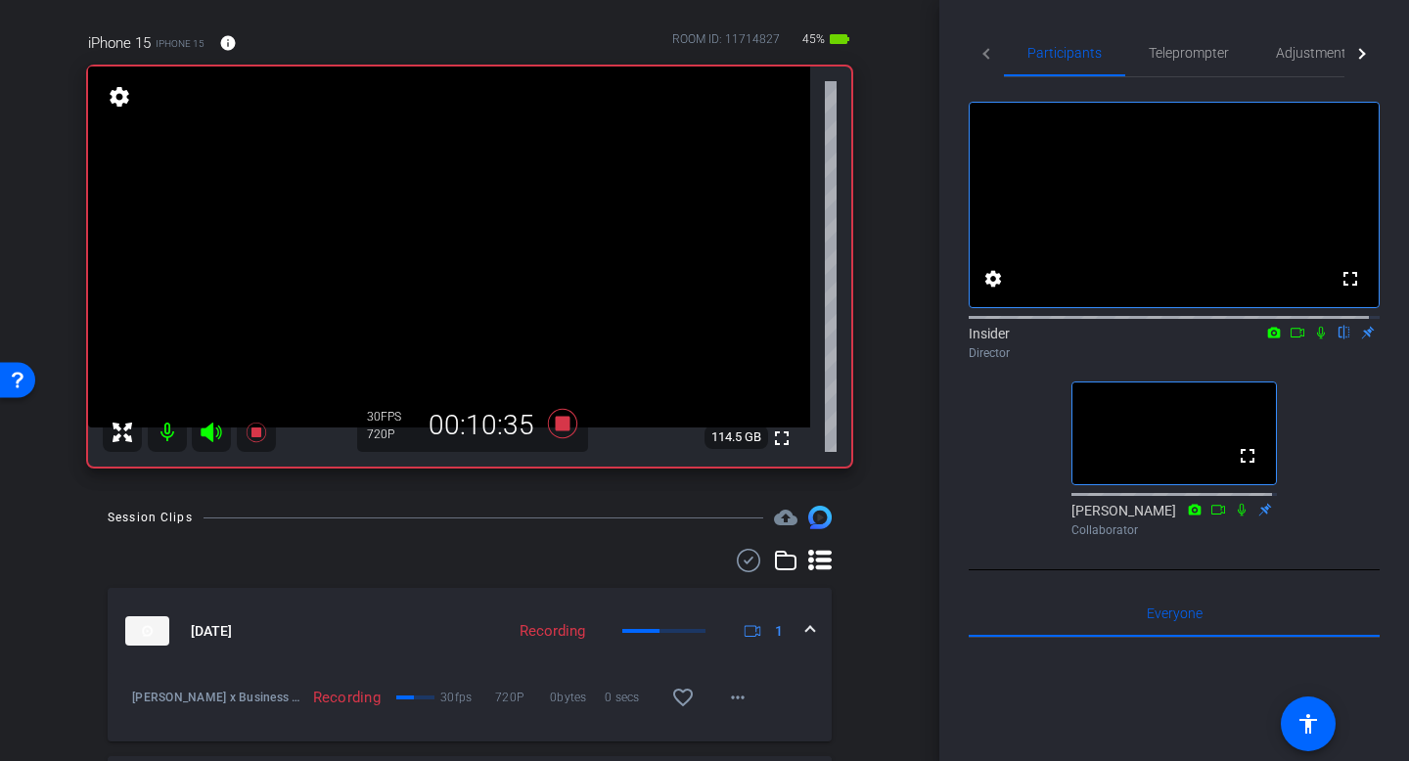
scroll to position [151, 0]
click at [1313, 340] on icon at bounding box center [1321, 333] width 16 height 14
click at [1316, 340] on icon at bounding box center [1321, 333] width 11 height 13
click at [1317, 340] on icon at bounding box center [1321, 333] width 8 height 13
click at [1316, 340] on icon at bounding box center [1321, 333] width 11 height 13
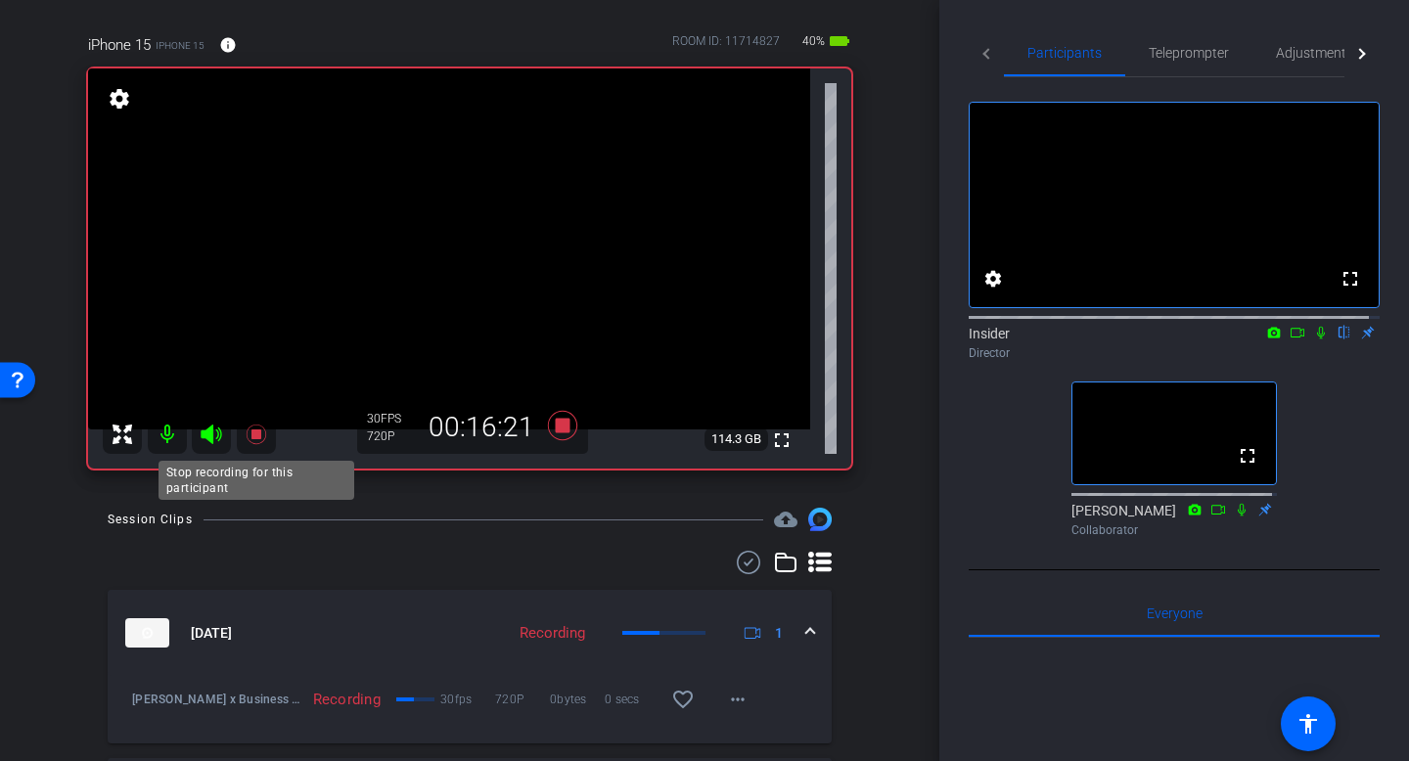
click at [259, 437] on icon at bounding box center [256, 435] width 20 height 20
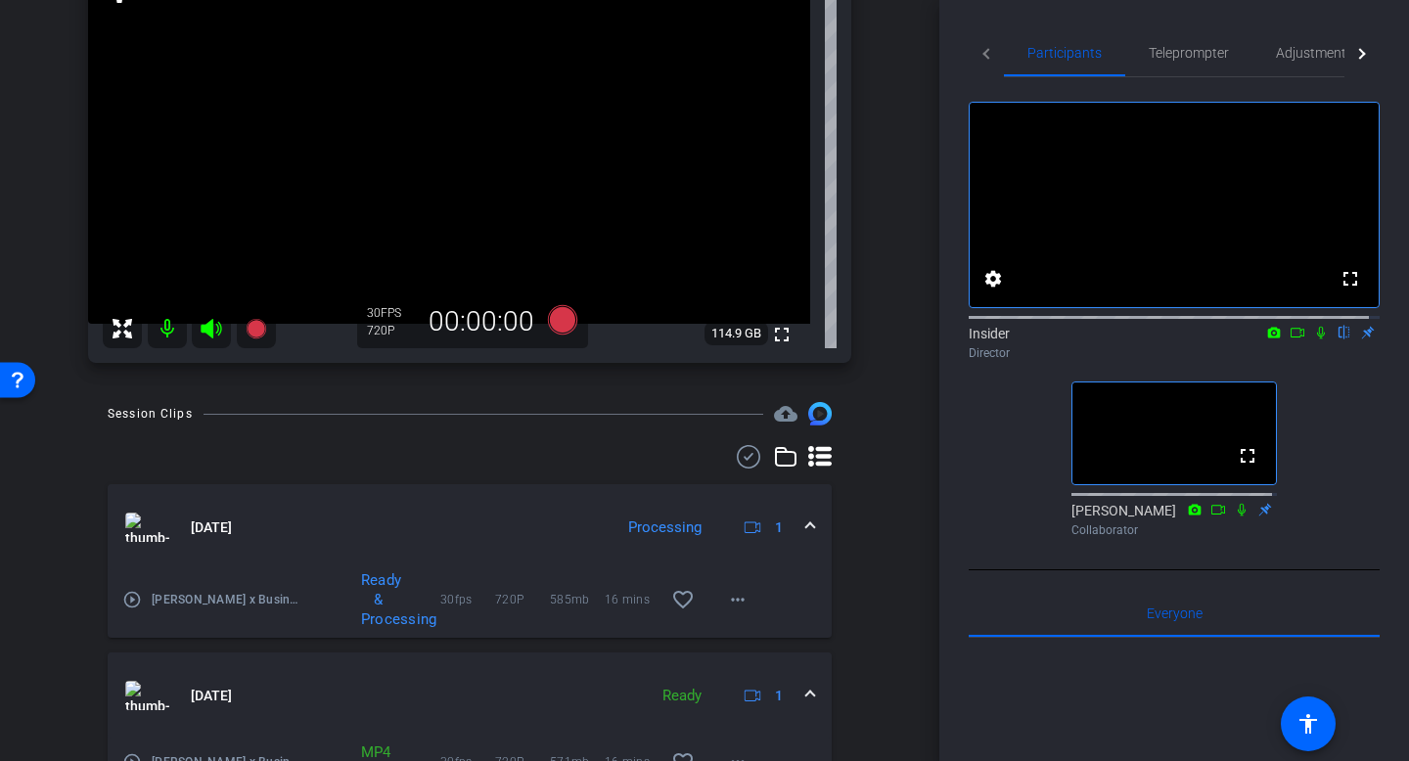
scroll to position [214, 0]
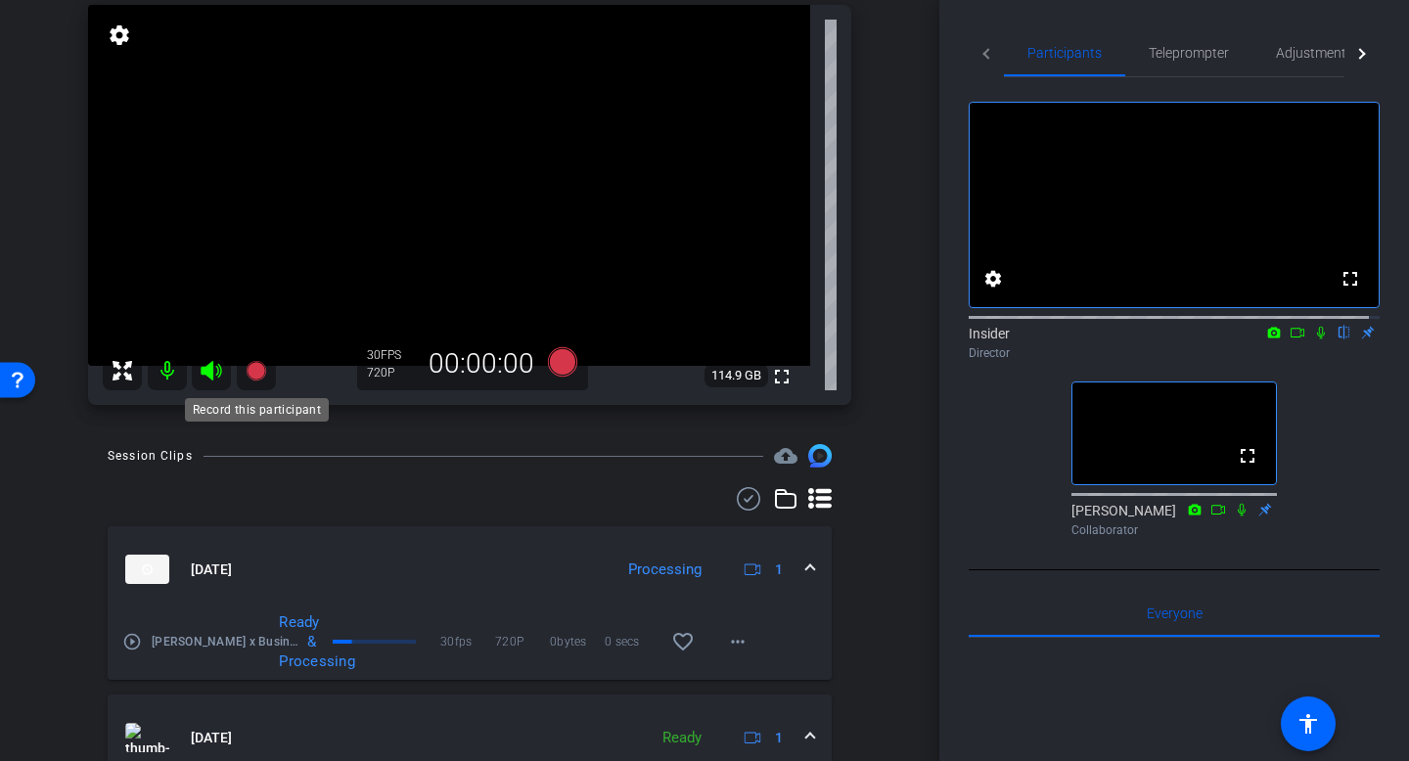
click at [259, 374] on icon at bounding box center [256, 371] width 20 height 20
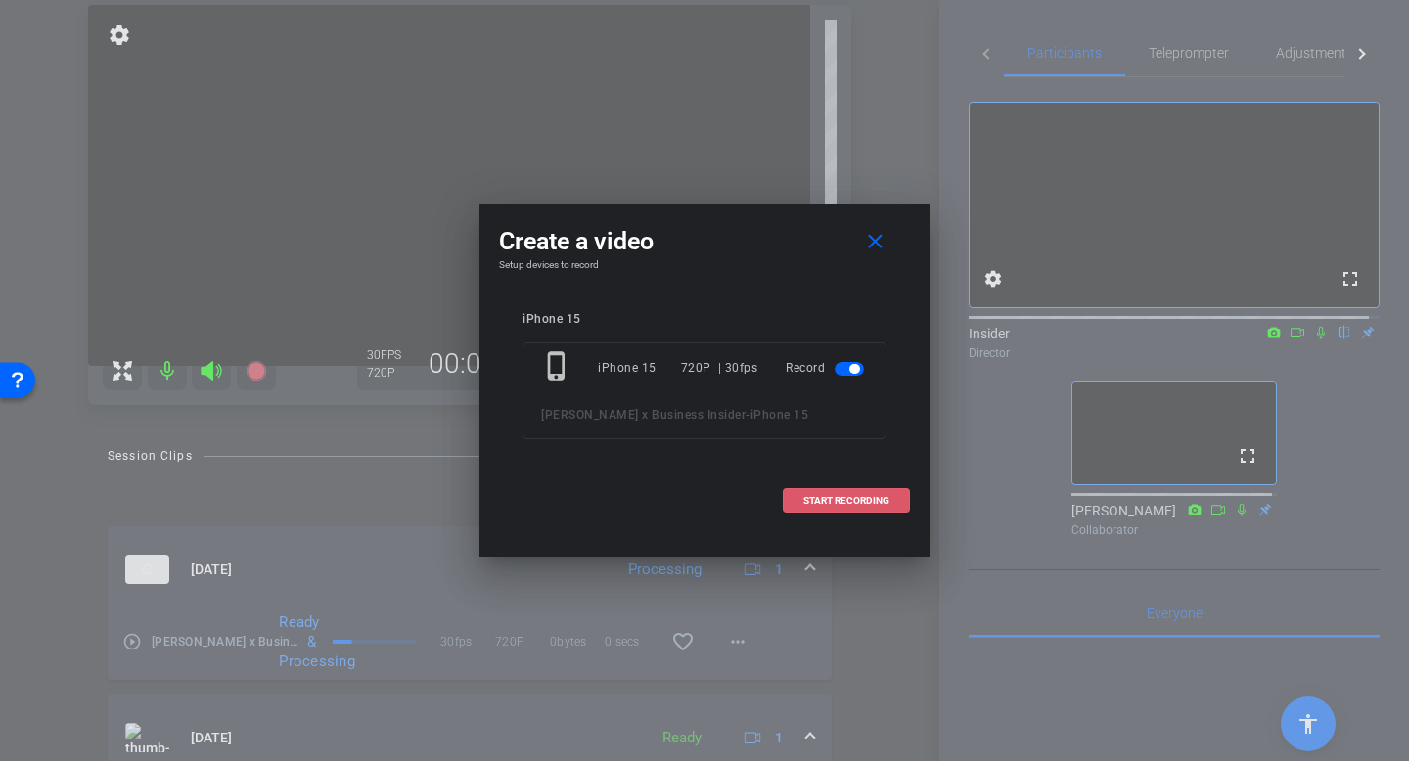
click at [834, 502] on span "START RECORDING" at bounding box center [846, 501] width 86 height 10
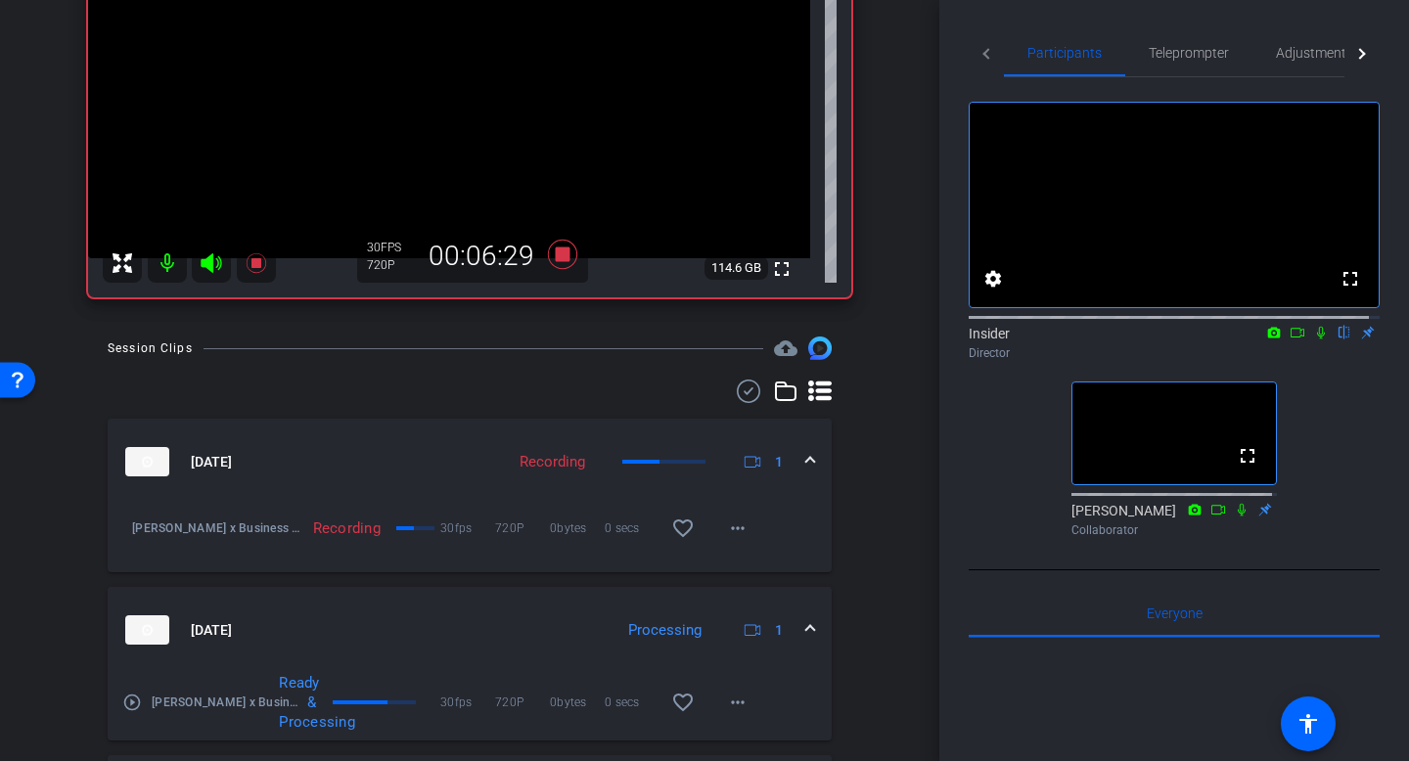
scroll to position [164, 0]
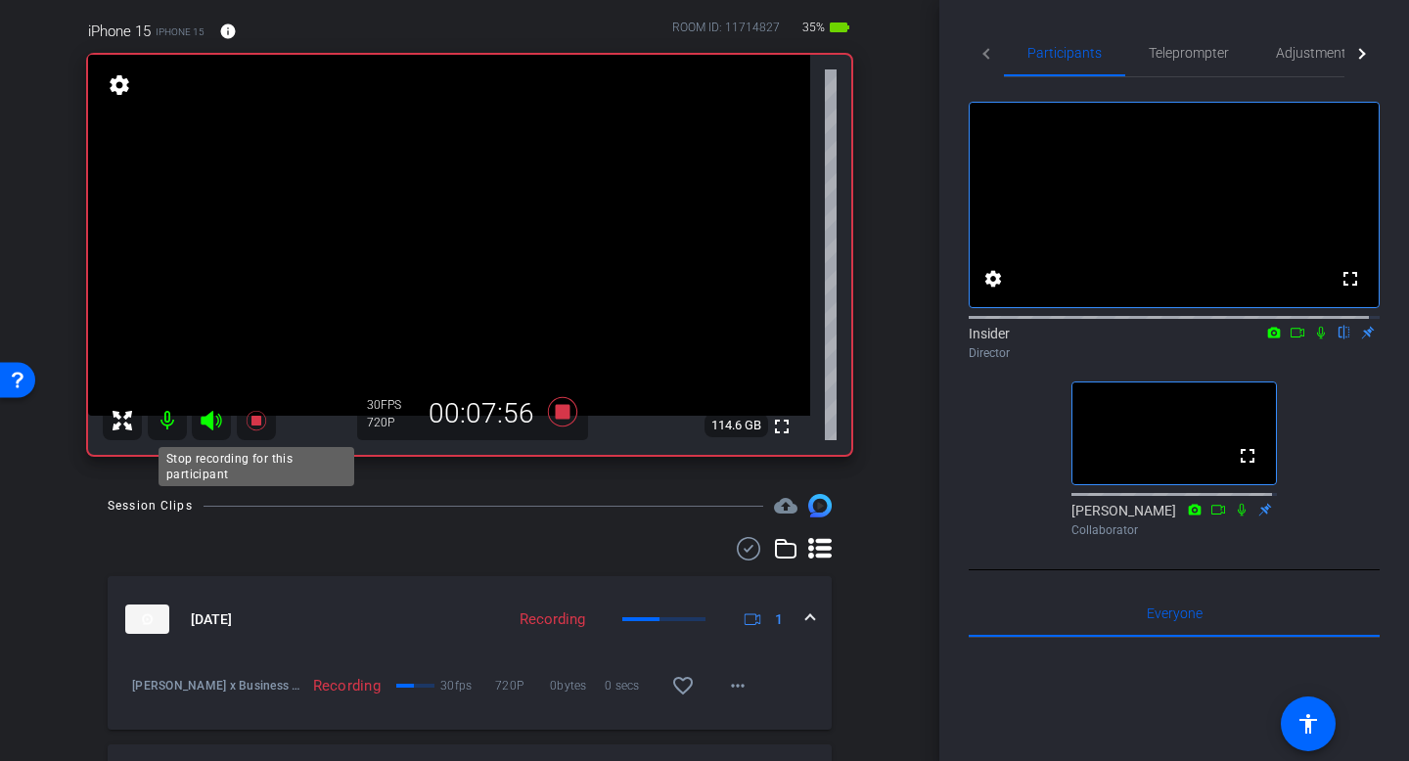
drag, startPoint x: 254, startPoint y: 419, endPoint x: 257, endPoint y: 438, distance: 19.8
click at [257, 438] on mat-icon at bounding box center [256, 420] width 39 height 39
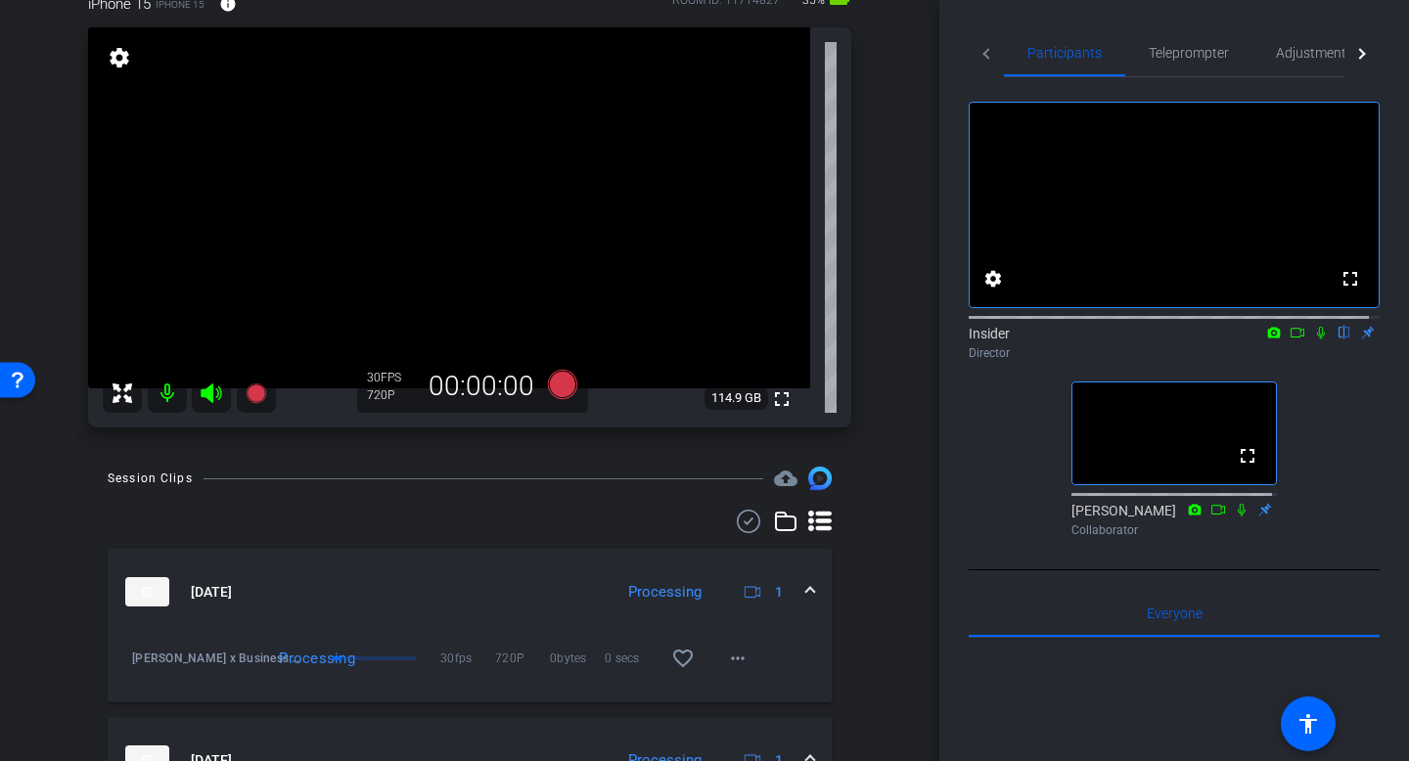
scroll to position [159, 0]
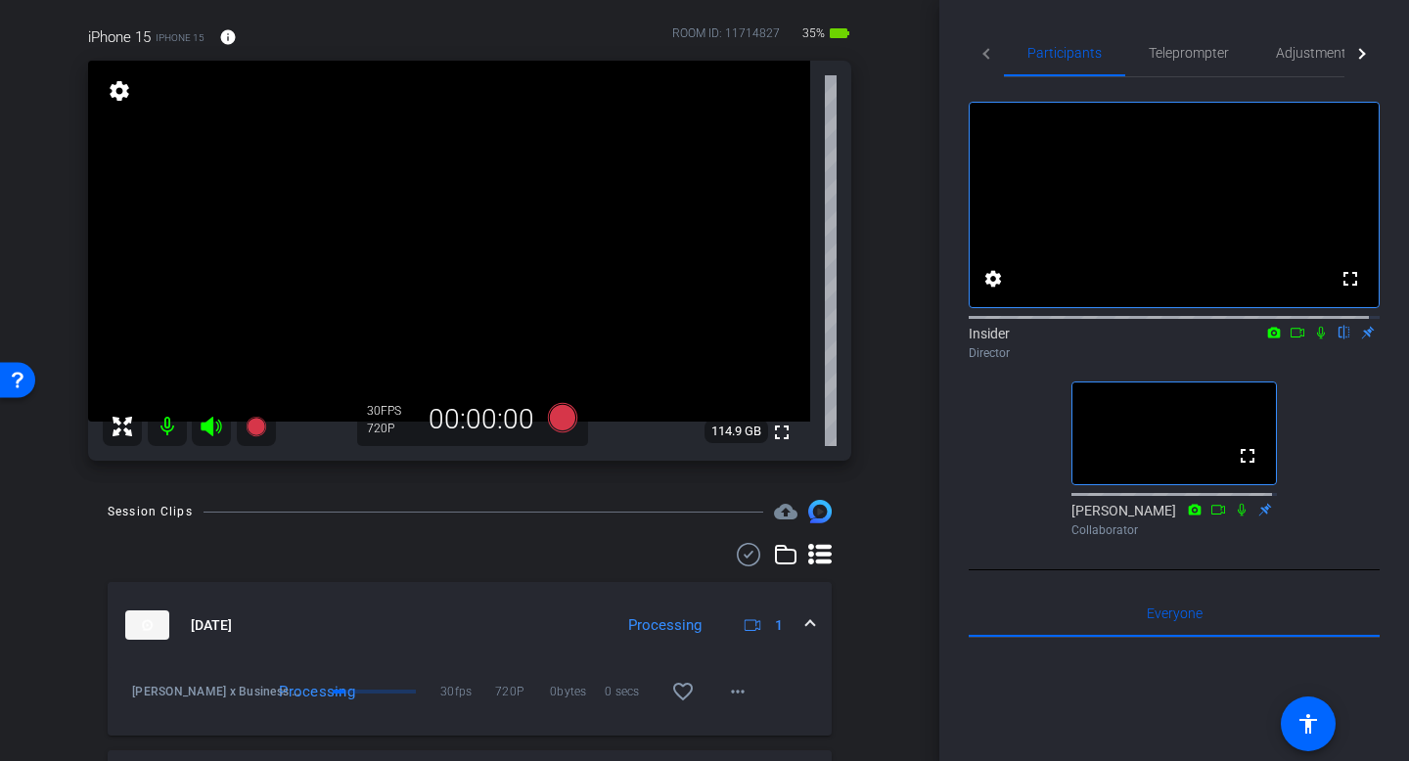
click at [1313, 340] on icon at bounding box center [1321, 333] width 16 height 14
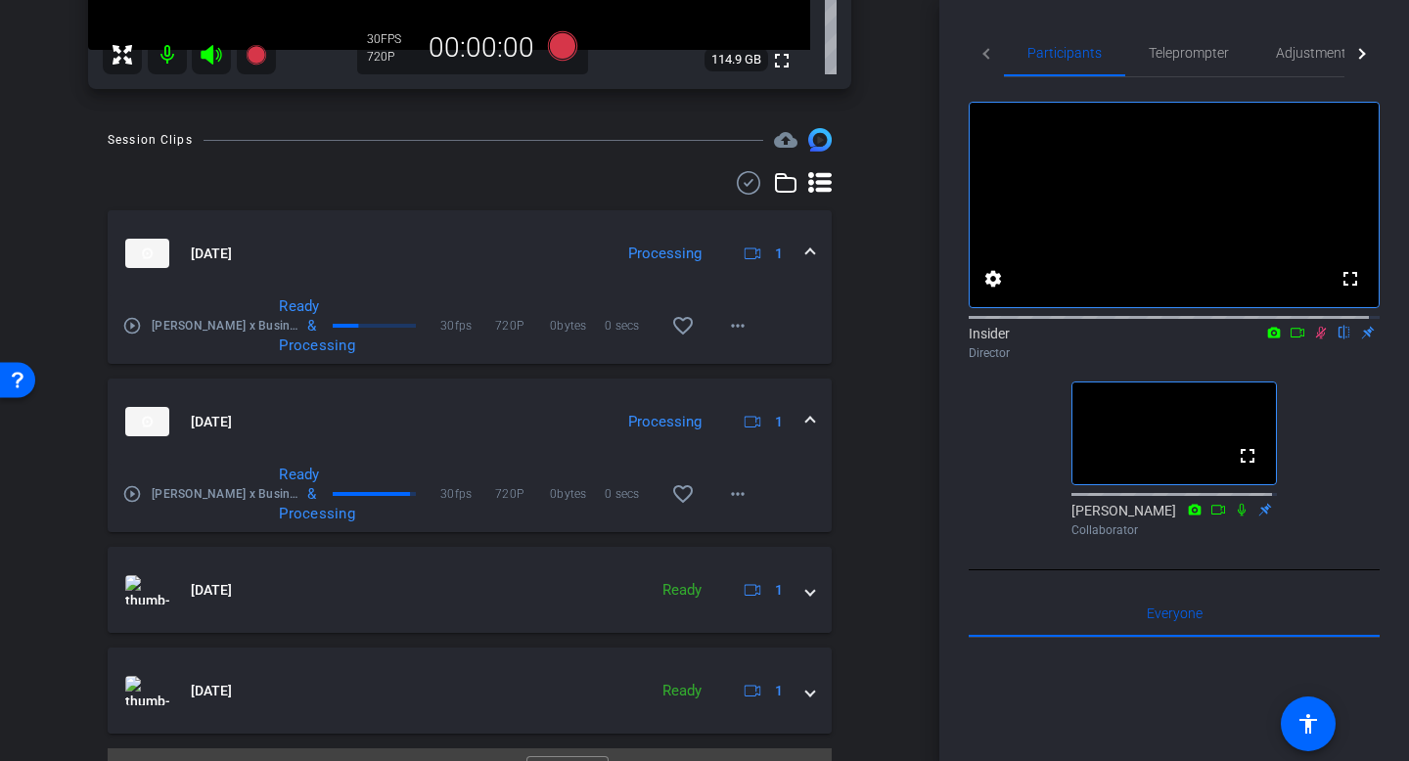
scroll to position [534, 0]
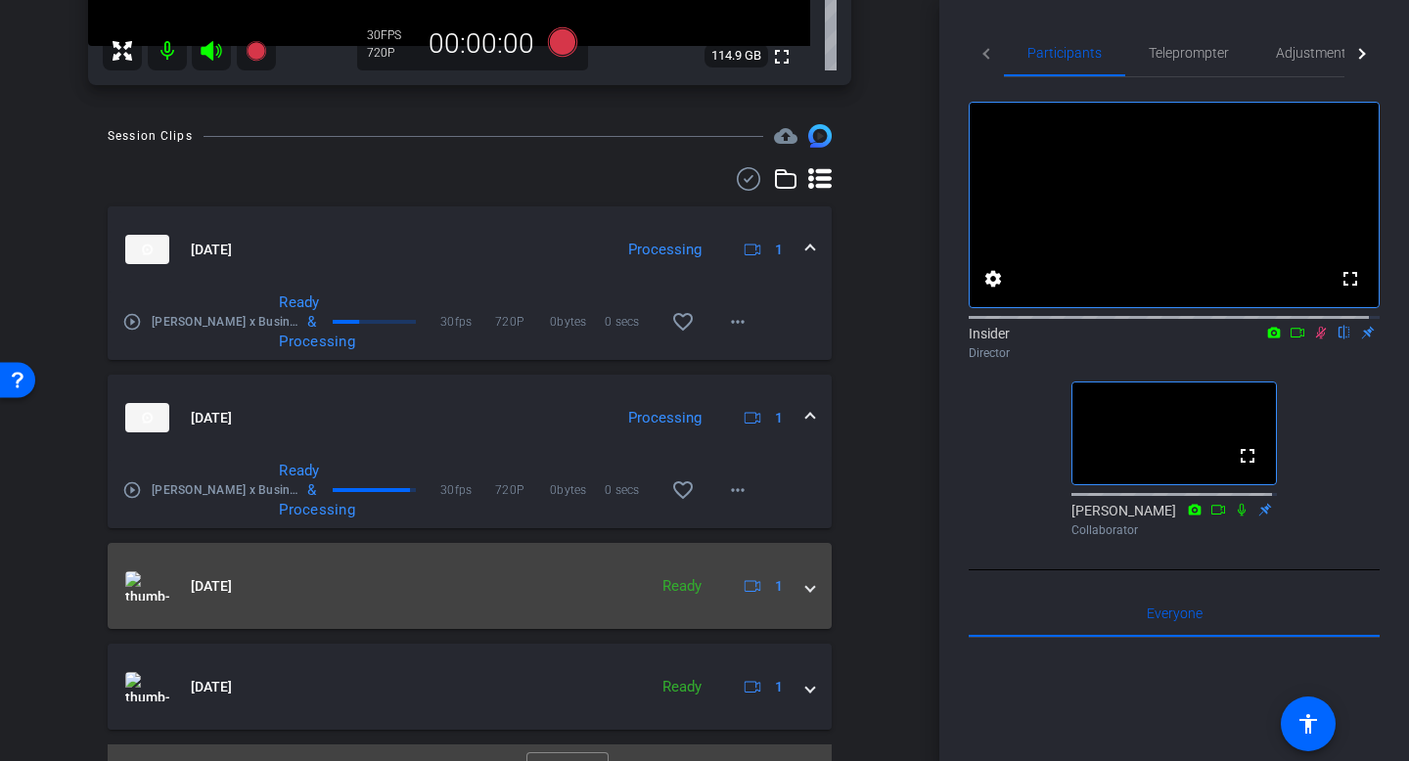
click at [806, 593] on span at bounding box center [810, 586] width 8 height 21
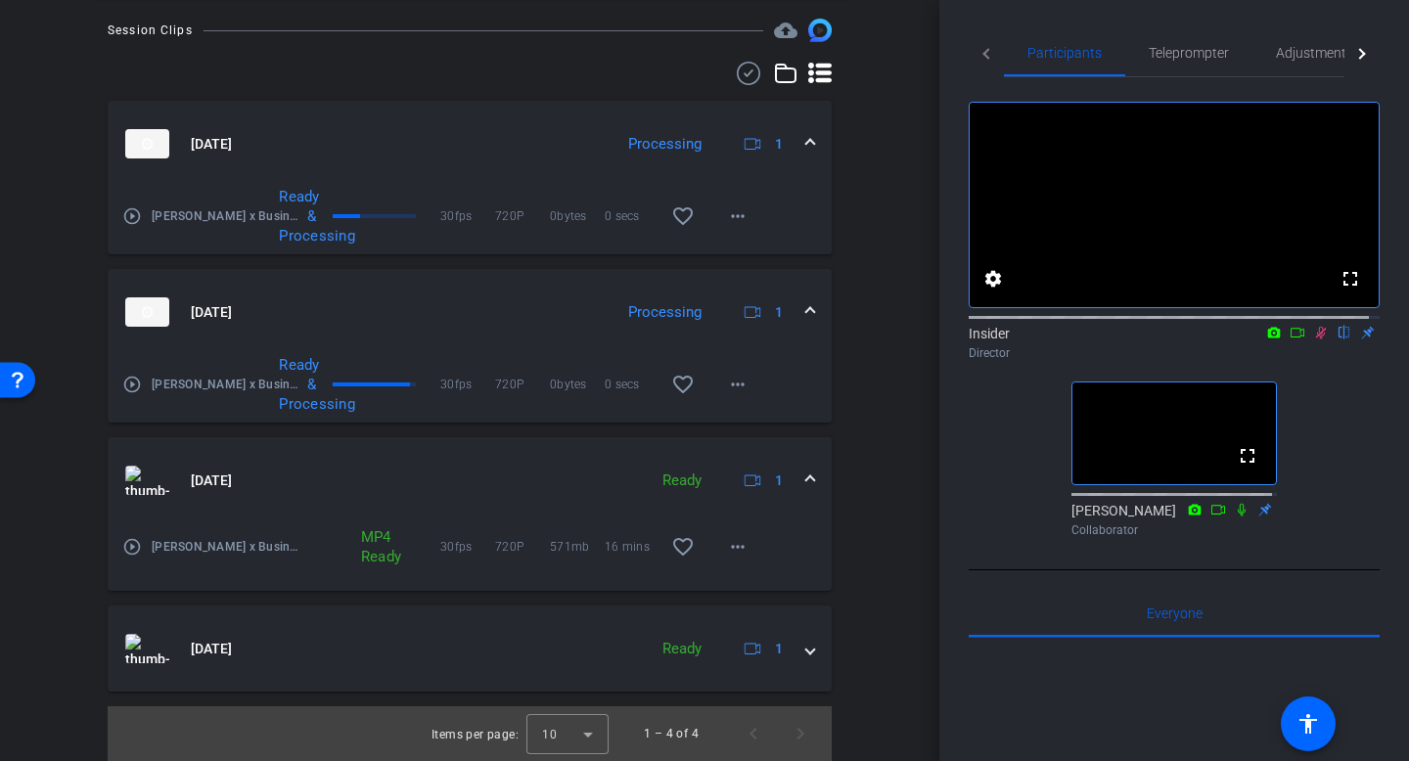
scroll to position [636, 0]
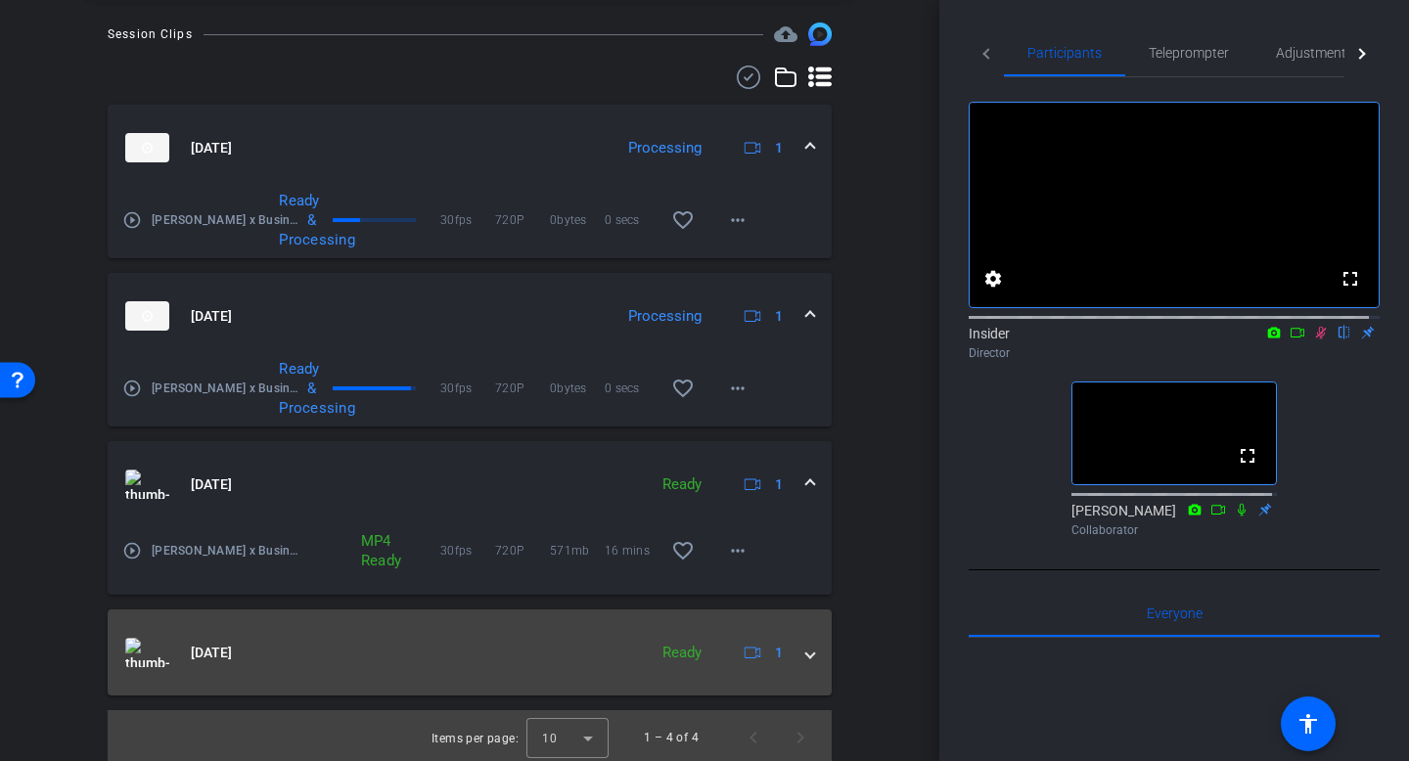
click at [806, 647] on span at bounding box center [810, 653] width 8 height 21
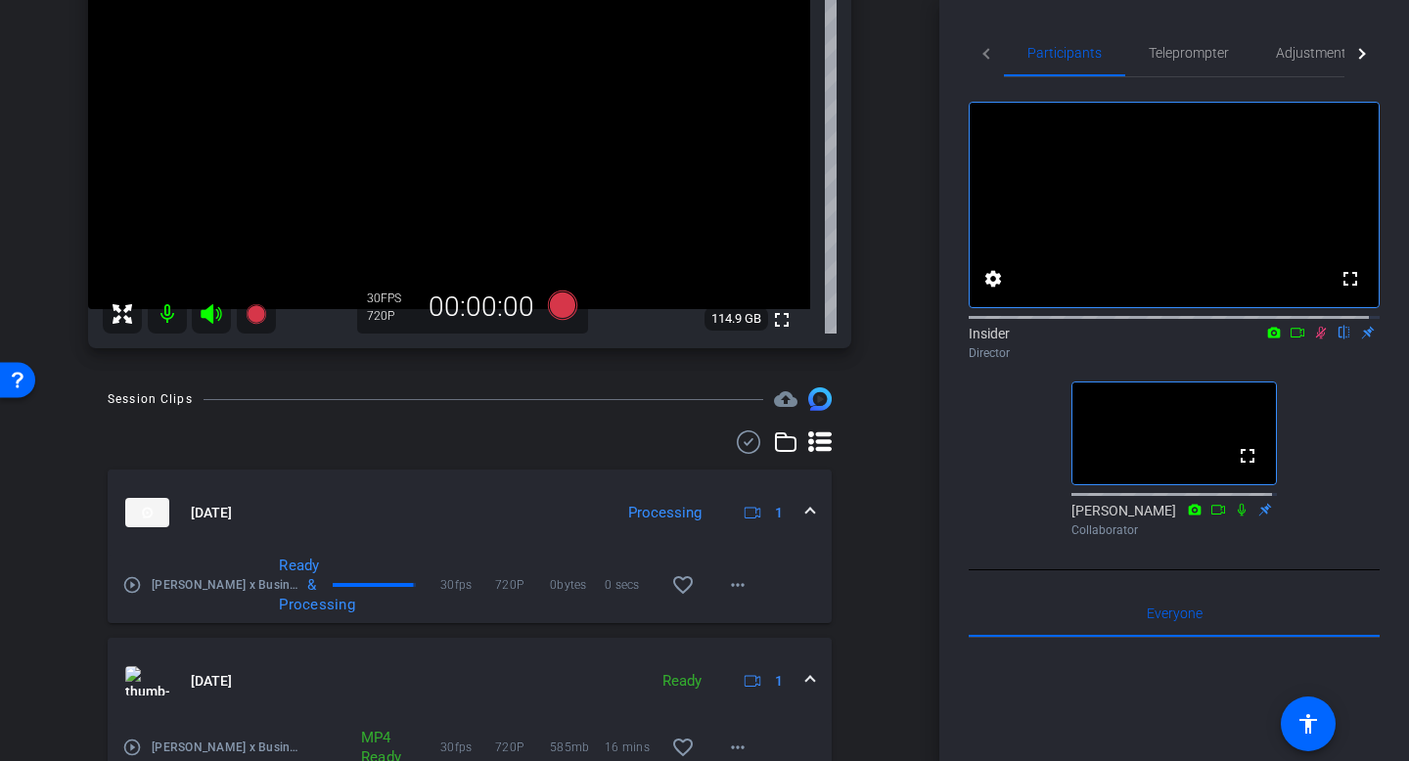
scroll to position [300, 0]
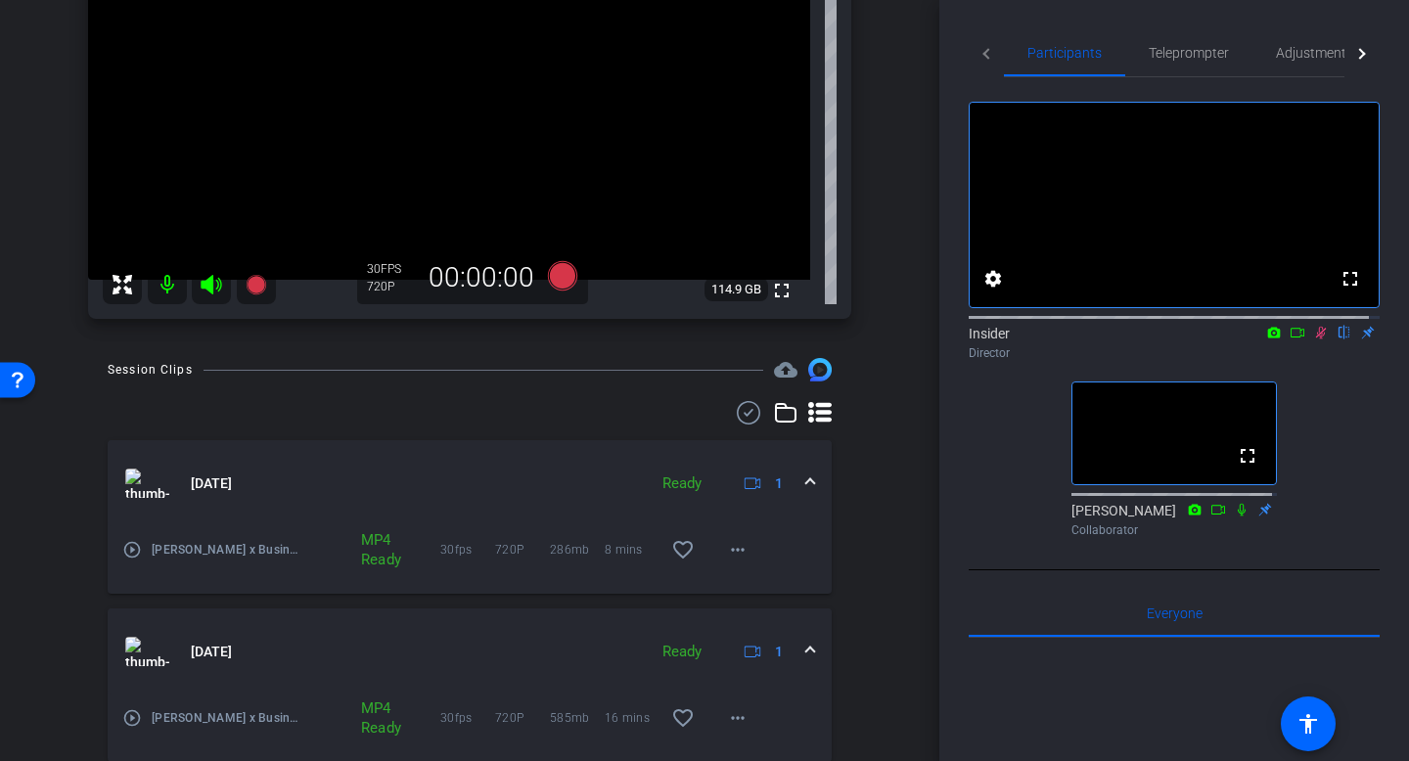
click at [1313, 340] on icon at bounding box center [1321, 333] width 16 height 14
click at [726, 549] on mat-icon "more_horiz" at bounding box center [737, 549] width 23 height 23
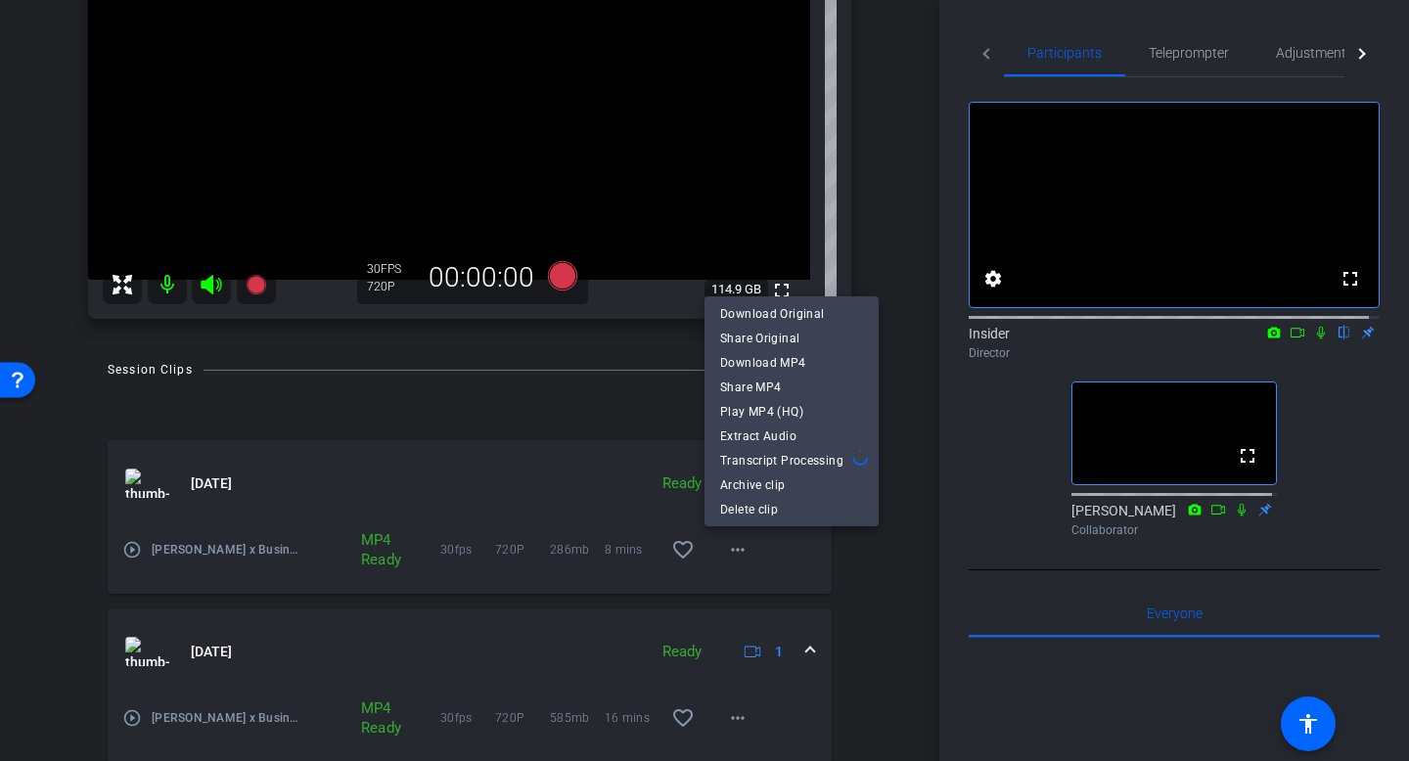
click at [784, 563] on div at bounding box center [704, 380] width 1409 height 761
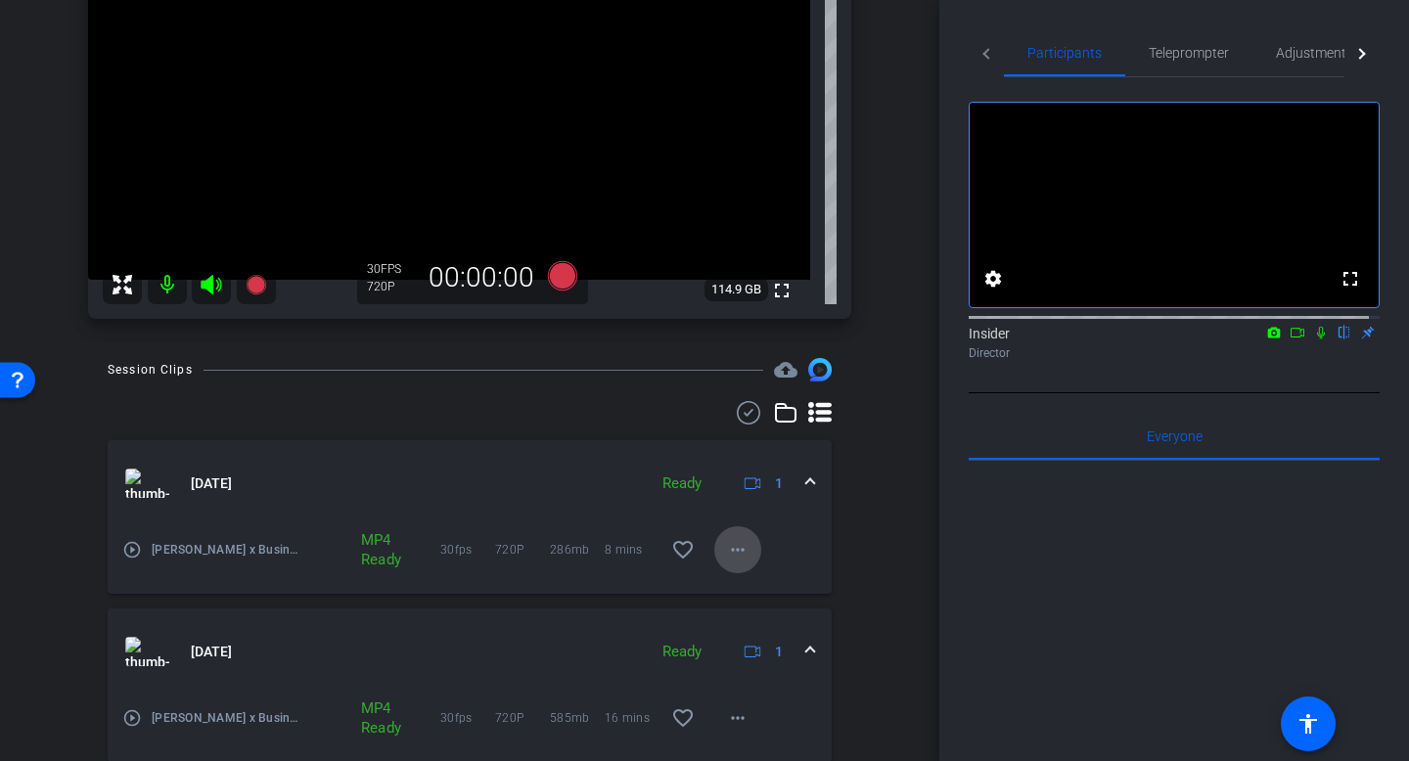
click at [726, 557] on mat-icon "more_horiz" at bounding box center [737, 549] width 23 height 23
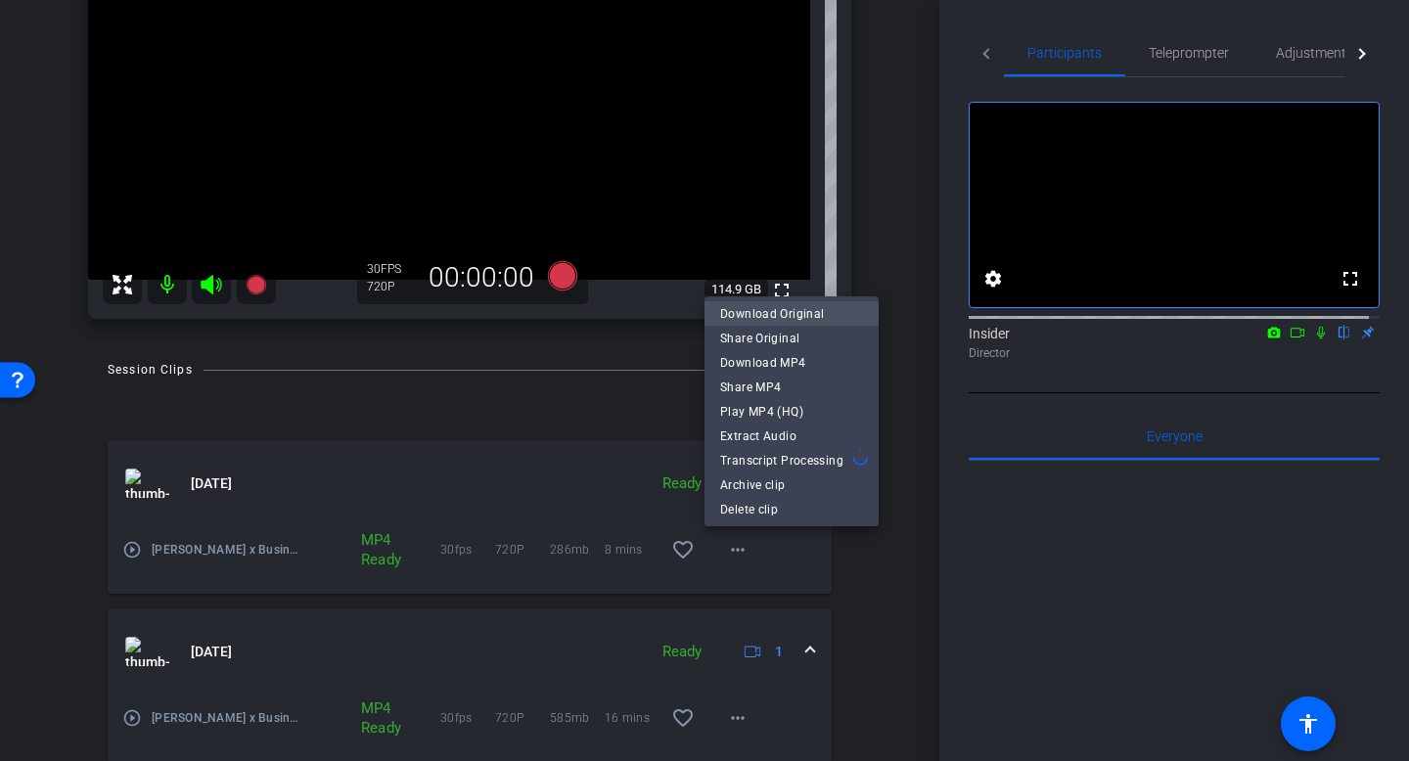
scroll to position [228, 0]
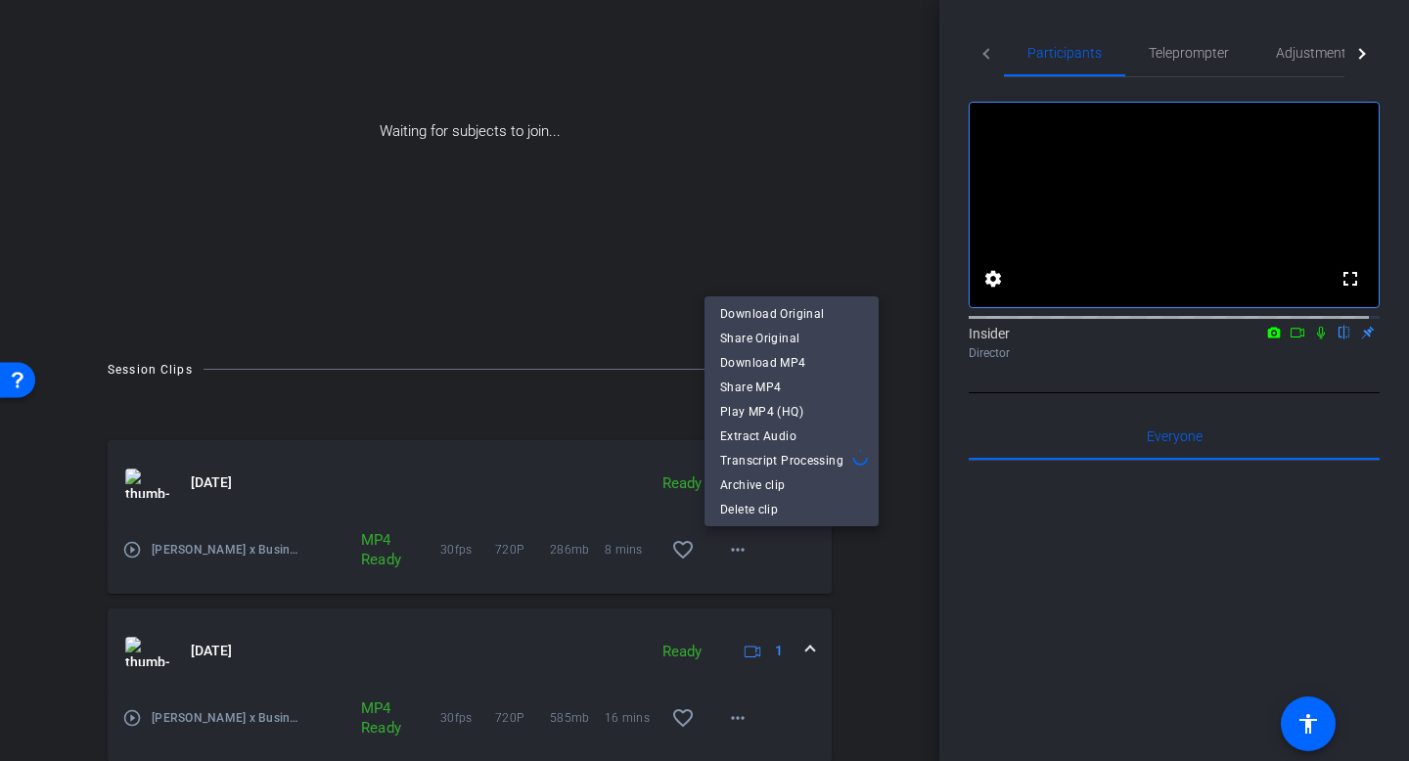
click at [1262, 351] on div at bounding box center [704, 380] width 1409 height 761
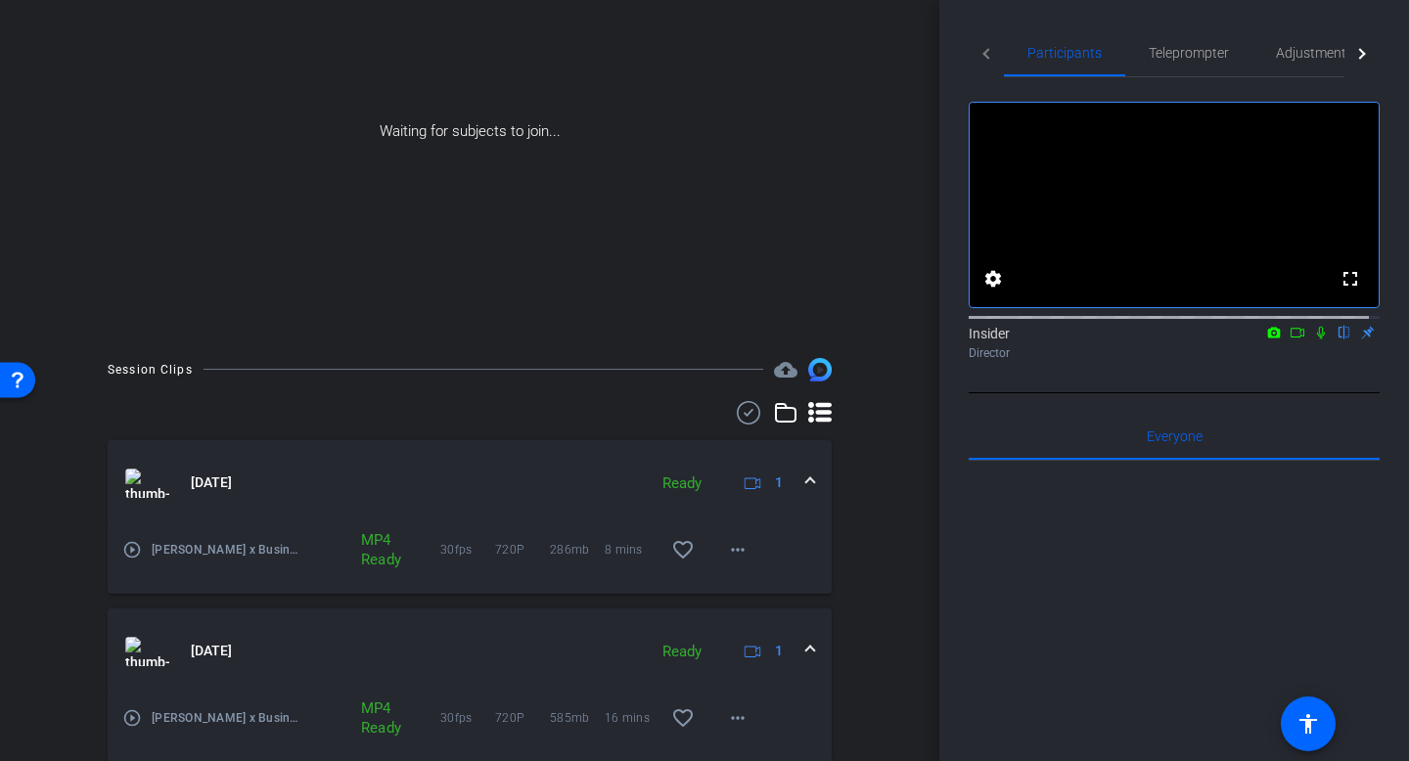
click at [1266, 340] on icon at bounding box center [1274, 333] width 16 height 14
click at [1259, 354] on div at bounding box center [704, 380] width 1409 height 761
click at [1268, 338] on icon at bounding box center [1274, 332] width 13 height 11
click at [1260, 354] on div at bounding box center [704, 380] width 1409 height 761
click at [1266, 340] on icon at bounding box center [1274, 333] width 16 height 14
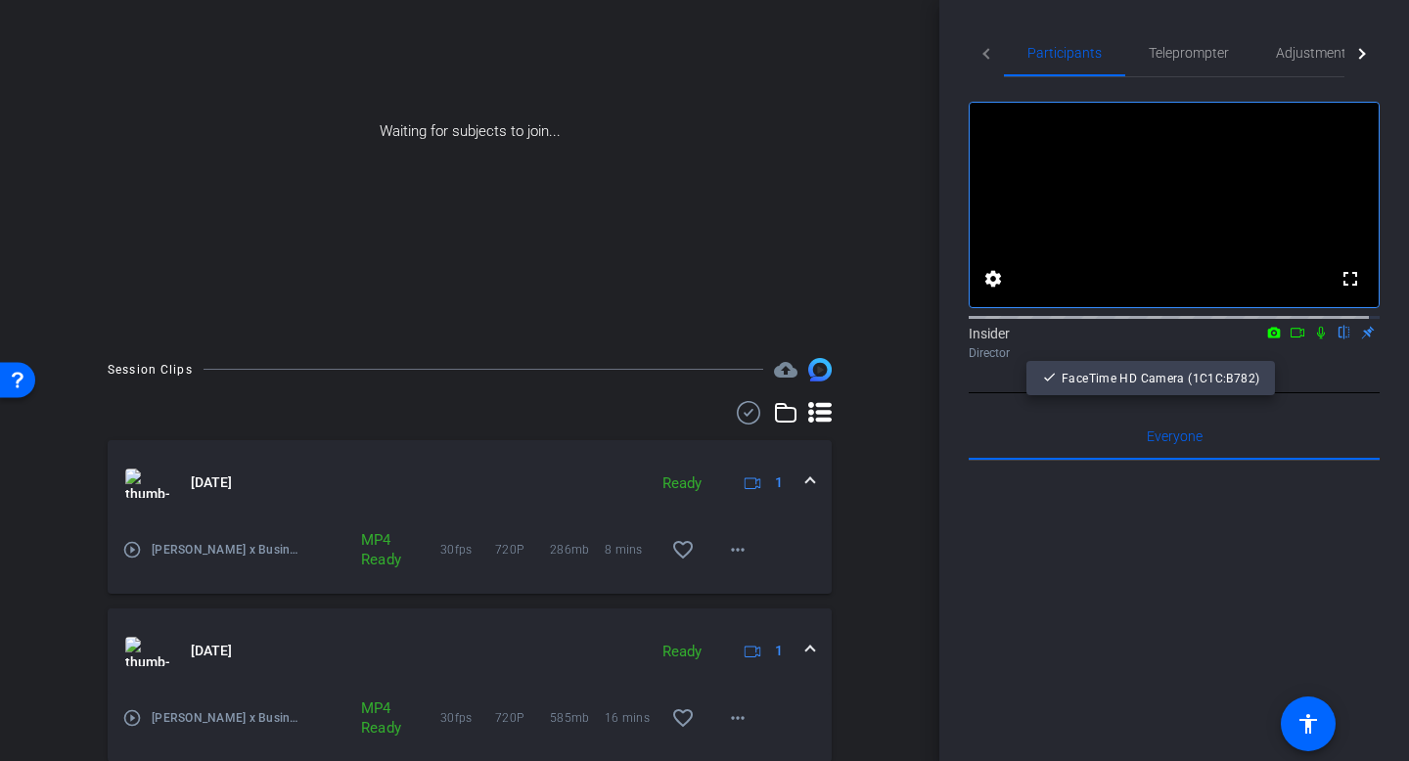
click at [1310, 354] on div at bounding box center [704, 380] width 1409 height 761
click at [1317, 340] on icon at bounding box center [1321, 333] width 8 height 13
click at [1269, 340] on icon at bounding box center [1274, 333] width 16 height 14
click at [1197, 384] on span "FaceTime HD Camera (1C1C:B782)" at bounding box center [1161, 378] width 198 height 14
click at [726, 545] on mat-icon "more_horiz" at bounding box center [737, 549] width 23 height 23
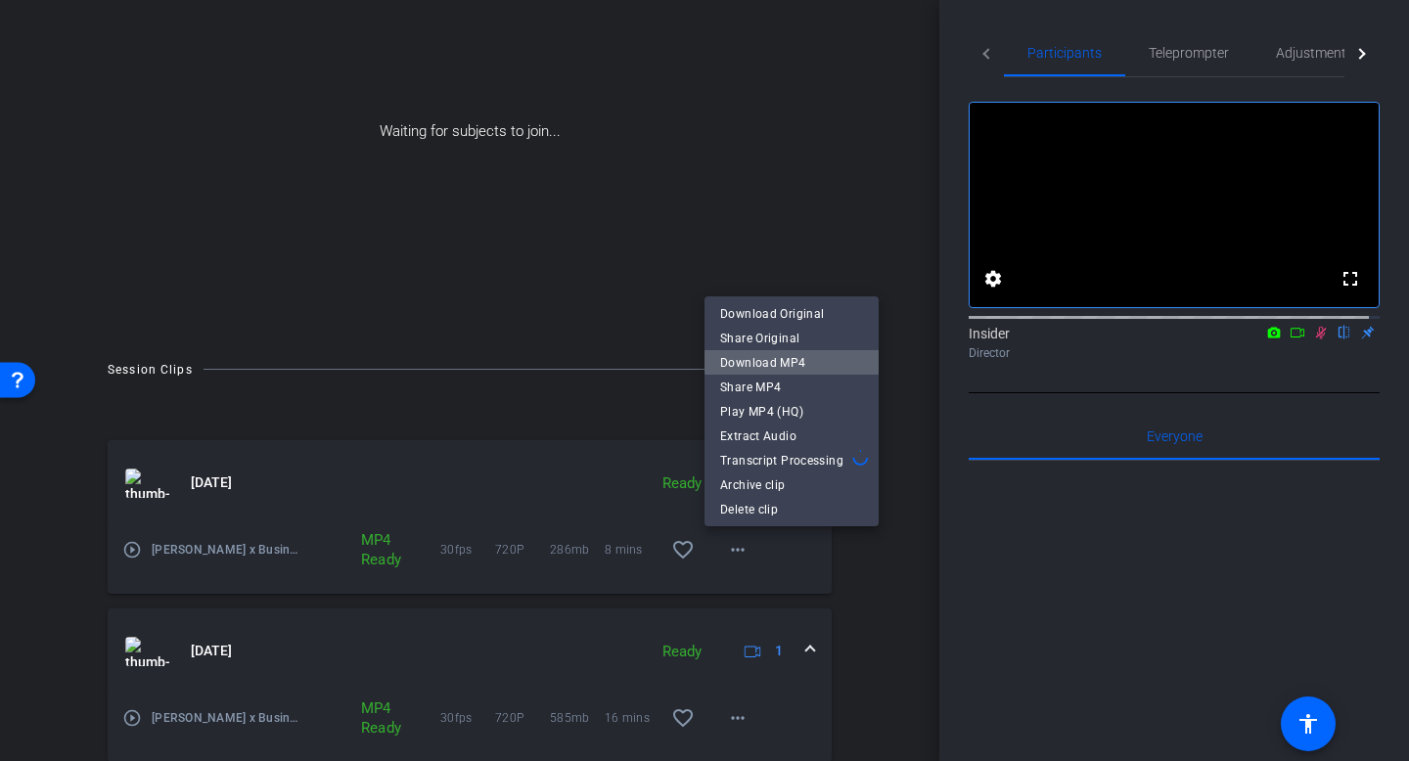
click at [793, 359] on span "Download MP4" at bounding box center [791, 362] width 143 height 23
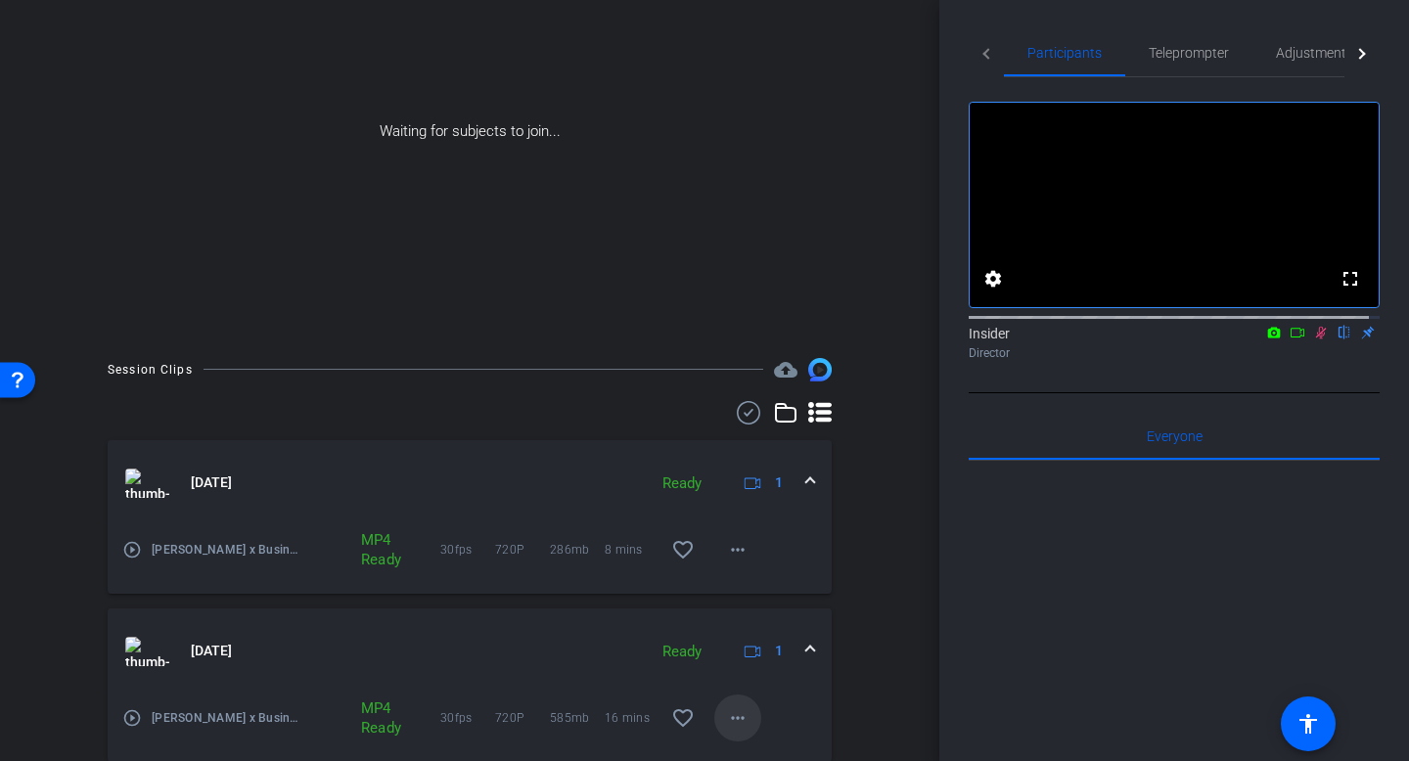
click at [726, 708] on mat-icon "more_horiz" at bounding box center [737, 717] width 23 height 23
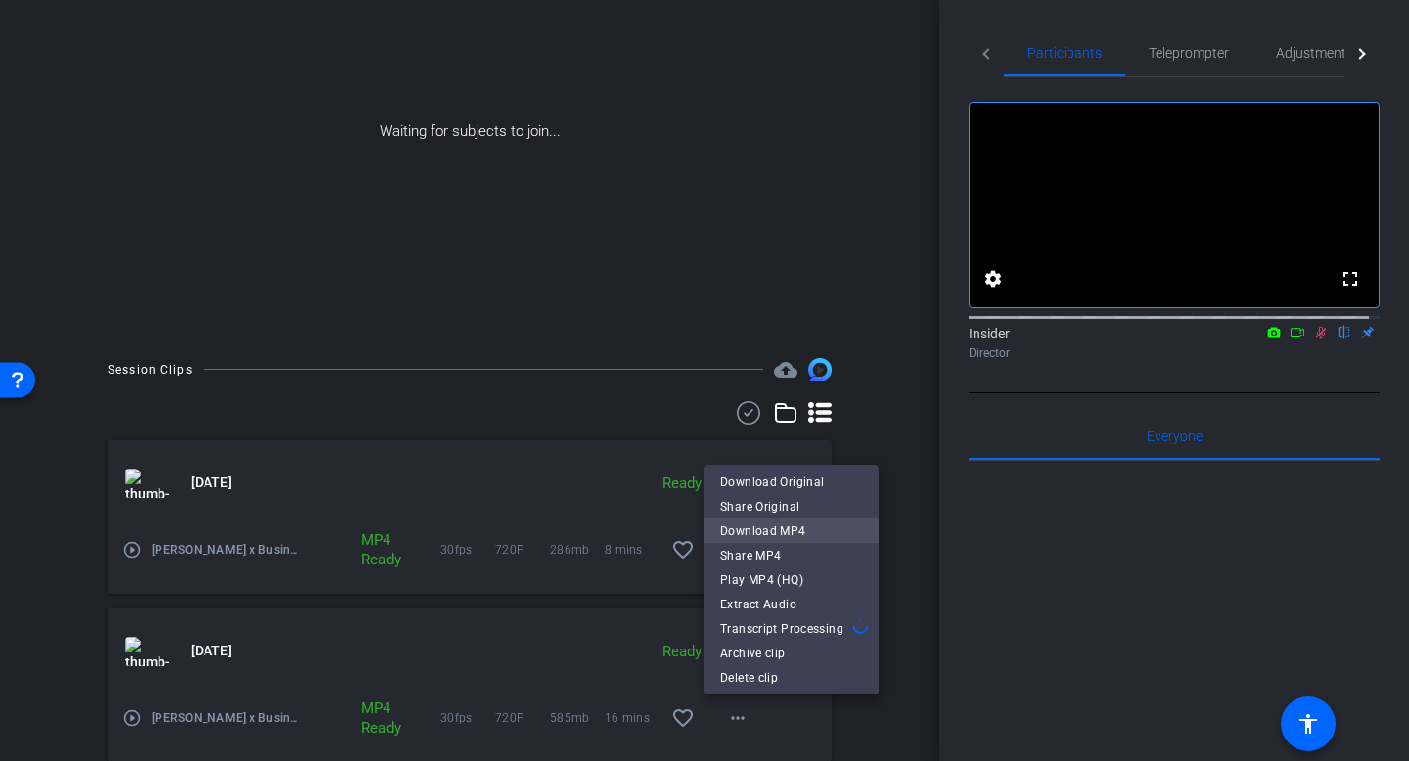
click at [760, 527] on span "Download MP4" at bounding box center [791, 531] width 143 height 23
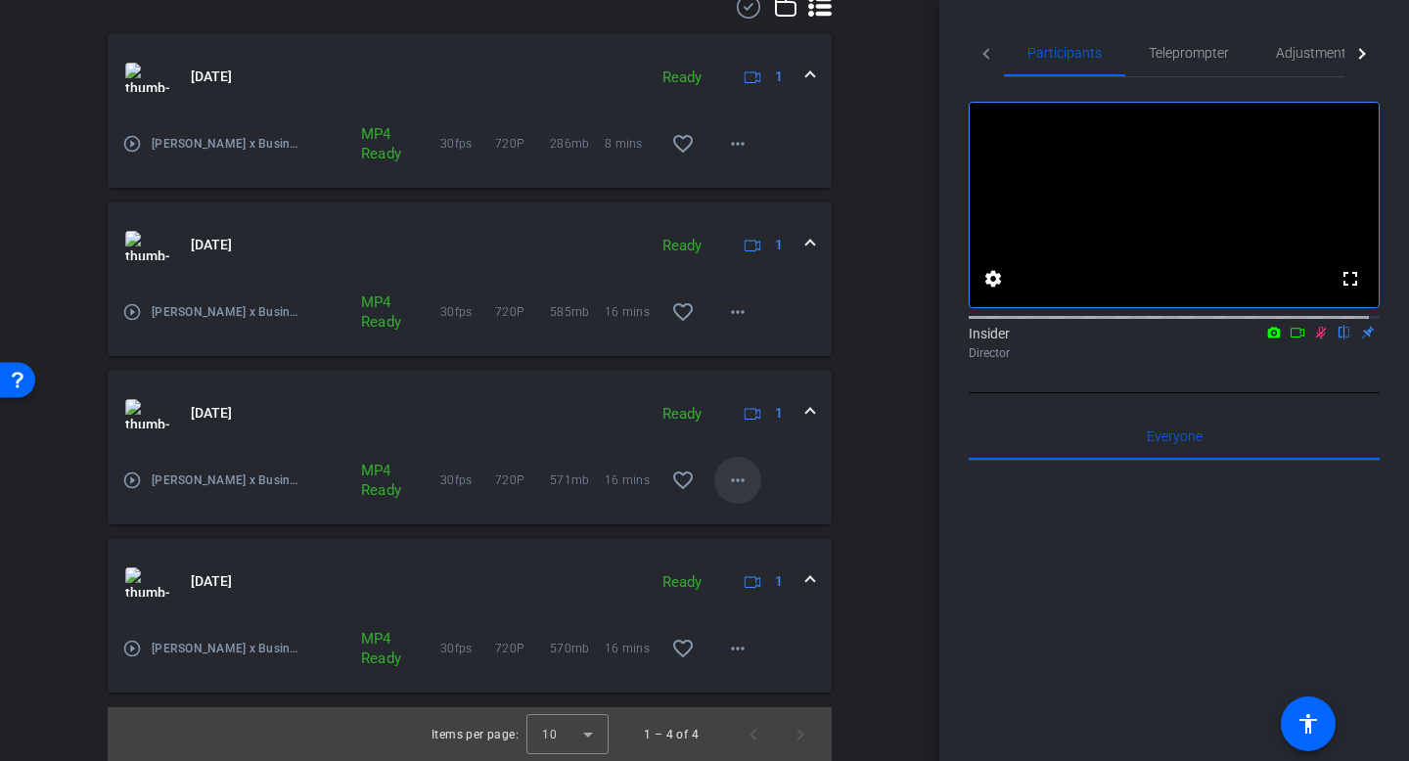
scroll to position [635, 0]
click at [735, 472] on mat-icon "more_horiz" at bounding box center [737, 479] width 23 height 23
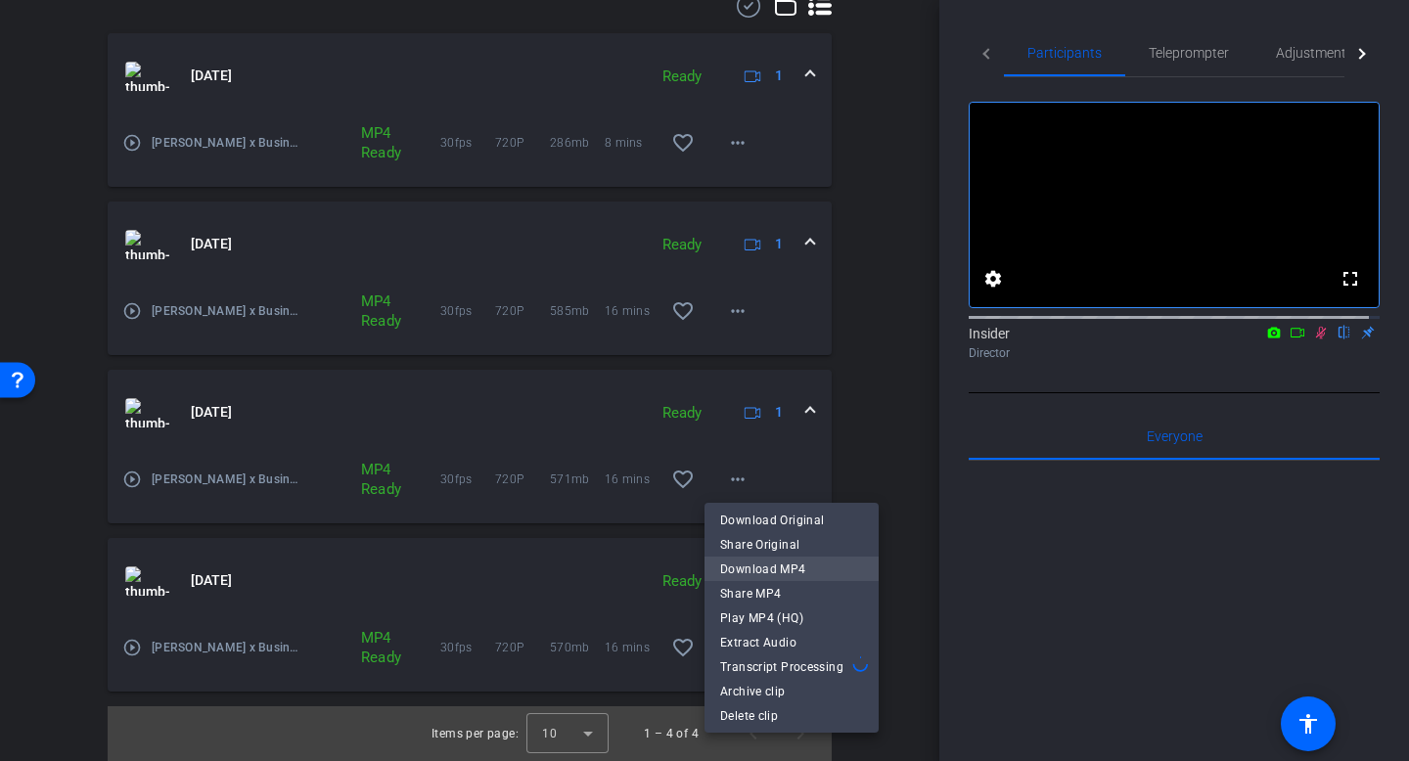
click at [756, 572] on span "Download MP4" at bounding box center [791, 569] width 143 height 23
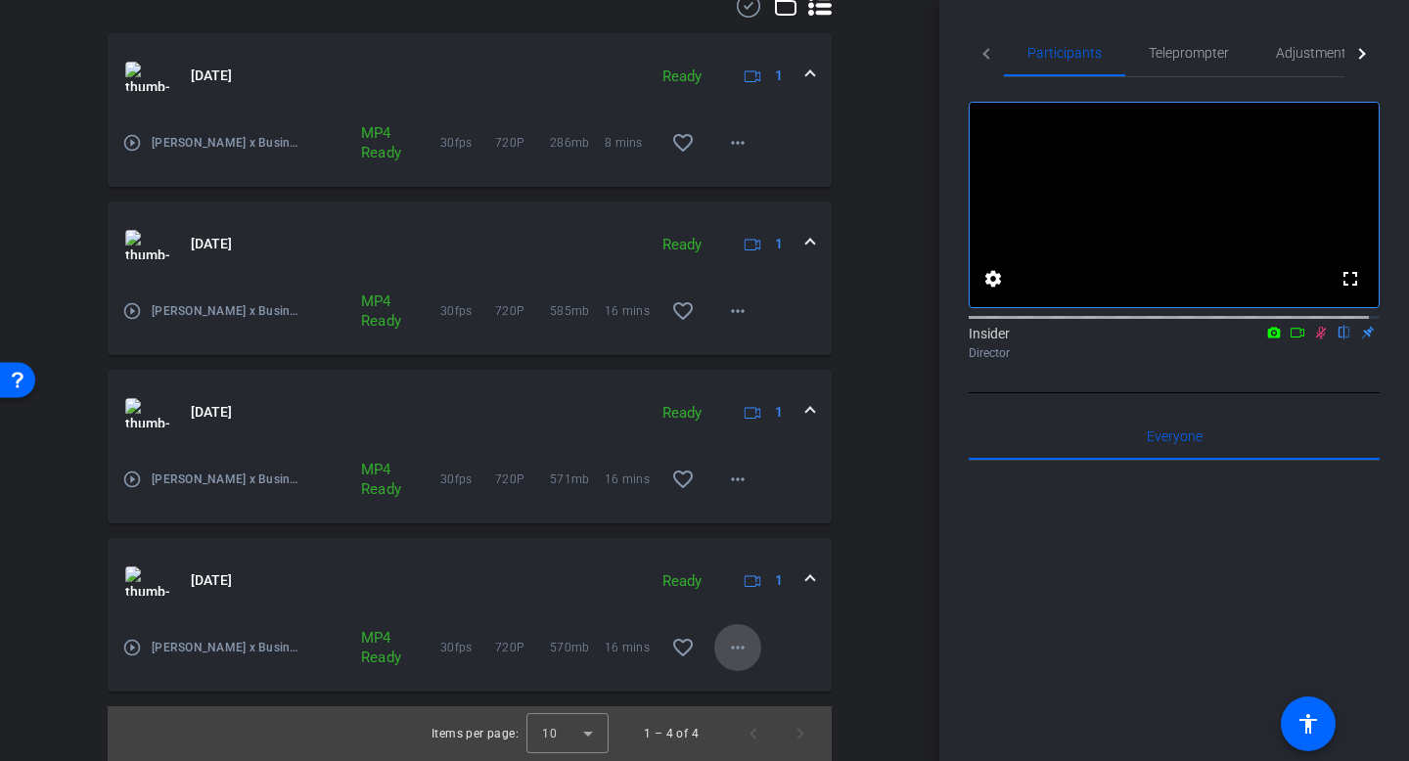
click at [726, 646] on mat-icon "more_horiz" at bounding box center [737, 647] width 23 height 23
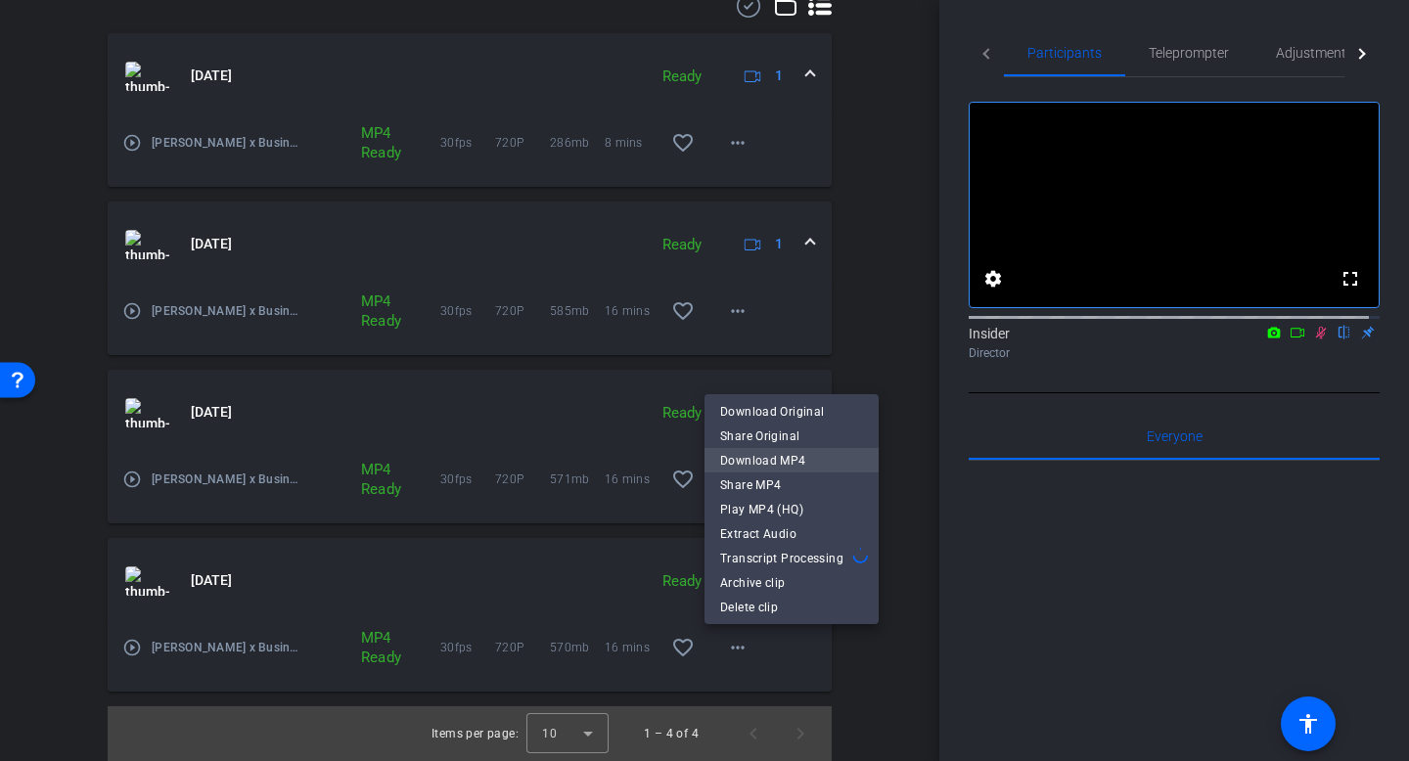
click at [765, 464] on span "Download MP4" at bounding box center [791, 460] width 143 height 23
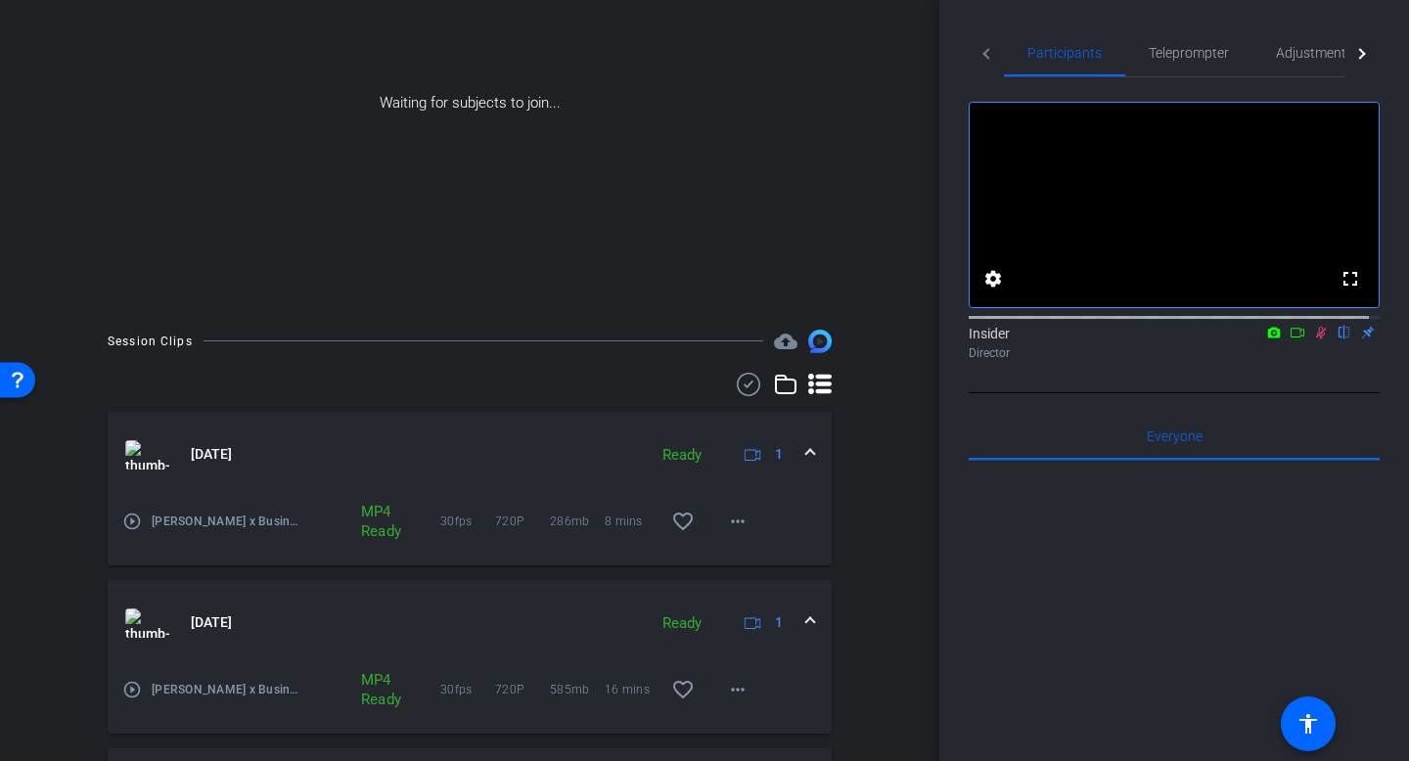
scroll to position [0, 0]
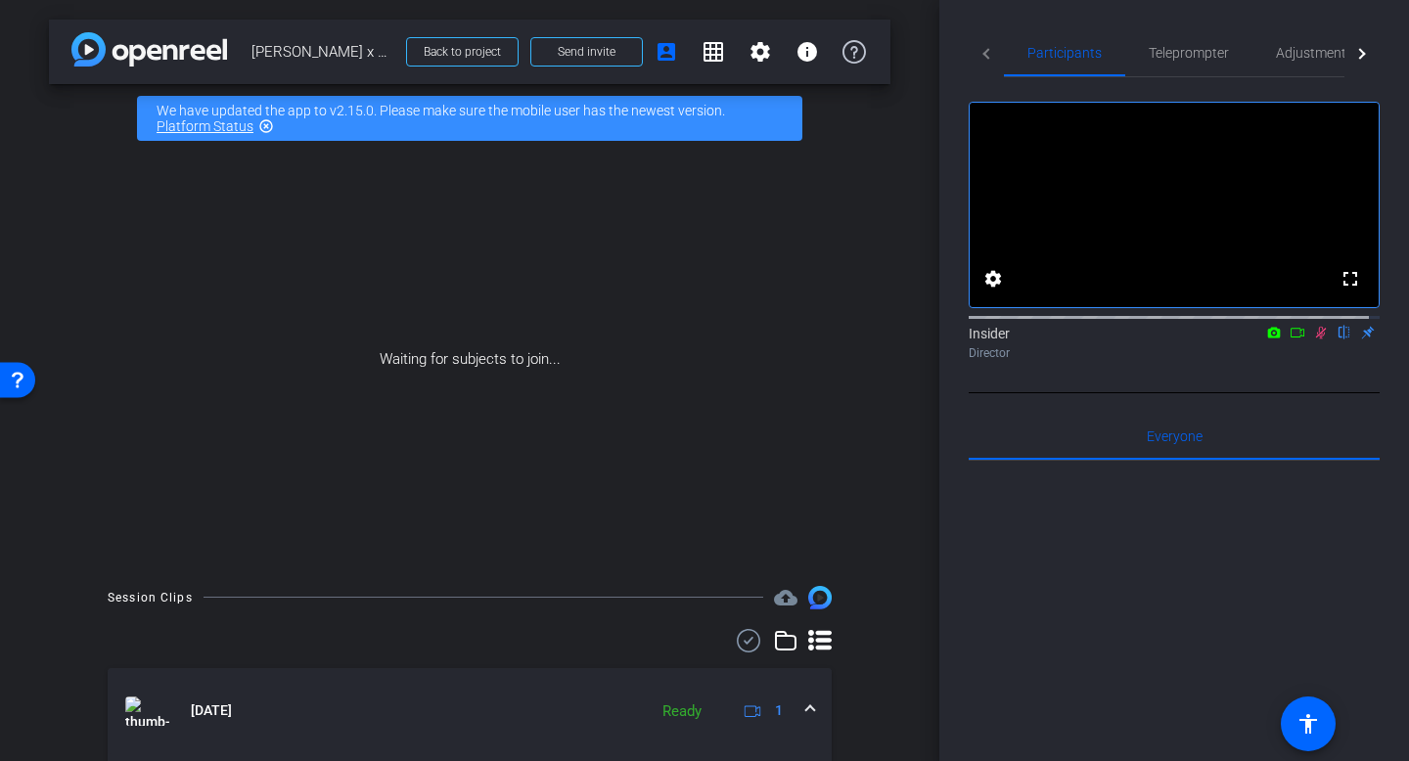
click at [1223, 570] on div at bounding box center [1174, 703] width 411 height 484
click at [484, 45] on span "Back to project" at bounding box center [462, 52] width 77 height 14
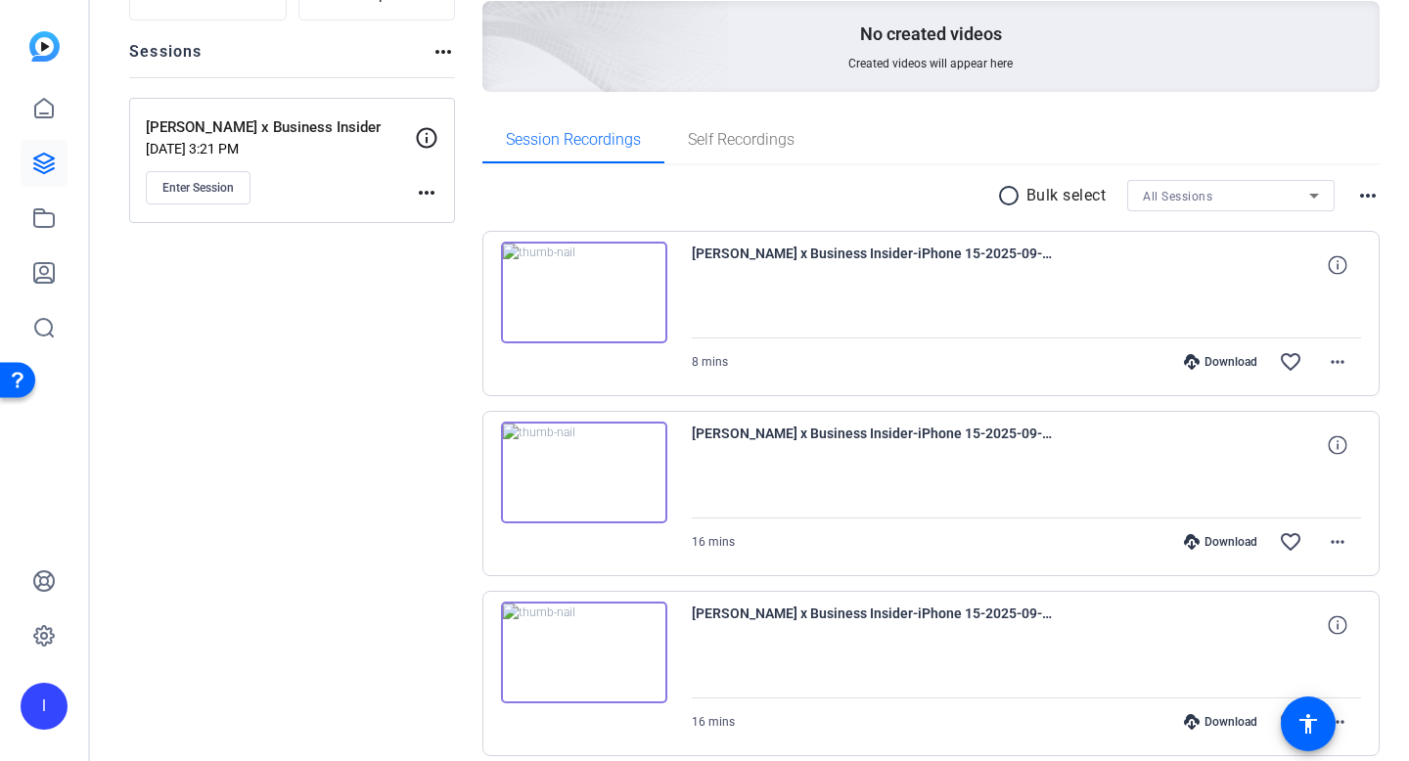
scroll to position [338, 0]
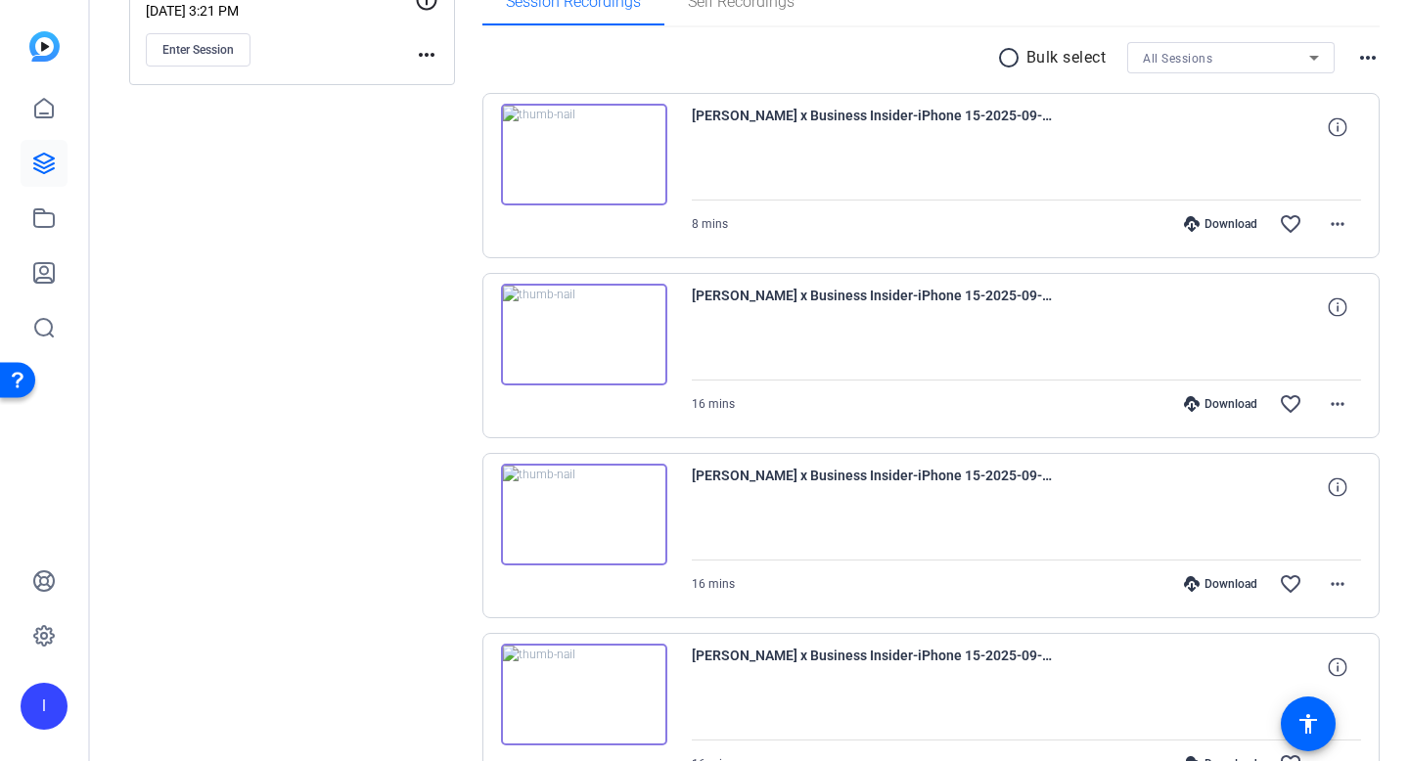
click at [577, 521] on img at bounding box center [584, 515] width 166 height 102
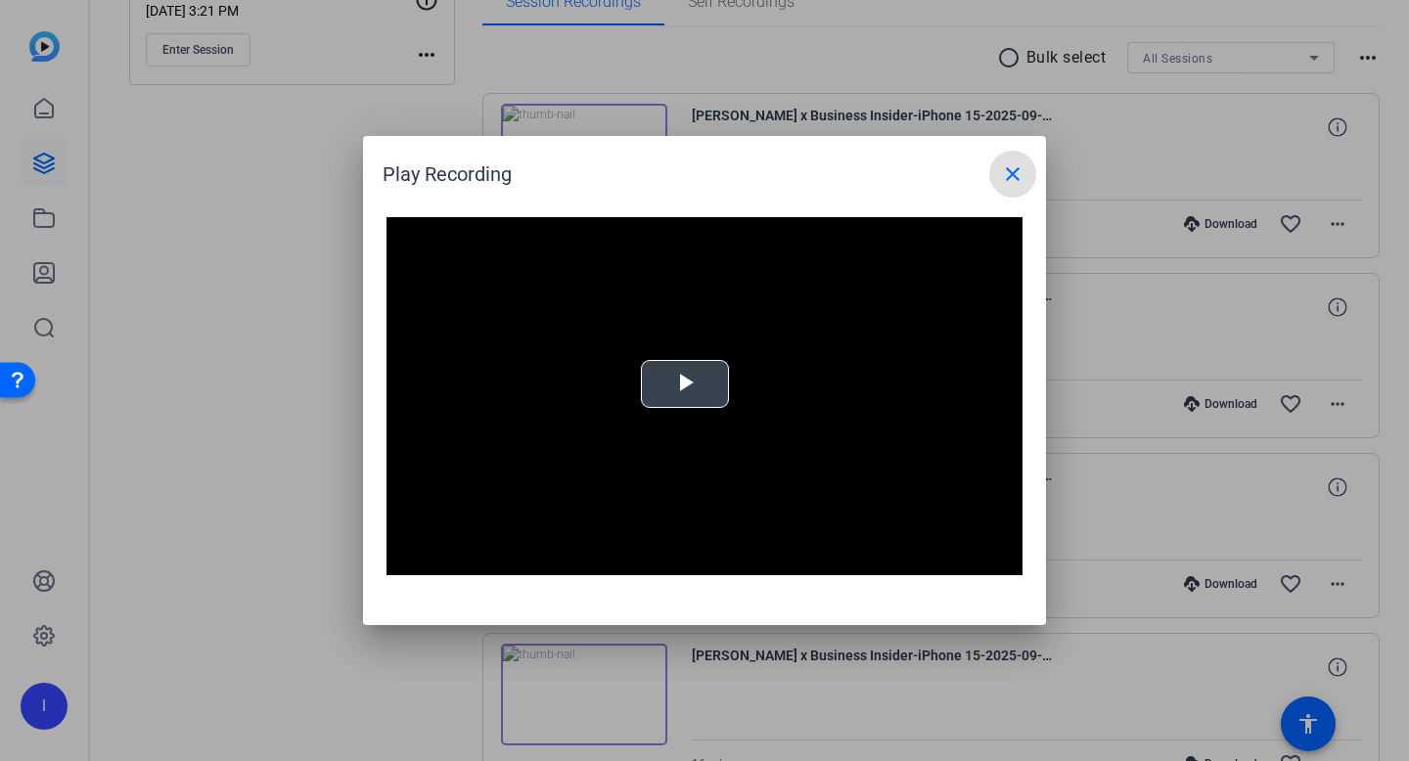
click at [685, 385] on span "Video Player" at bounding box center [685, 385] width 0 height 0
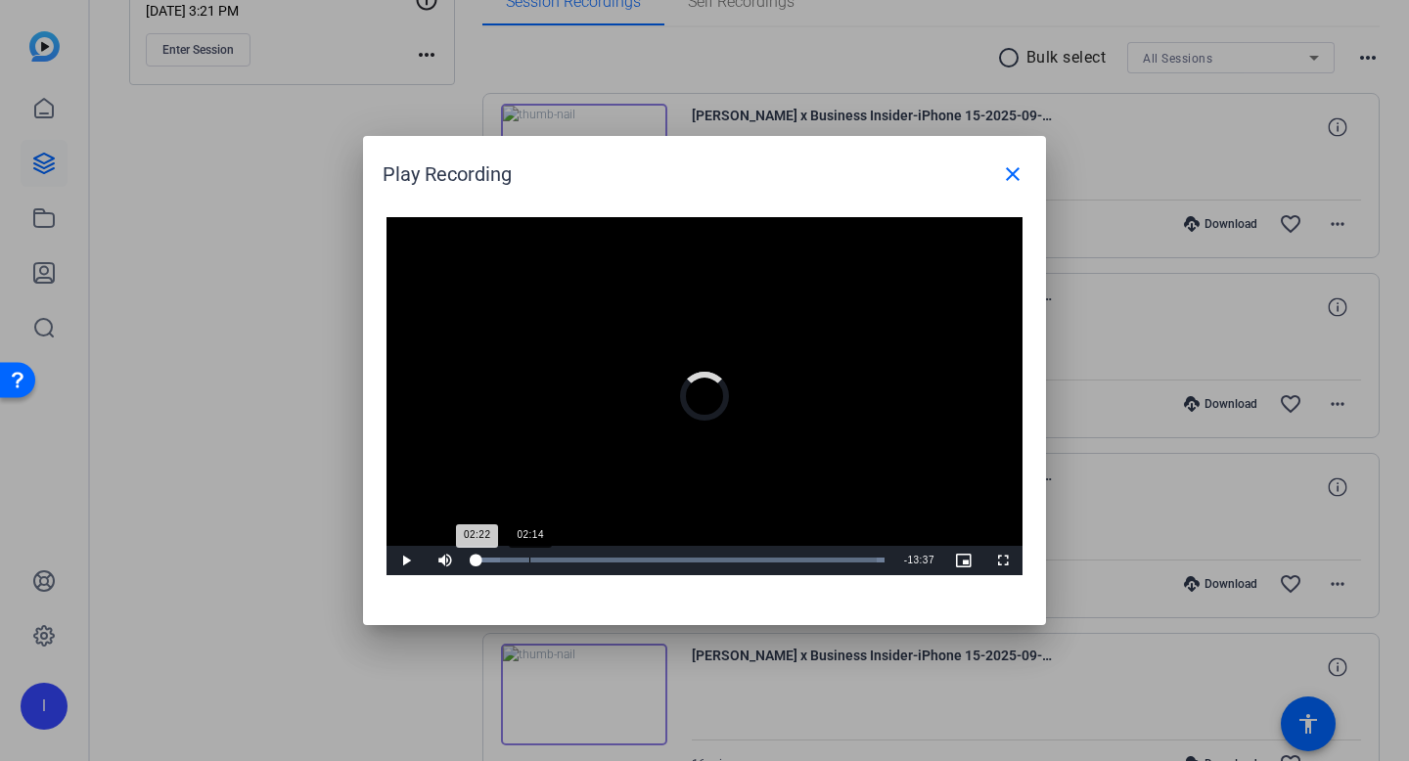
click at [548, 564] on div "Loaded : 100.00% 02:14 02:22" at bounding box center [680, 560] width 430 height 29
click at [532, 560] on div "02:23" at bounding box center [506, 560] width 62 height 5
click at [551, 559] on div "Loaded : 100.00% 02:58 02:58" at bounding box center [680, 560] width 410 height 5
click at [401, 561] on span "Video Player" at bounding box center [405, 561] width 39 height 0
